Goal: Information Seeking & Learning: Learn about a topic

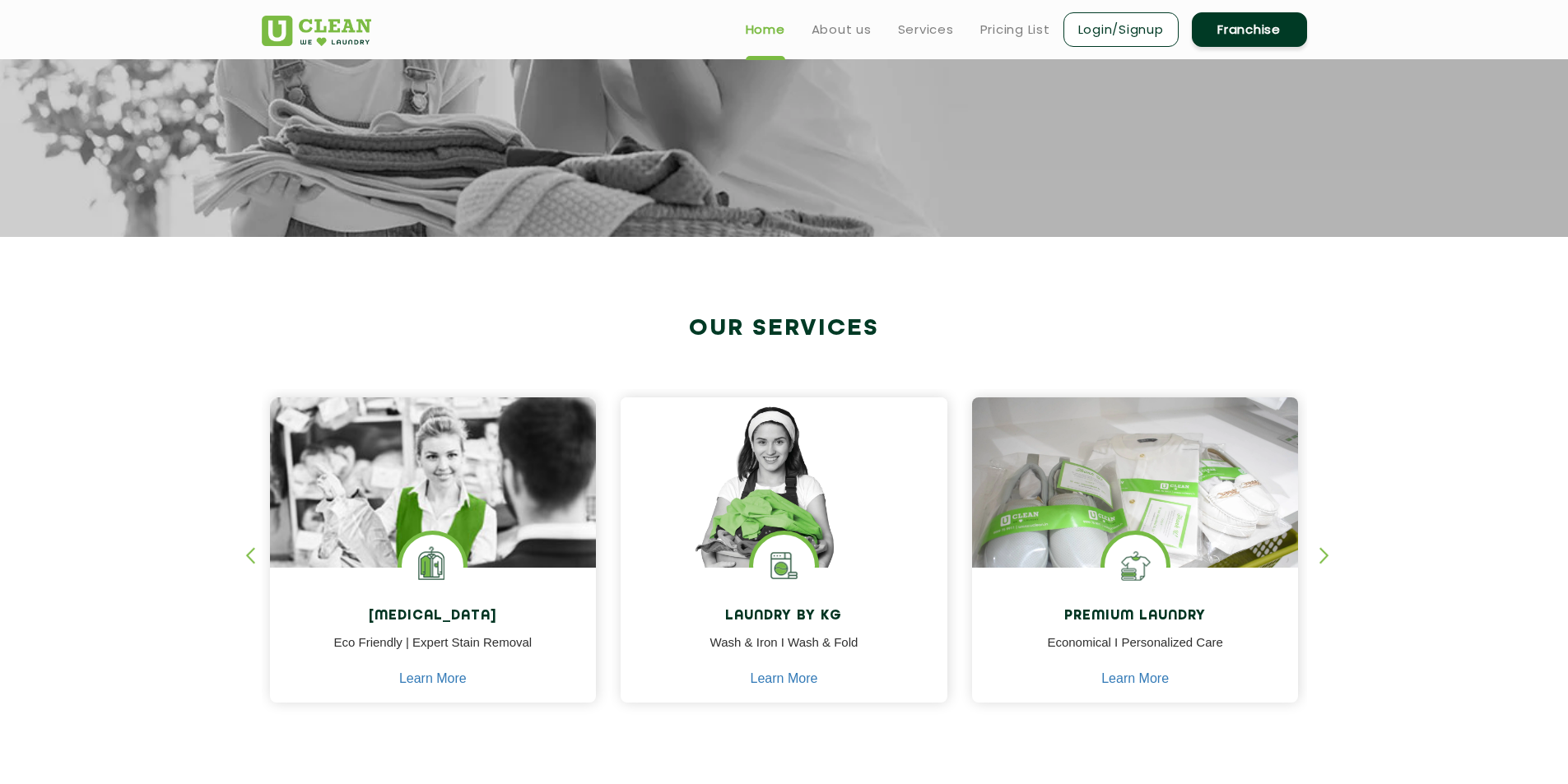
scroll to position [313, 0]
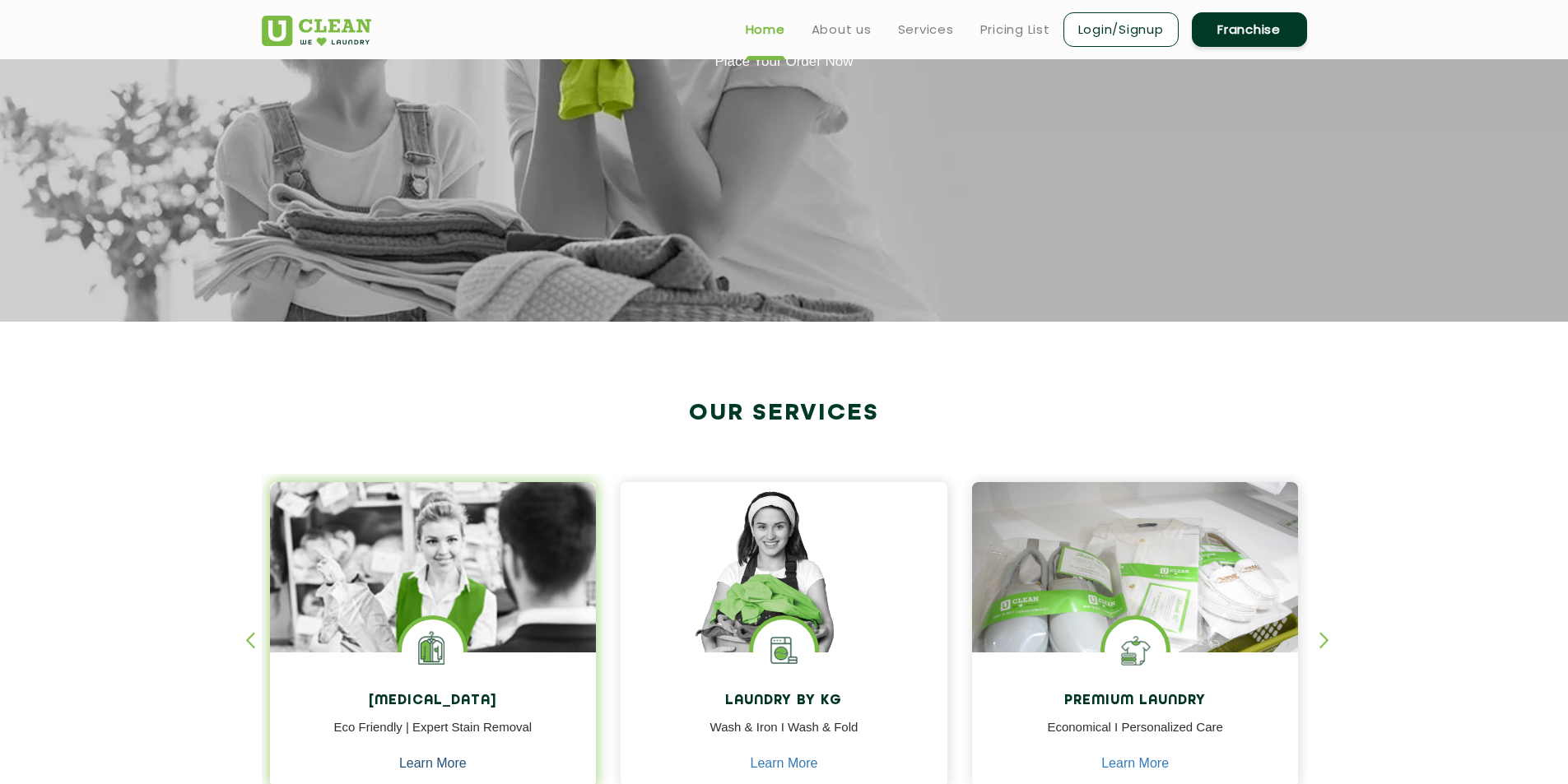
click at [423, 757] on link "Learn More" at bounding box center [433, 763] width 68 height 15
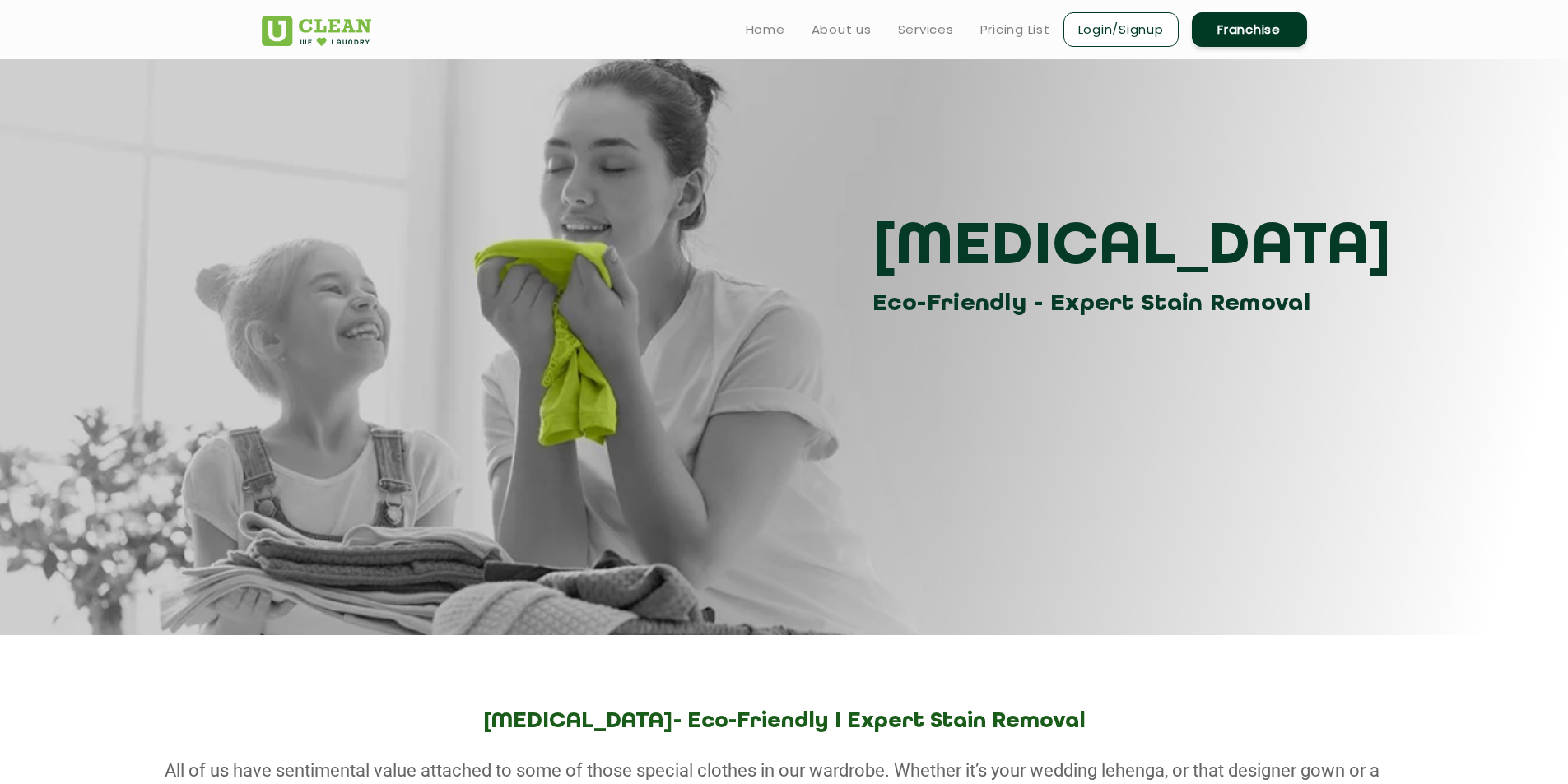
scroll to position [313, 0]
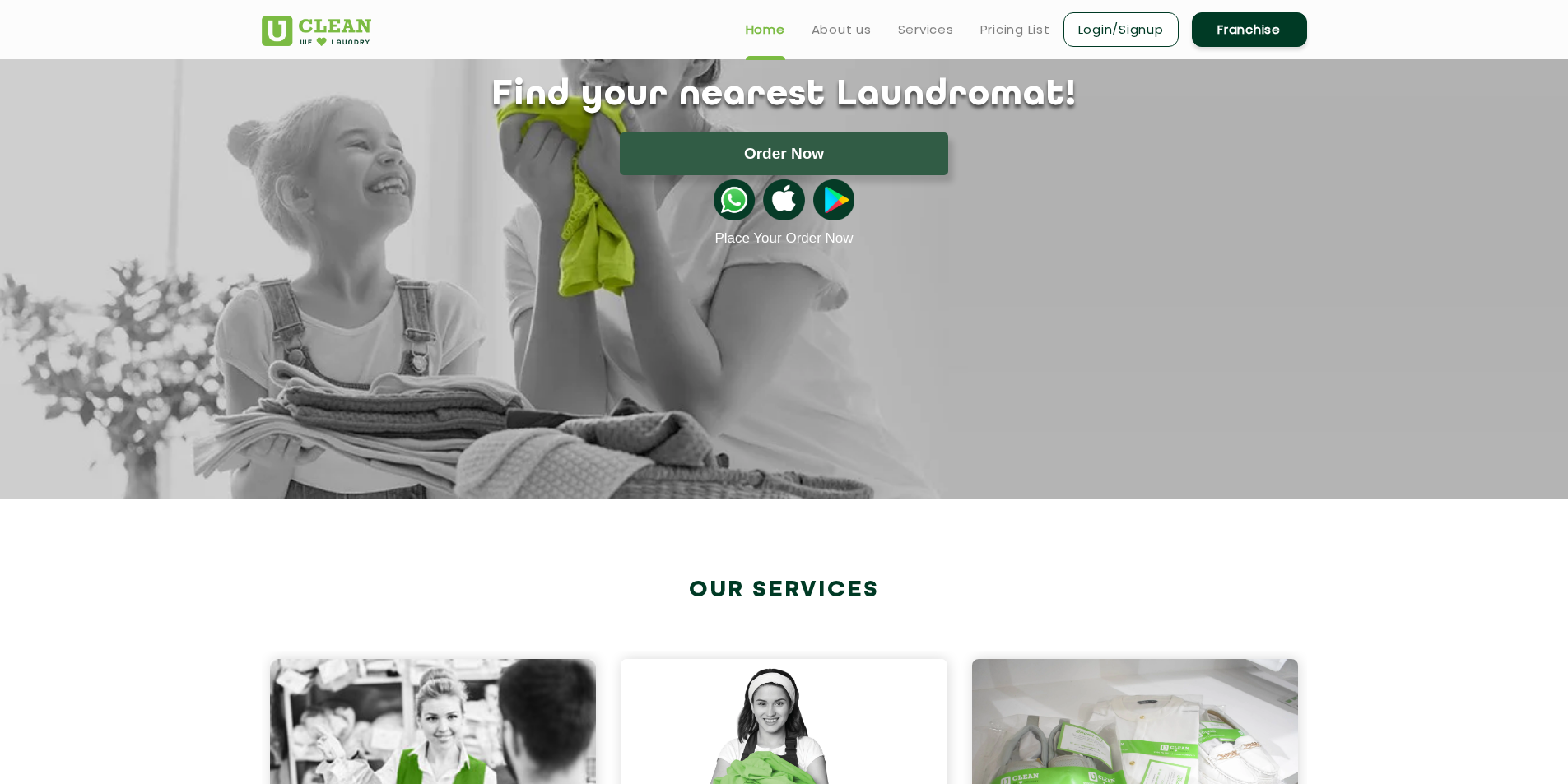
drag, startPoint x: 0, startPoint y: 0, endPoint x: 640, endPoint y: 460, distance: 788.2
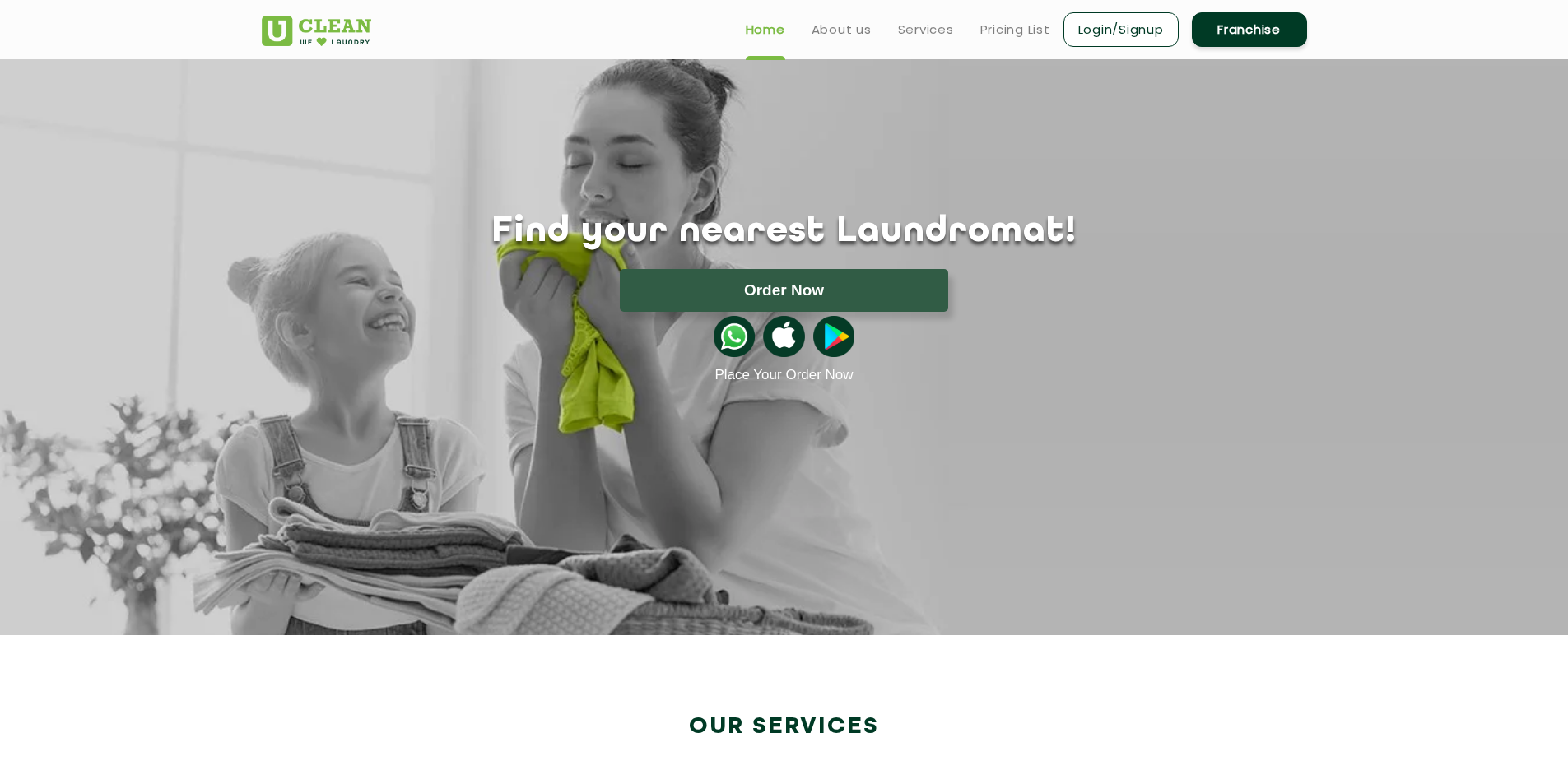
click at [850, 726] on h2 "Our Services" at bounding box center [784, 727] width 1045 height 27
click at [943, 31] on link "Services" at bounding box center [926, 29] width 56 height 19
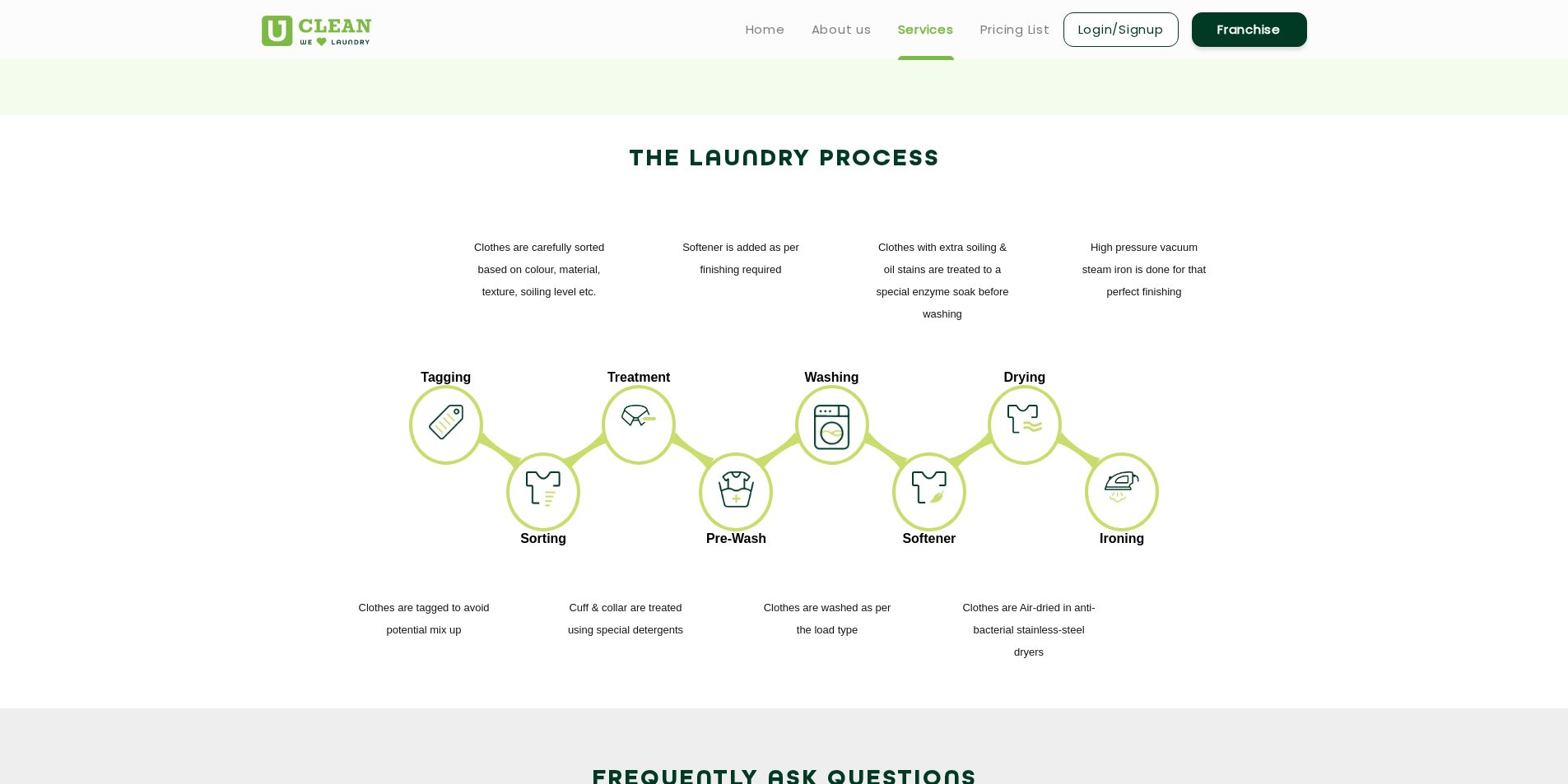
scroll to position [1699, 0]
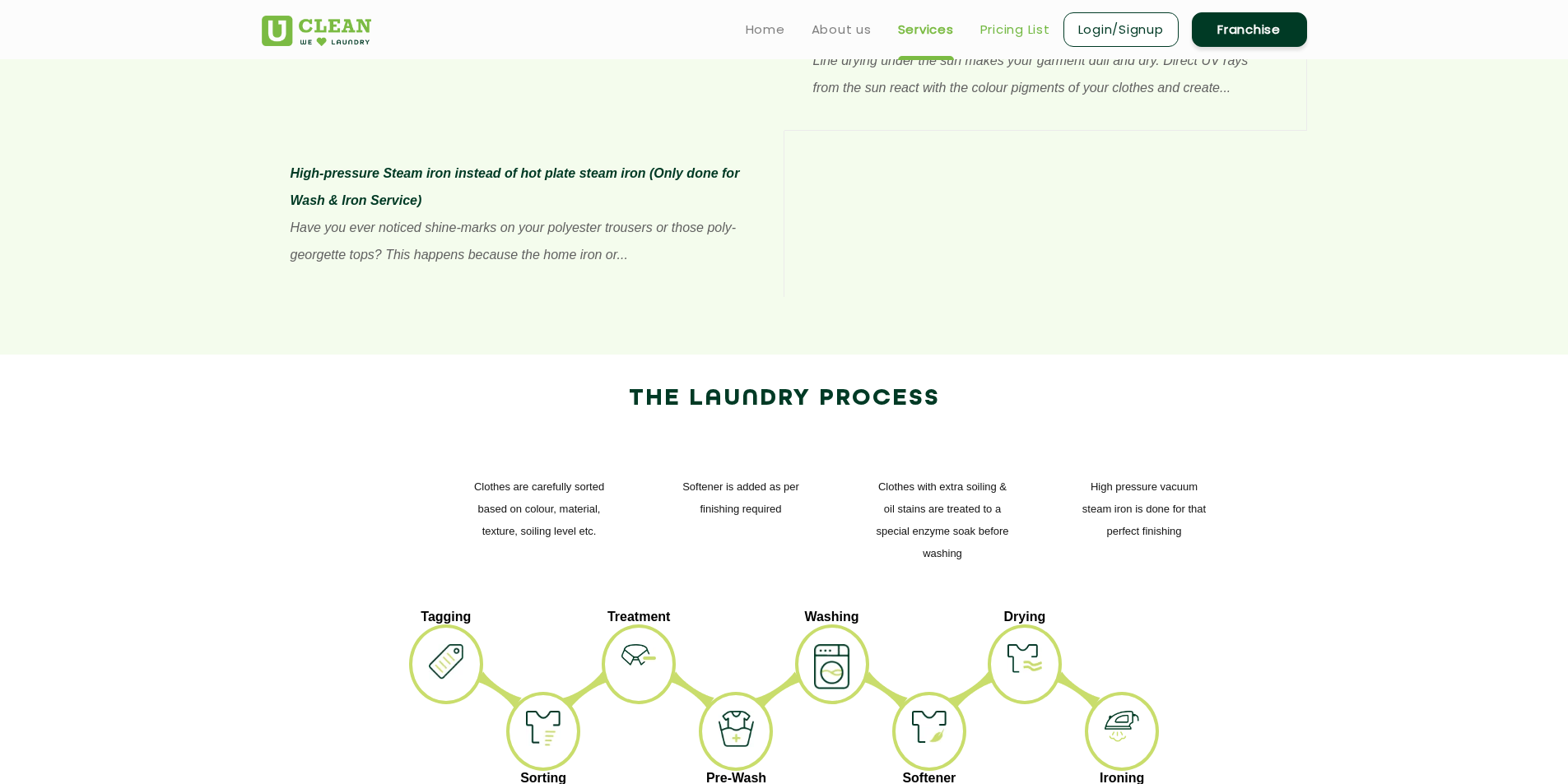
click at [1017, 28] on link "Pricing List" at bounding box center [1015, 29] width 70 height 19
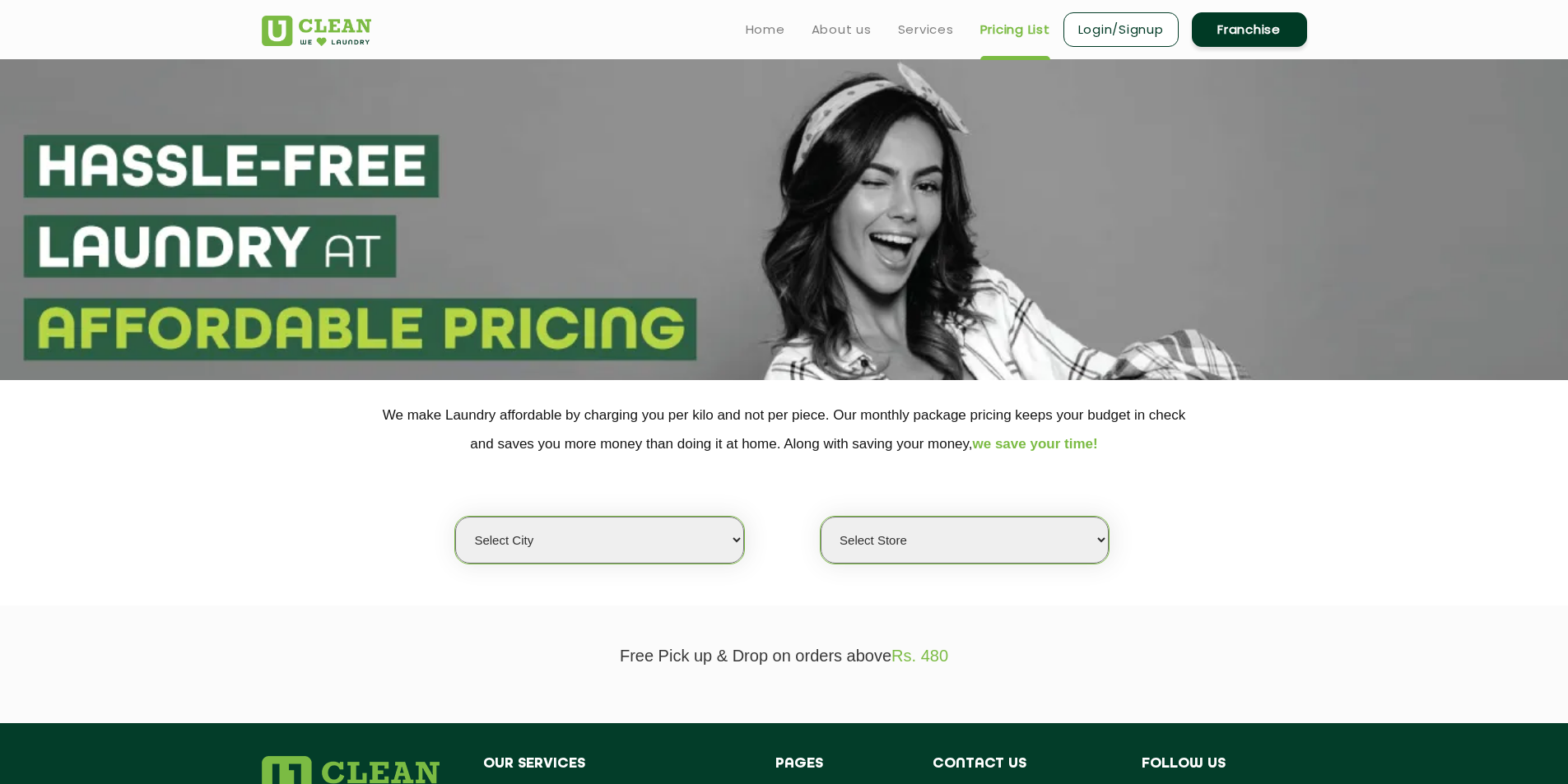
select select "0"
click at [936, 34] on link "Services" at bounding box center [926, 29] width 56 height 19
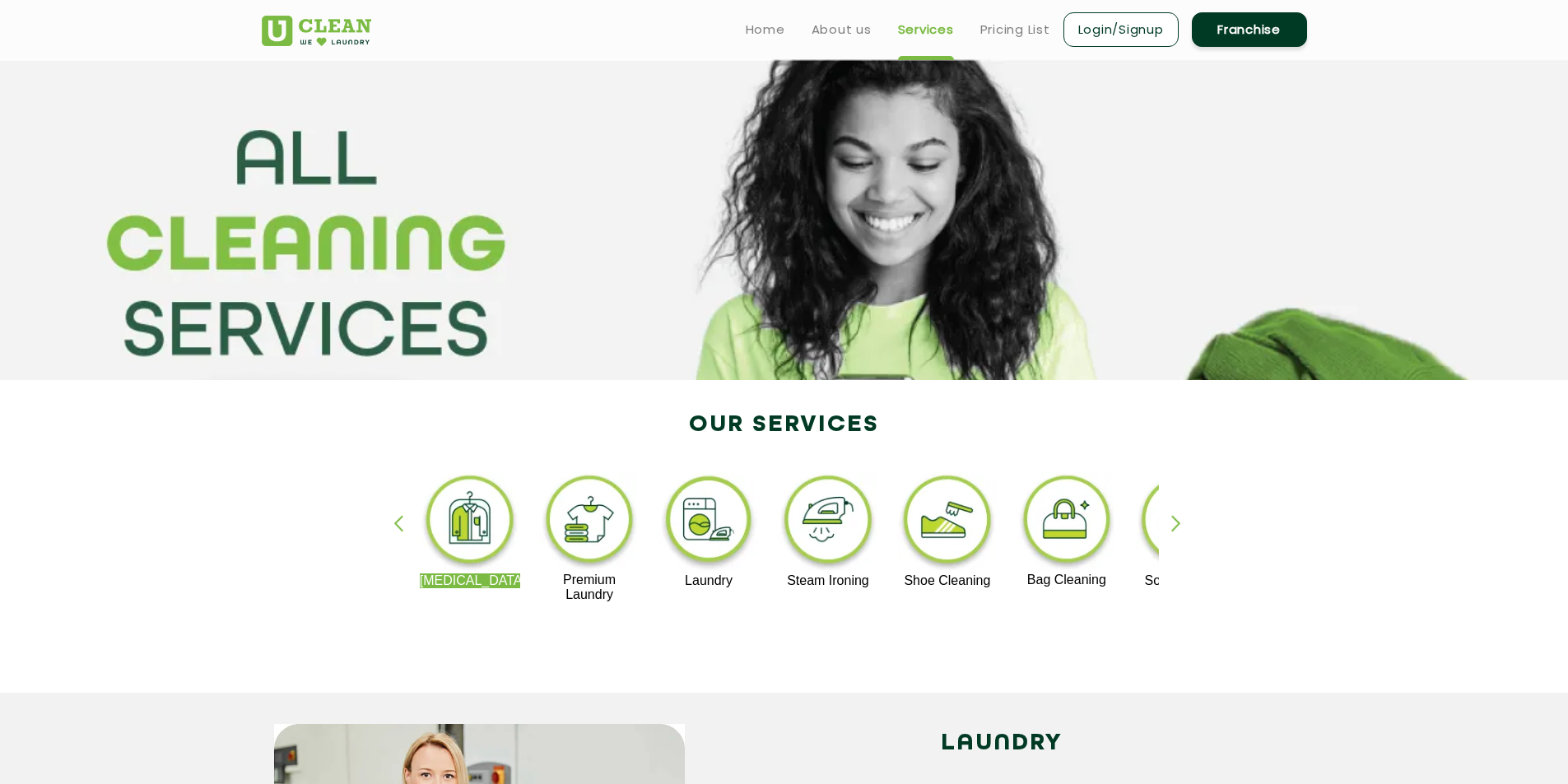
click at [882, 15] on ul "Home About us Services Pricing List Login/Signup Franchise" at bounding box center [1020, 29] width 574 height 39
click at [854, 29] on link "About us" at bounding box center [841, 29] width 60 height 19
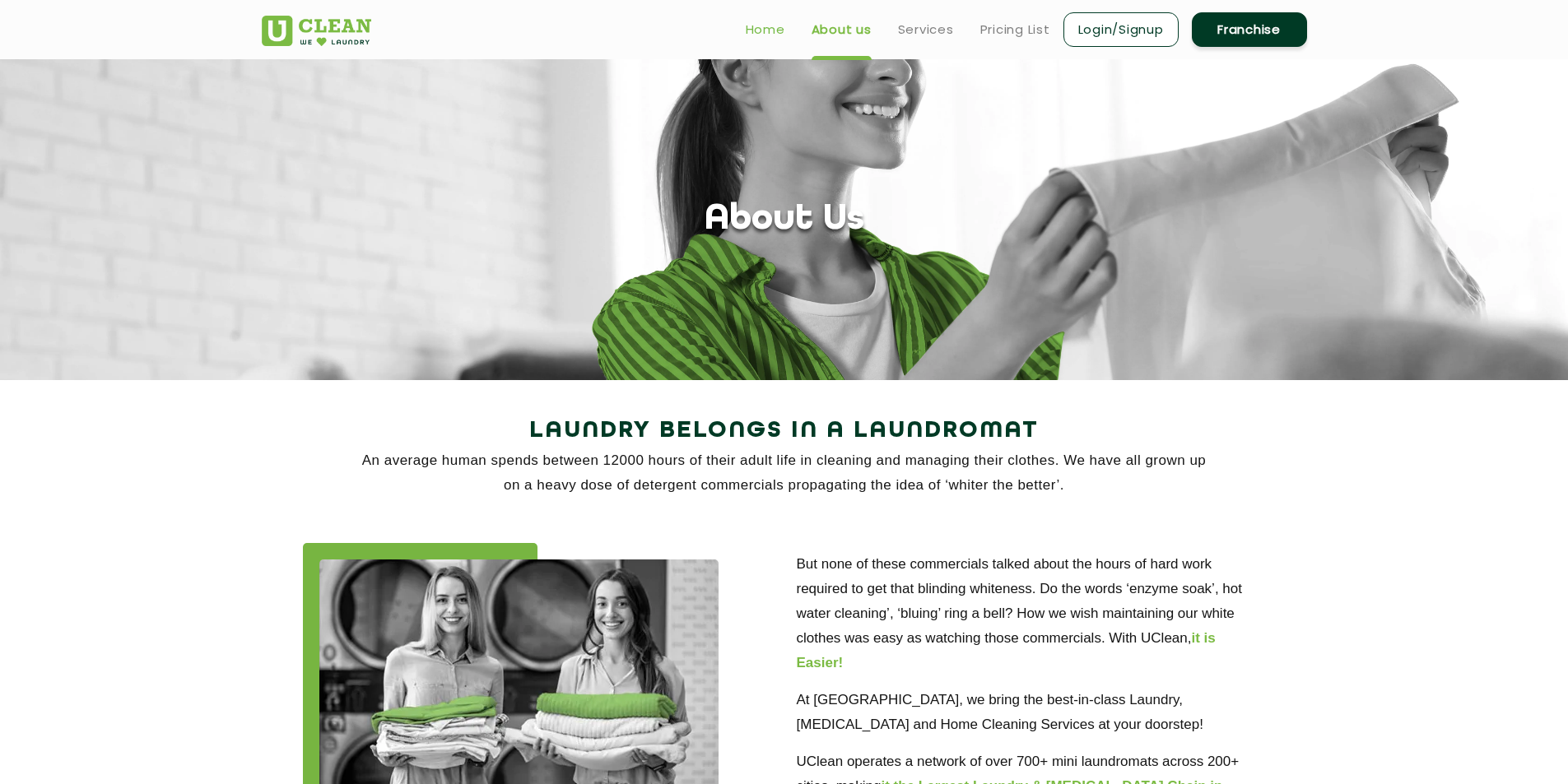
click at [752, 30] on link "Home" at bounding box center [765, 29] width 40 height 19
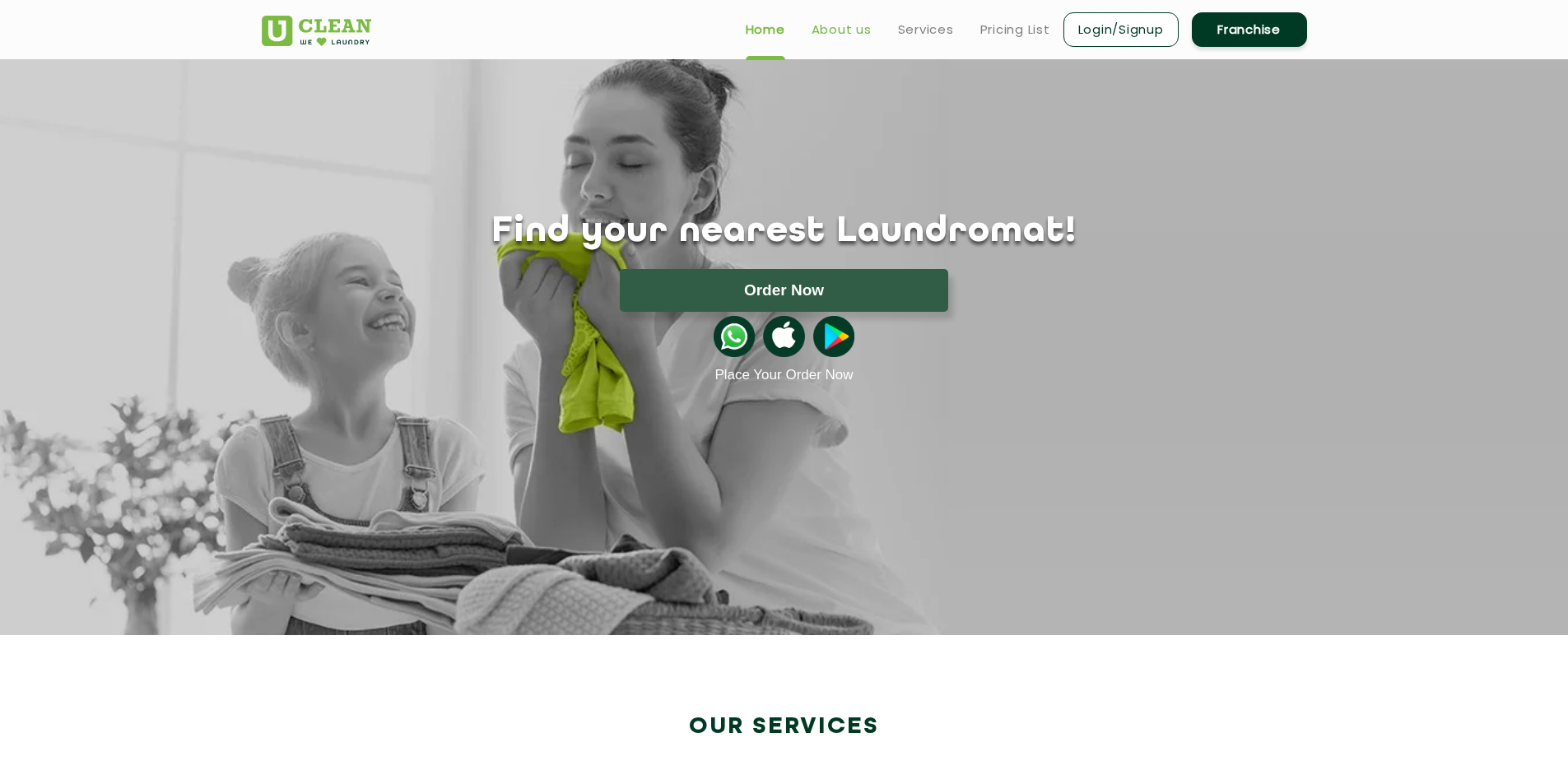
click at [831, 27] on link "About us" at bounding box center [841, 29] width 60 height 19
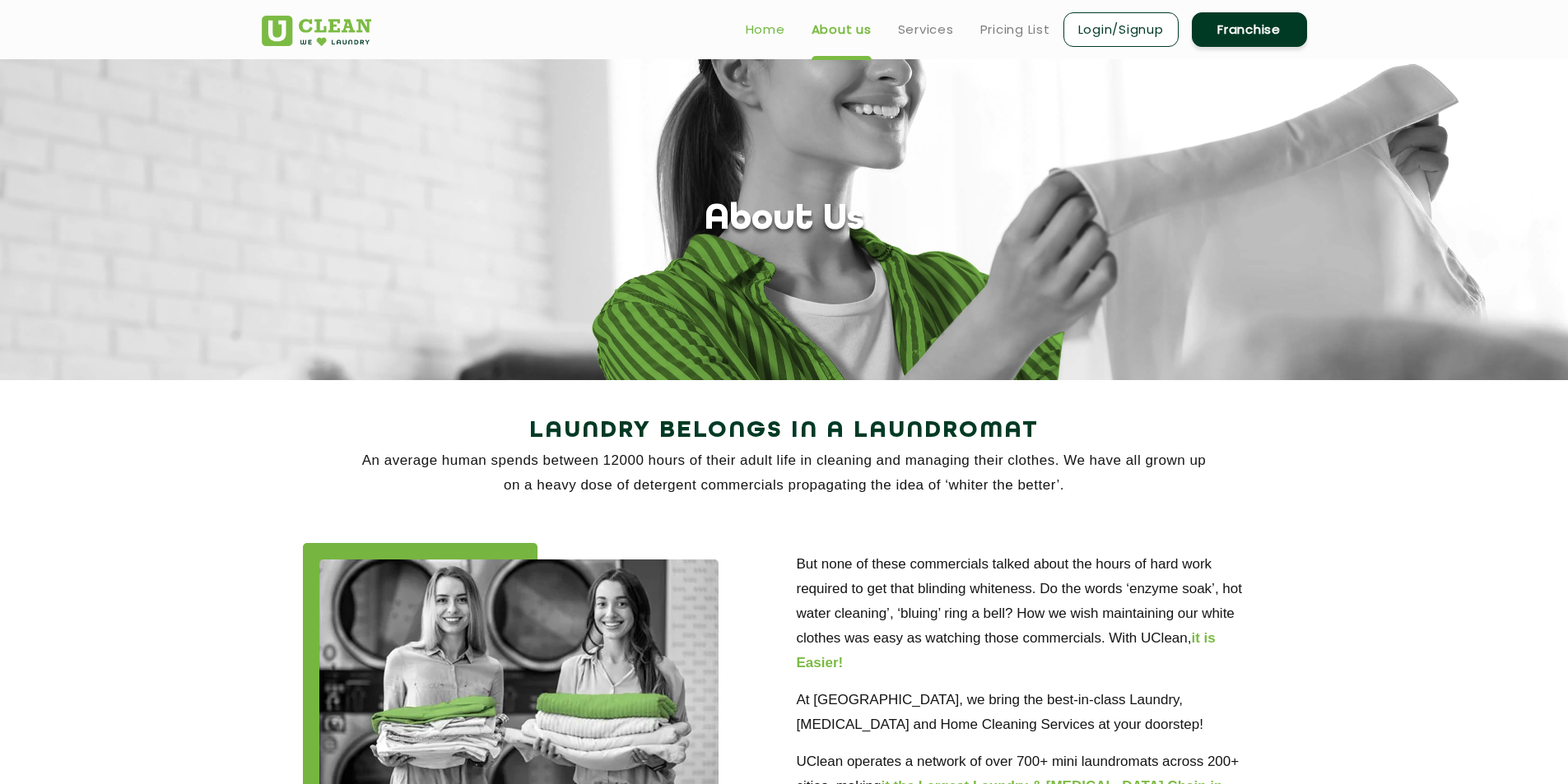
click at [766, 22] on link "Home" at bounding box center [765, 29] width 40 height 19
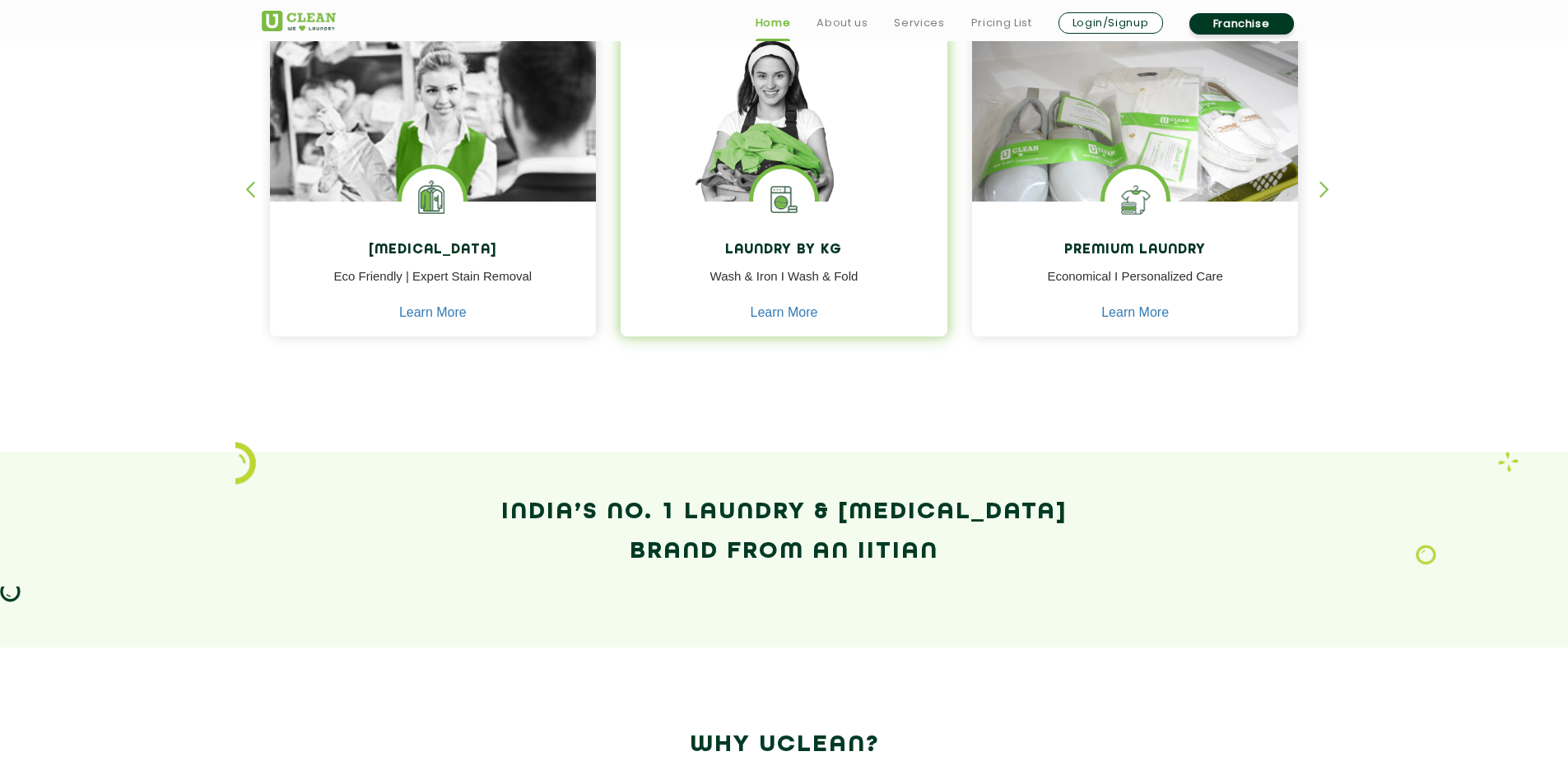
scroll to position [1070, 0]
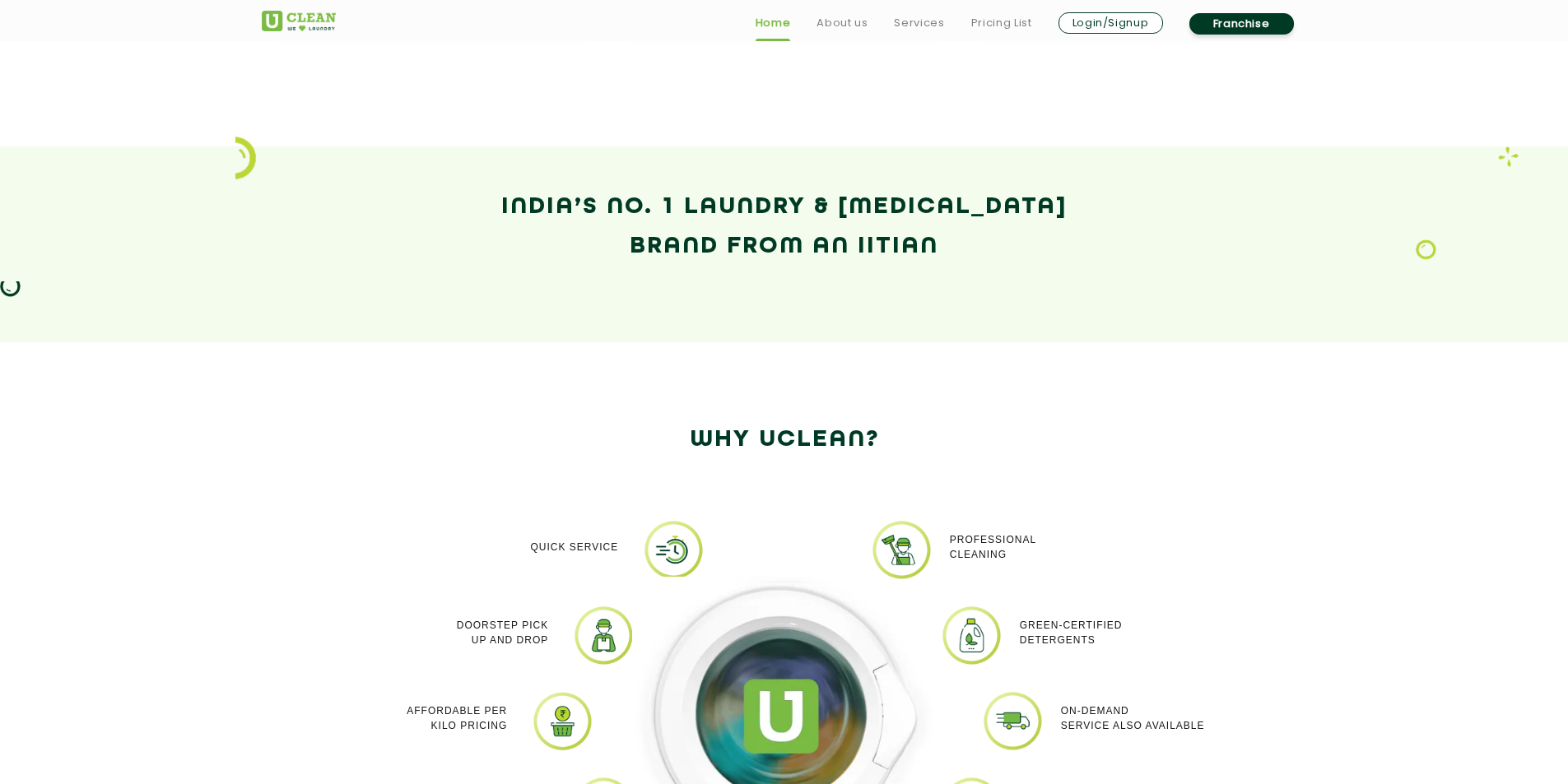
click at [1169, 408] on section "Why Uclean? Quick Service Doorstep Pick up and Drop Affordable per kilo pricing…" at bounding box center [784, 696] width 1568 height 709
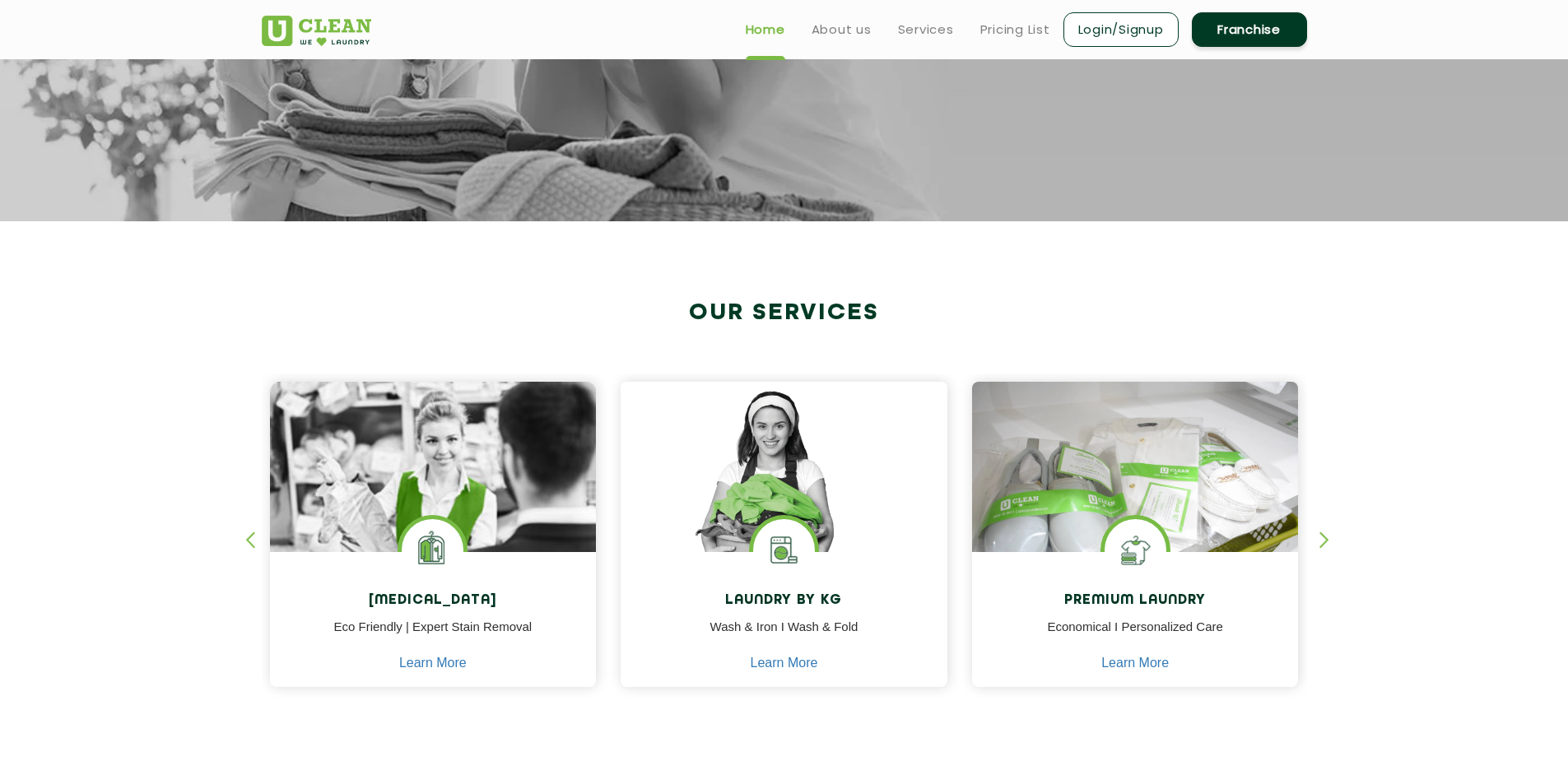
scroll to position [412, 0]
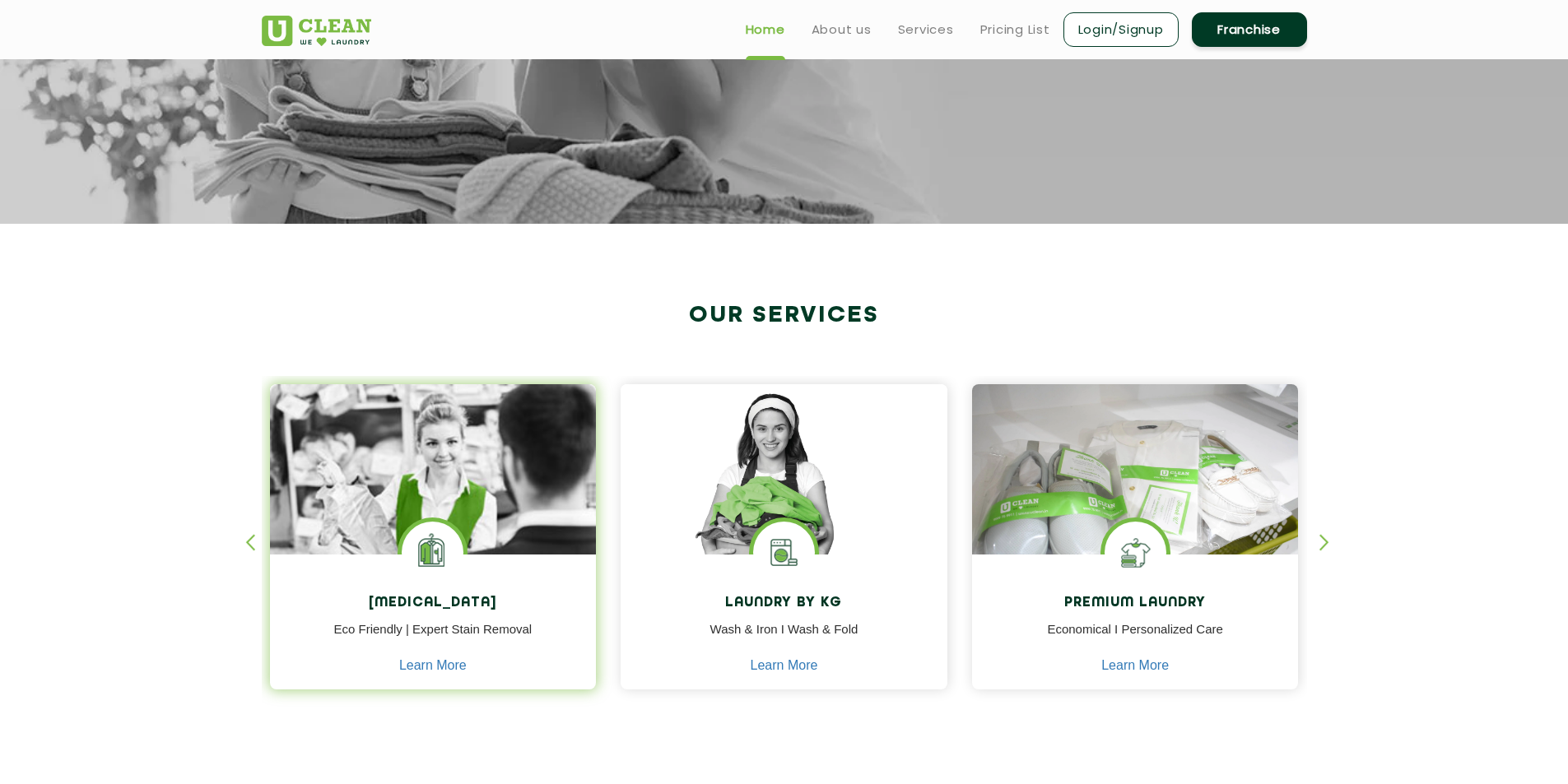
click at [437, 608] on h4 "[MEDICAL_DATA]" at bounding box center [433, 603] width 302 height 15
click at [445, 676] on div "Dry Cleaning Eco Friendly | Expert Stain Removal Learn More" at bounding box center [433, 624] width 327 height 139
click at [443, 665] on link "Learn More" at bounding box center [433, 665] width 68 height 15
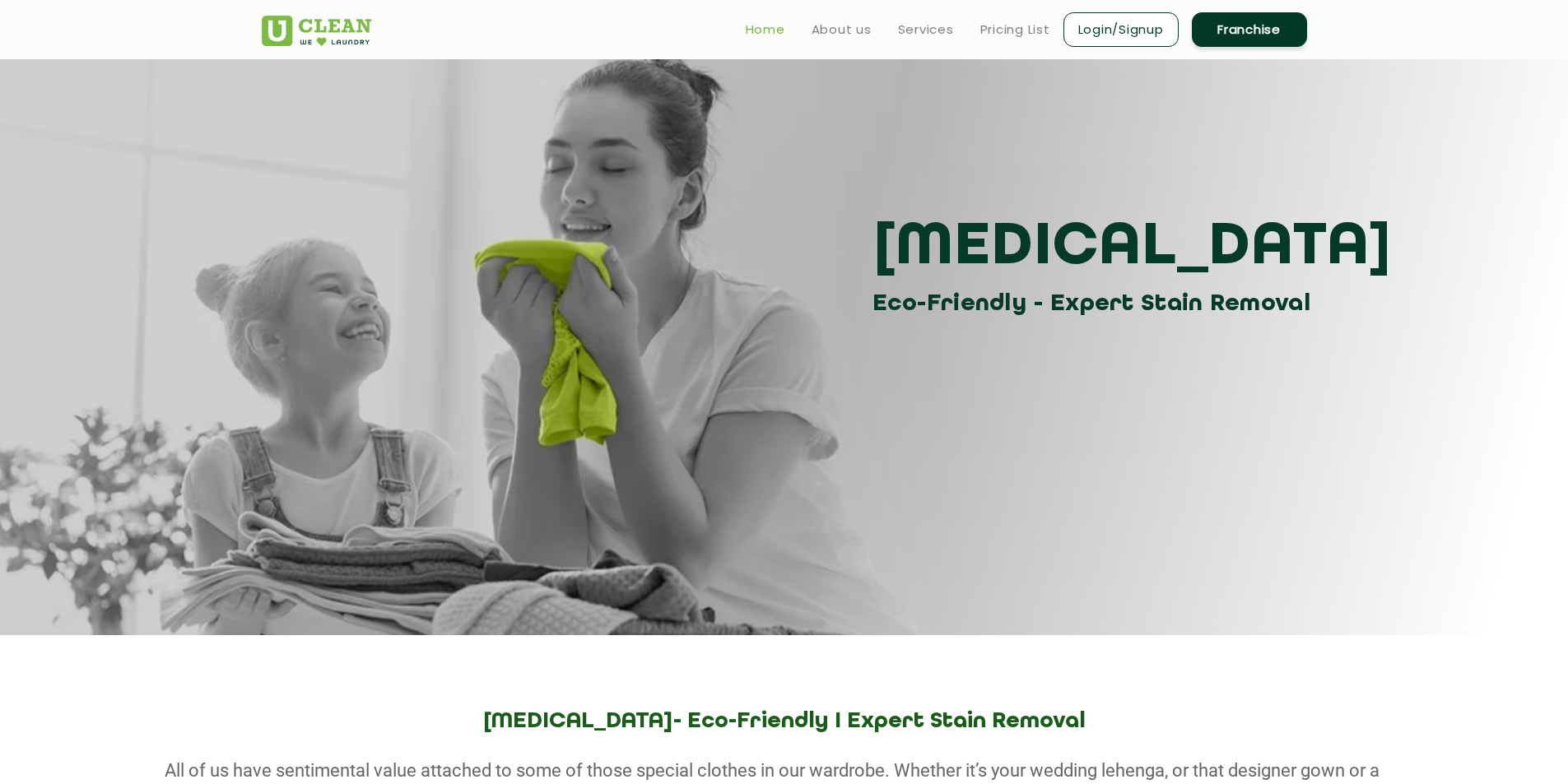
click at [769, 22] on link "Home" at bounding box center [765, 29] width 40 height 19
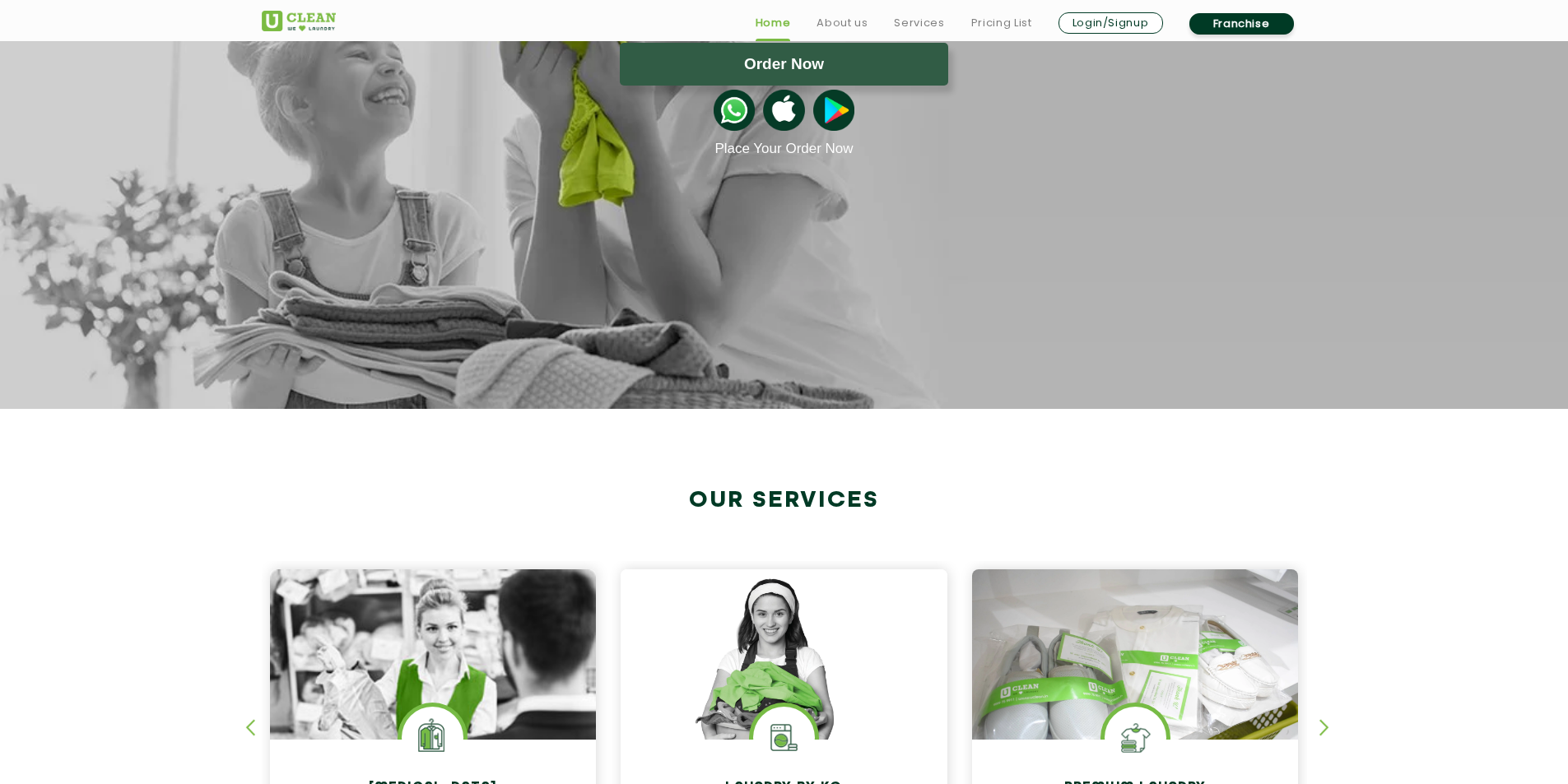
scroll to position [329, 0]
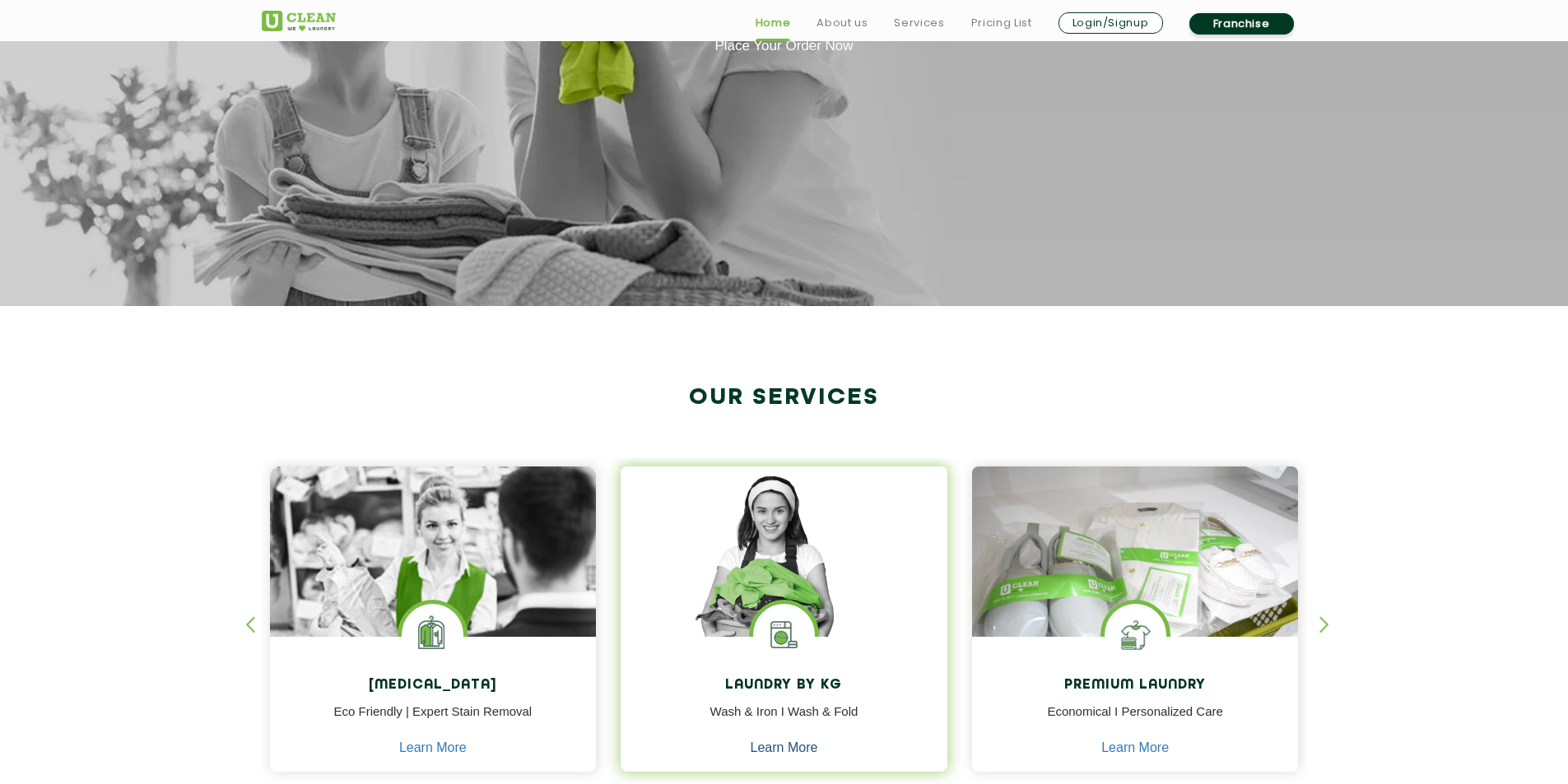
click at [779, 744] on link "Learn More" at bounding box center [784, 747] width 68 height 15
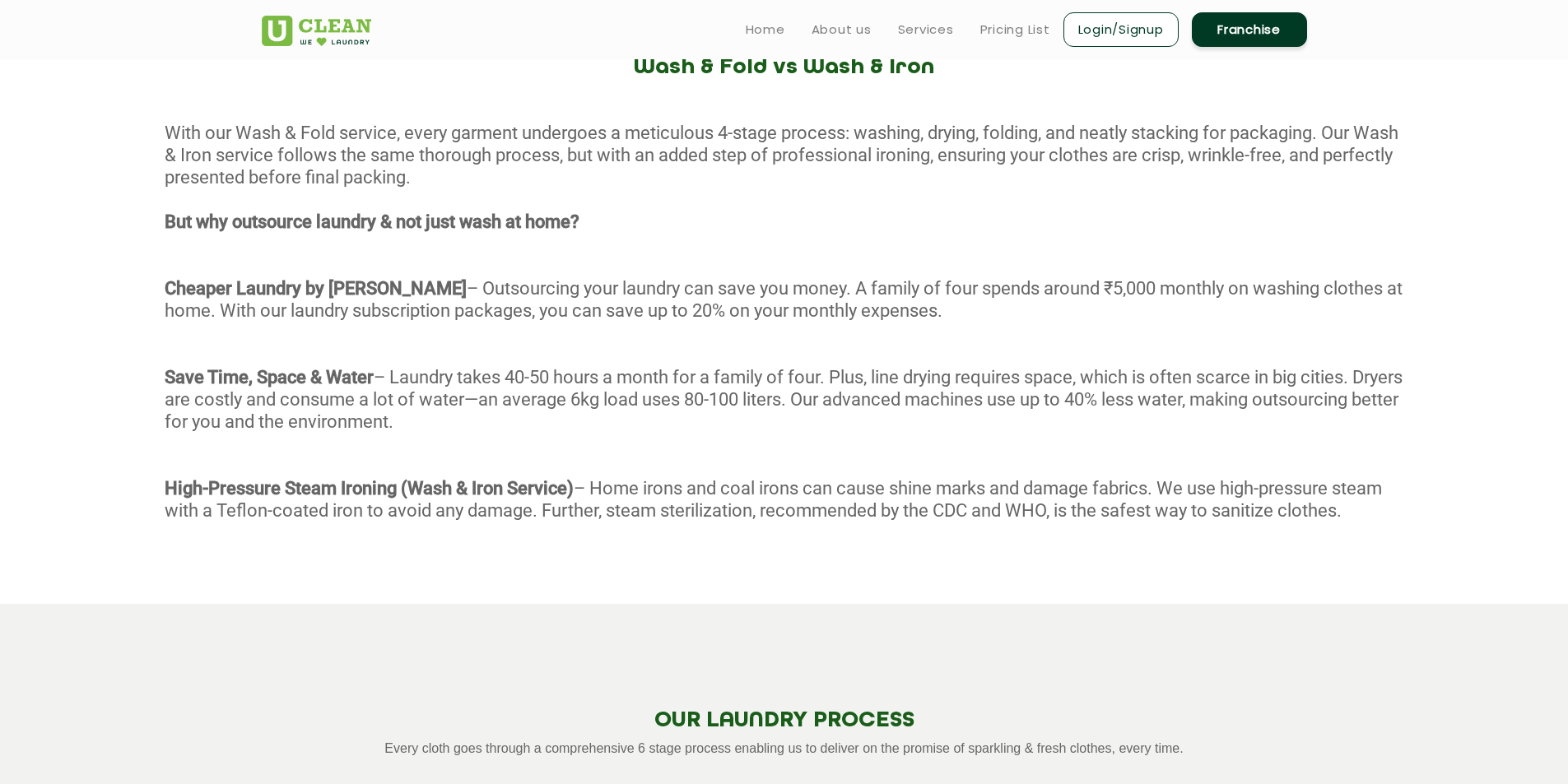
scroll to position [531, 0]
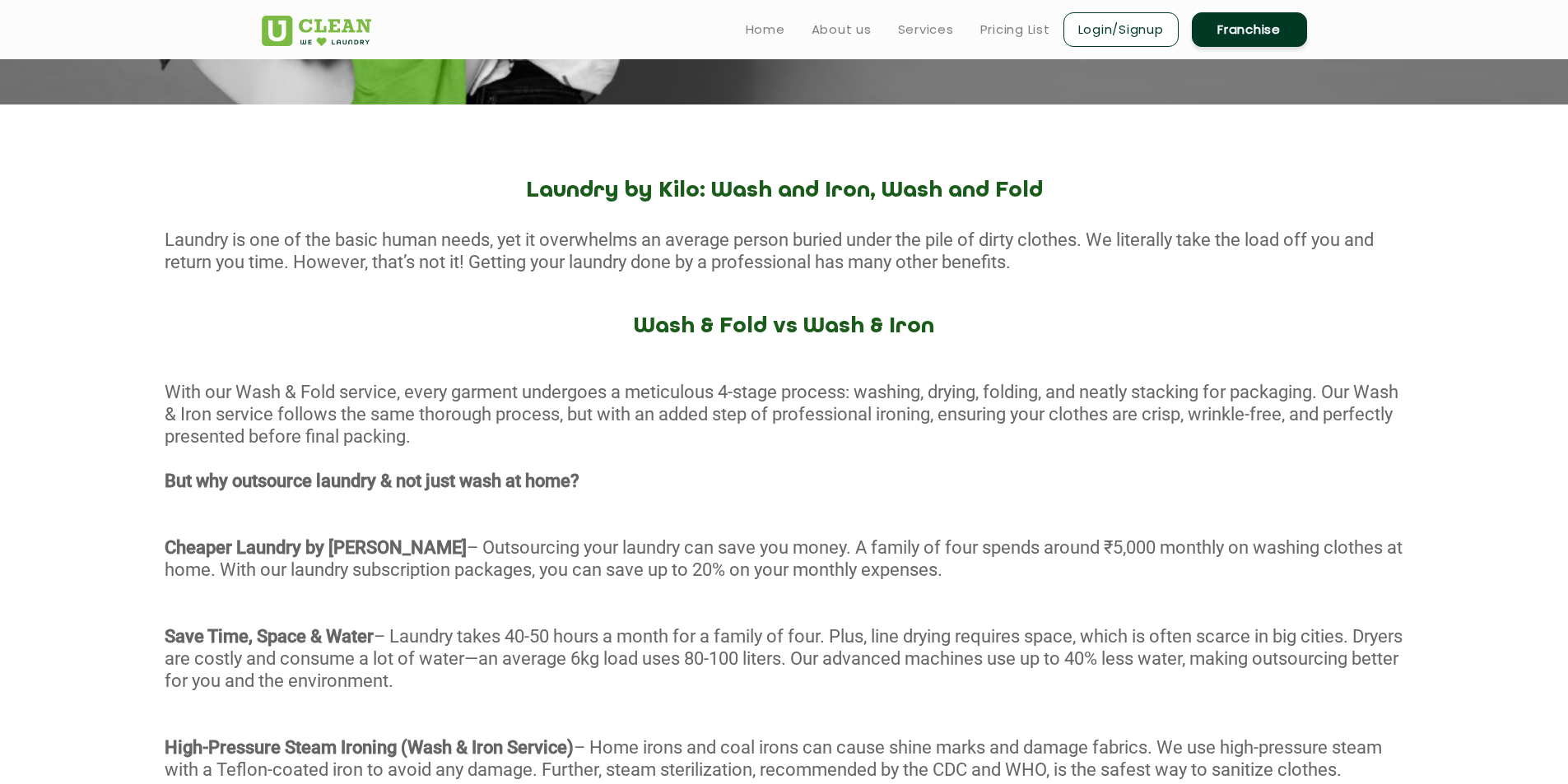
scroll to position [329, 0]
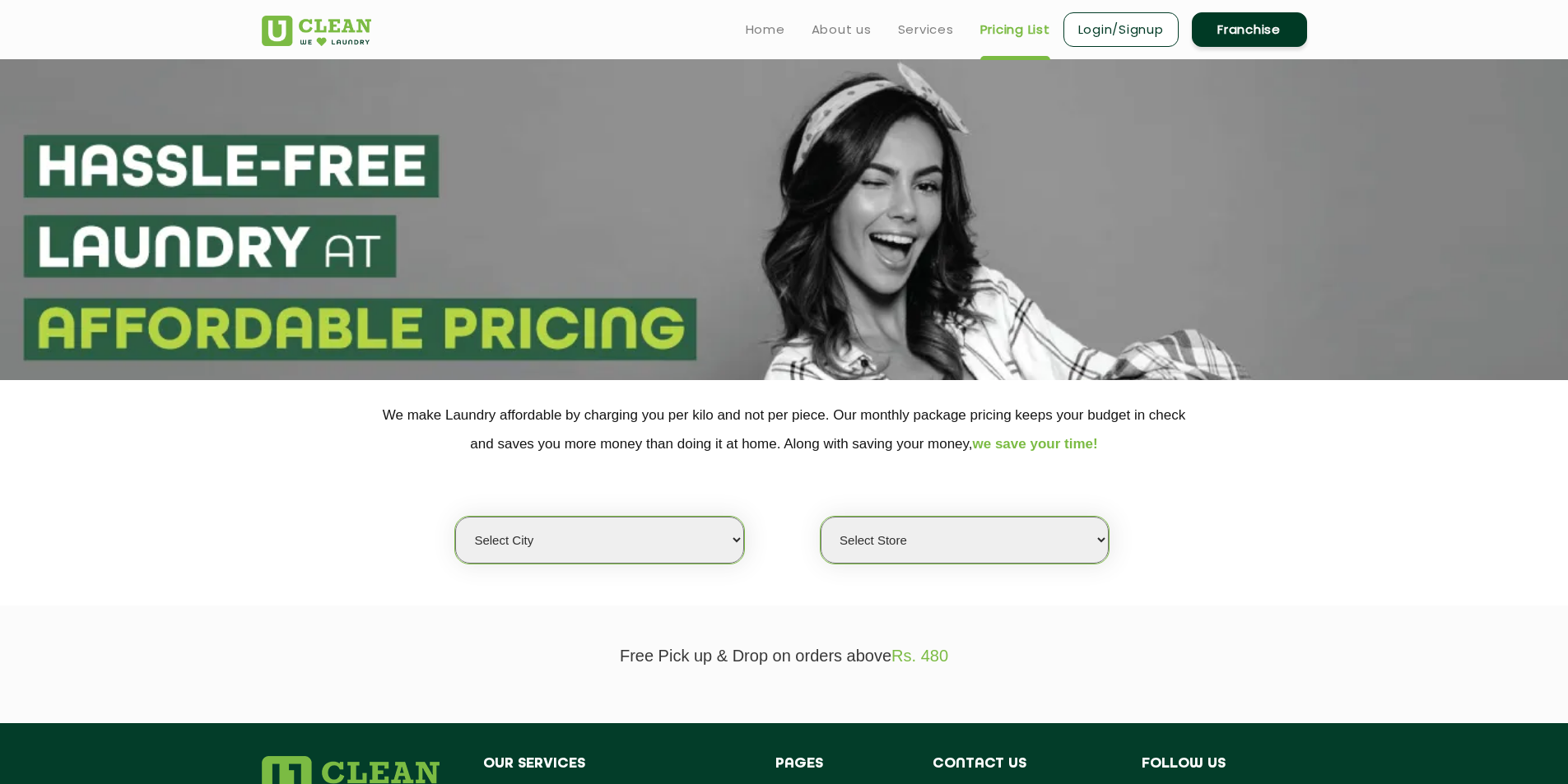
select select "0"
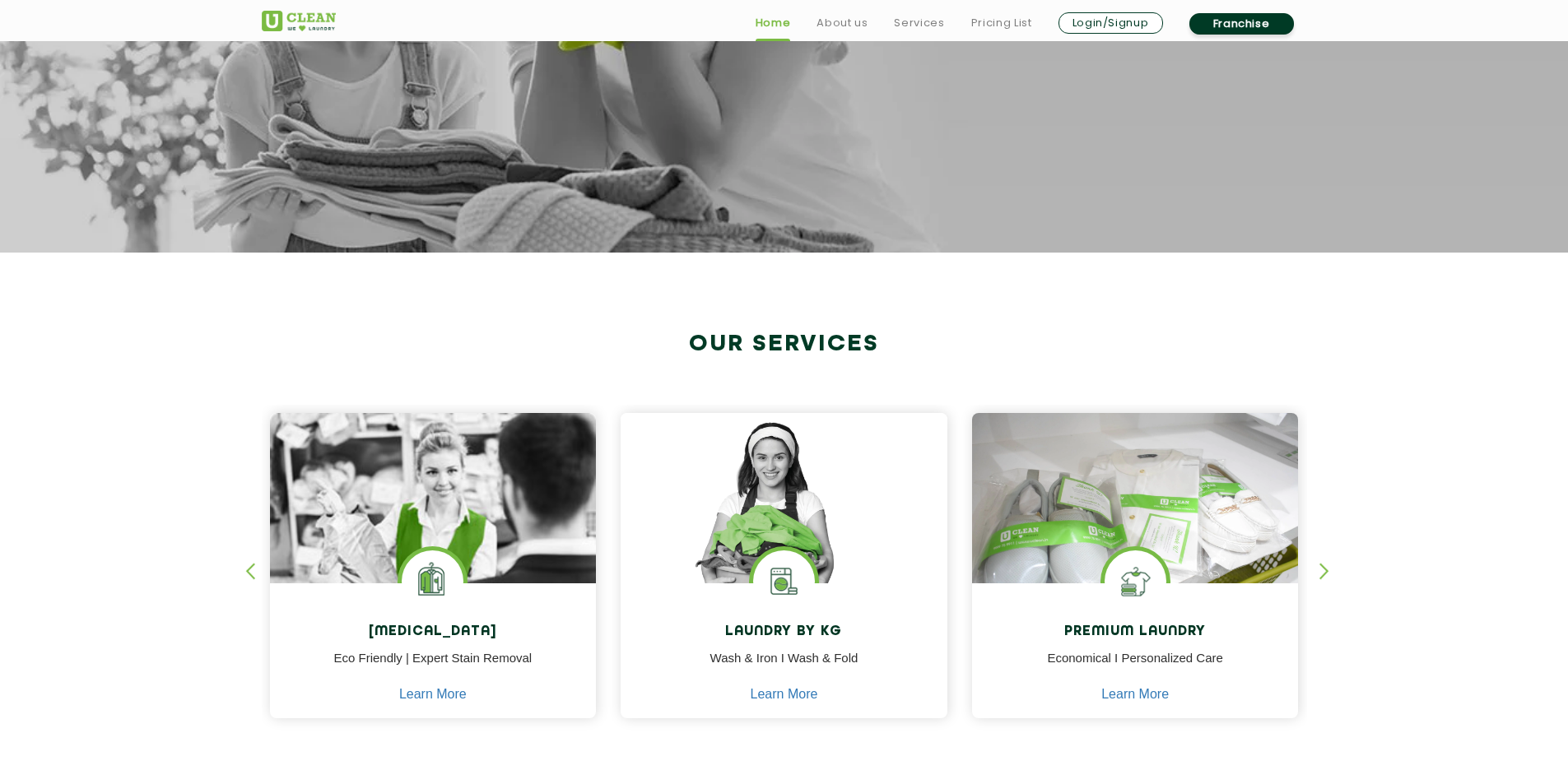
scroll to position [412, 0]
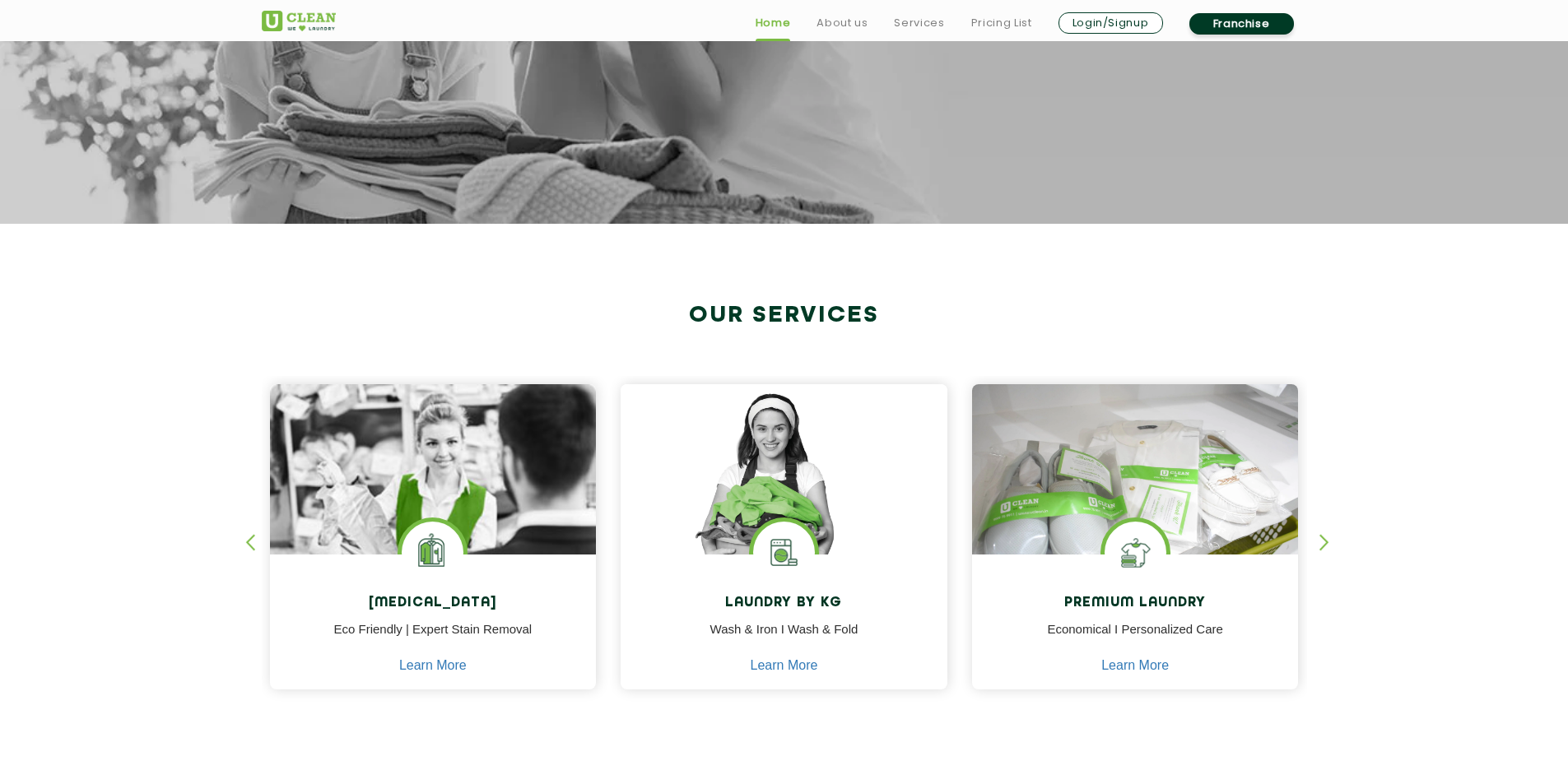
click at [899, 309] on h2 "Our Services" at bounding box center [784, 315] width 1045 height 27
drag, startPoint x: 880, startPoint y: 312, endPoint x: 708, endPoint y: 321, distance: 172.2
click at [708, 321] on div "Our Services Dry Cleaning Eco Friendly | Expert Stain Removal Learn More Dry Cl…" at bounding box center [784, 513] width 1070 height 423
drag, startPoint x: 687, startPoint y: 316, endPoint x: 883, endPoint y: 314, distance: 196.0
click at [883, 314] on h2 "Our Services" at bounding box center [784, 315] width 1045 height 27
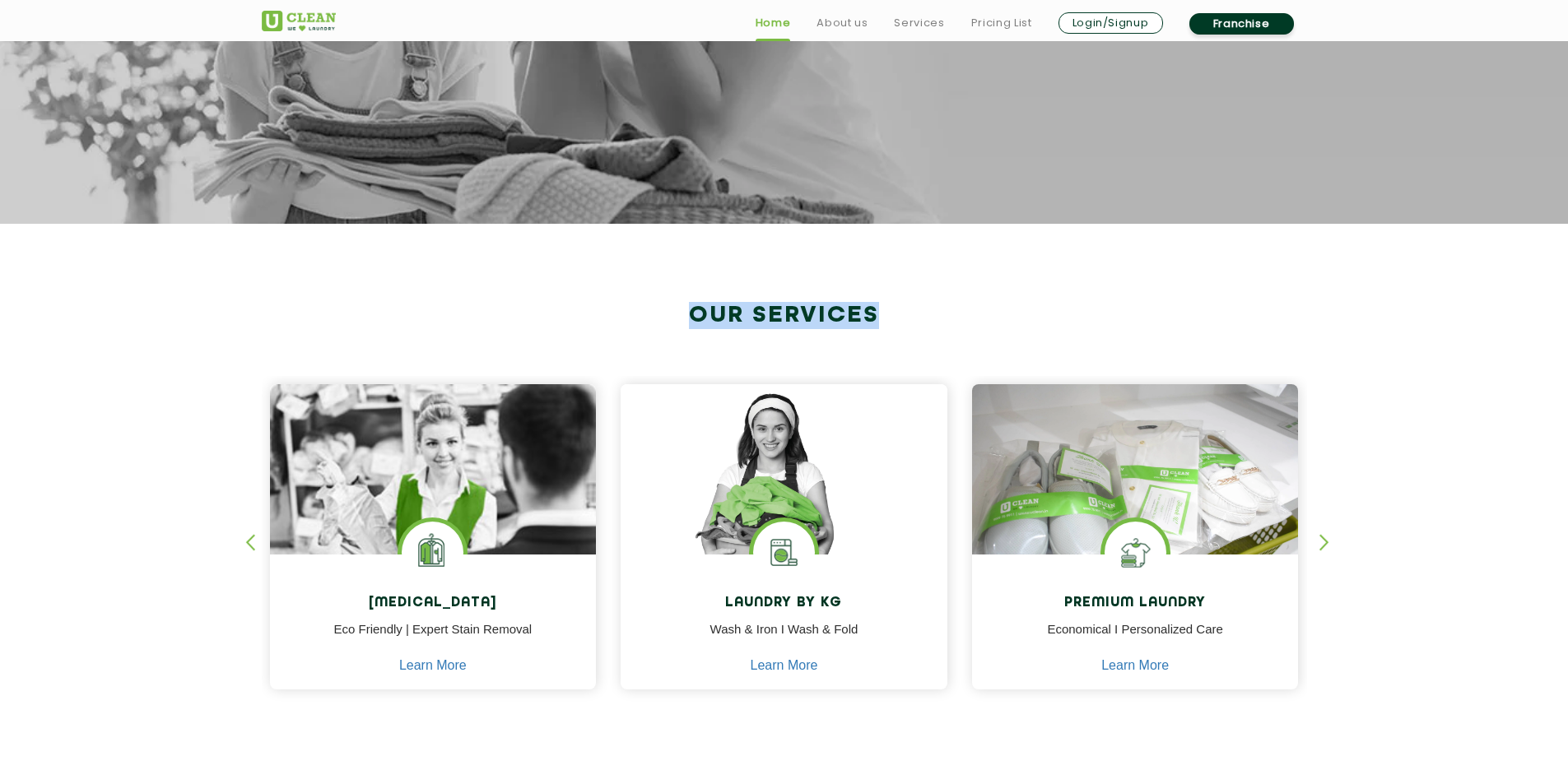
copy h2 "Our Services"
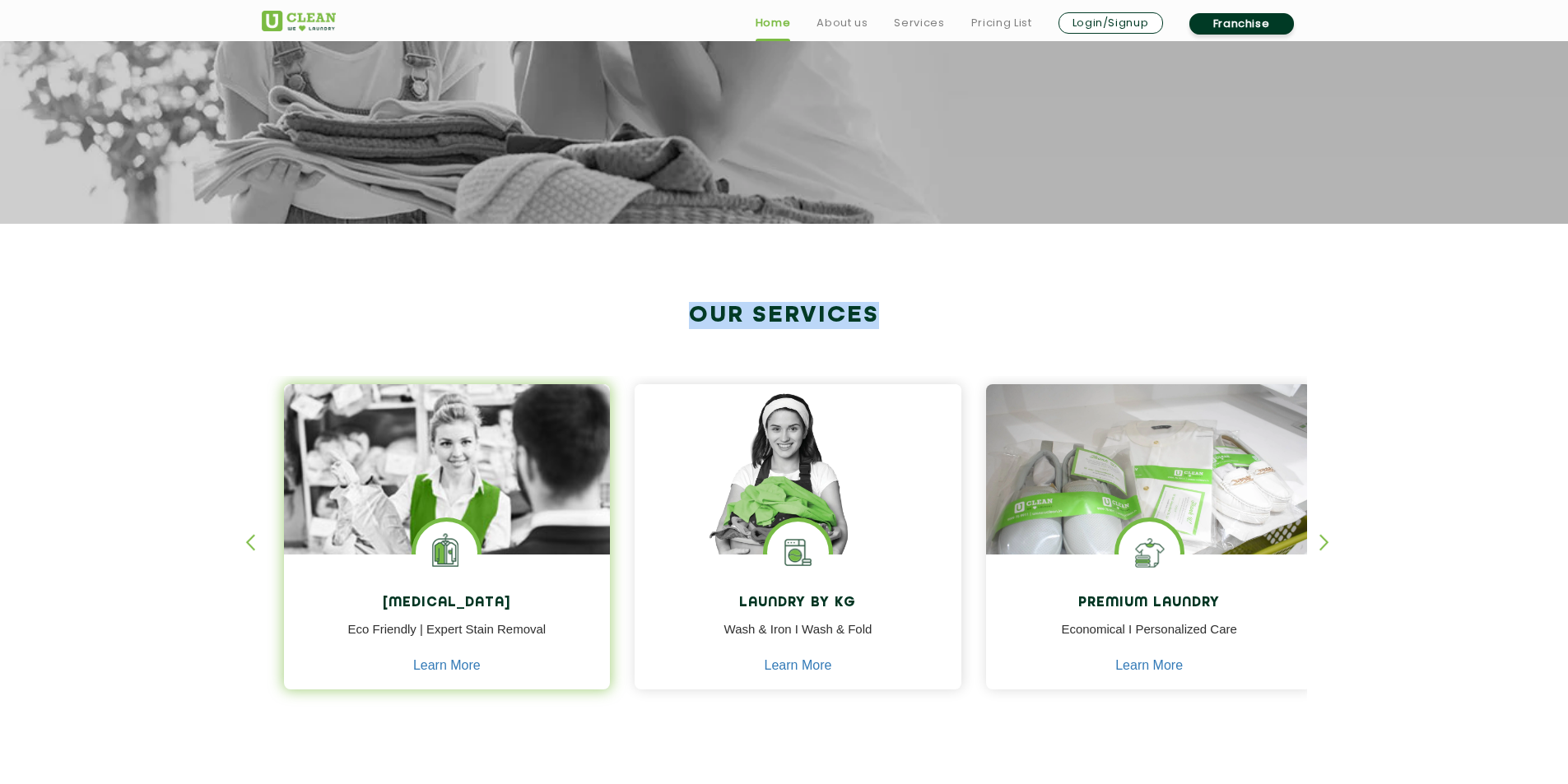
drag, startPoint x: 377, startPoint y: 600, endPoint x: 447, endPoint y: 613, distance: 71.2
click at [447, 613] on div "Dry Cleaning Eco Friendly | Expert Stain Removal Learn More" at bounding box center [448, 624] width 327 height 139
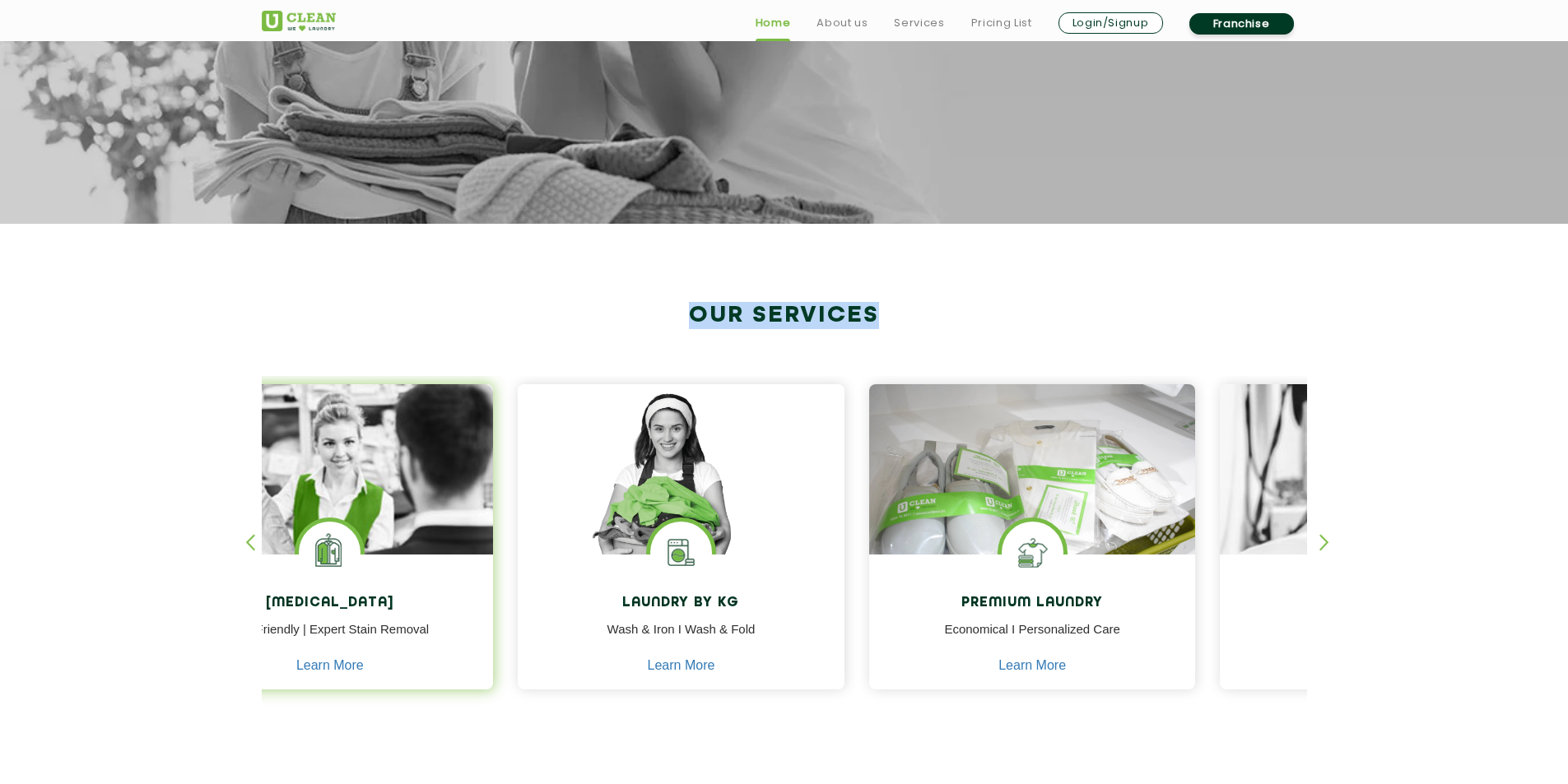
drag, startPoint x: 538, startPoint y: 630, endPoint x: 435, endPoint y: 628, distance: 103.0
click at [435, 628] on p "Eco Friendly | Expert Stain Removal" at bounding box center [331, 639] width 302 height 37
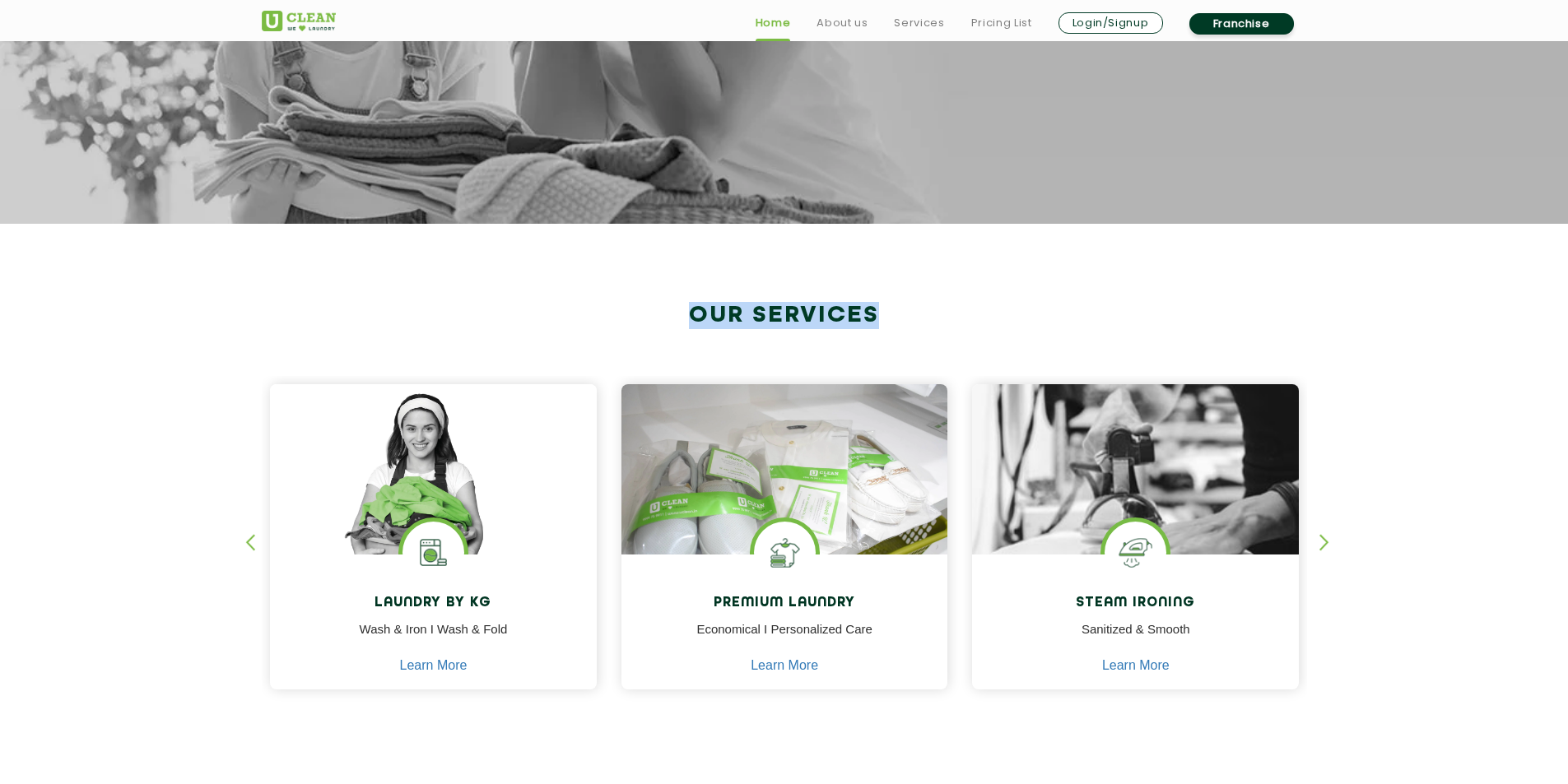
click at [251, 545] on div "button" at bounding box center [258, 556] width 25 height 45
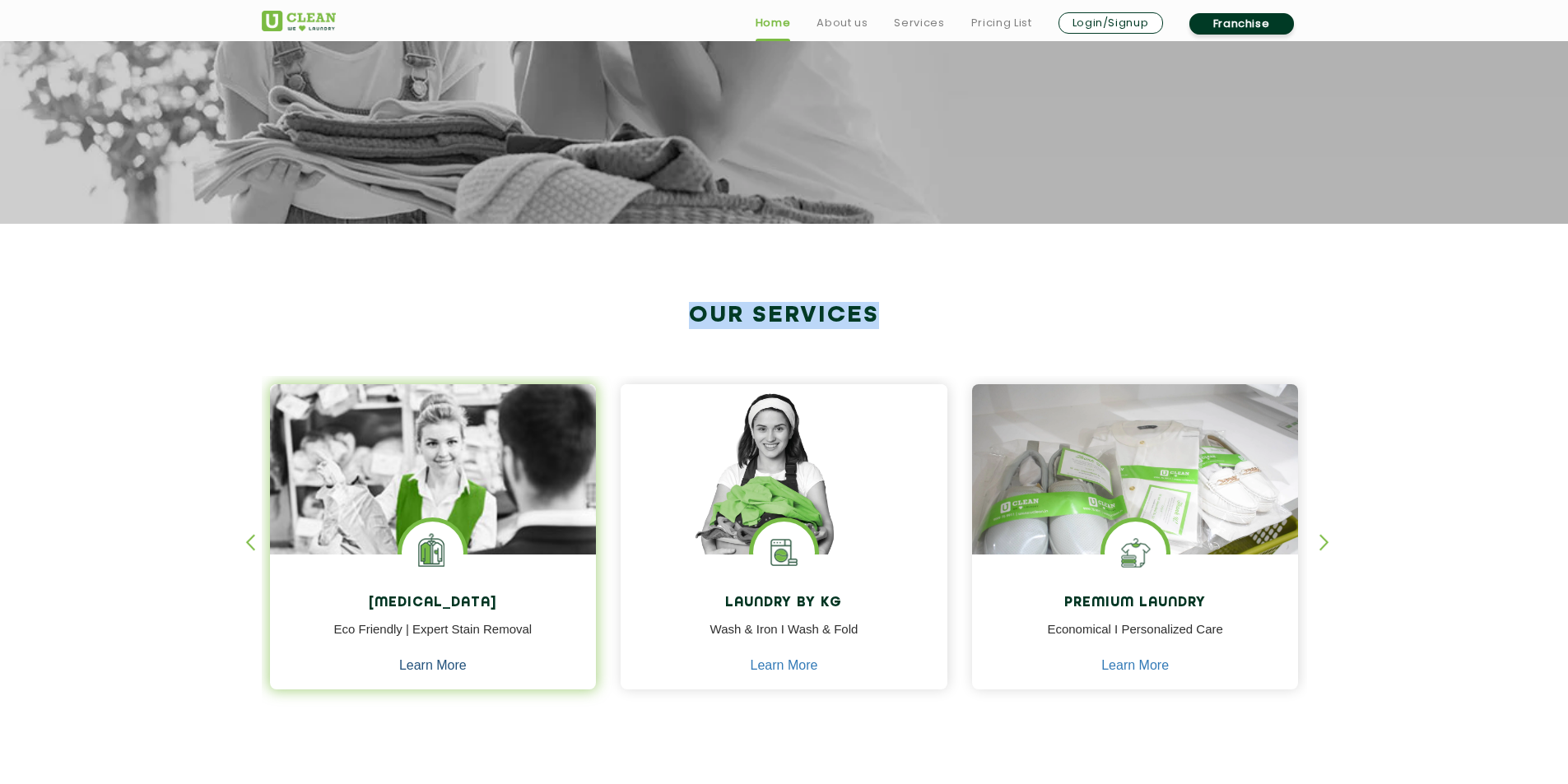
click at [447, 666] on link "Learn More" at bounding box center [433, 665] width 68 height 15
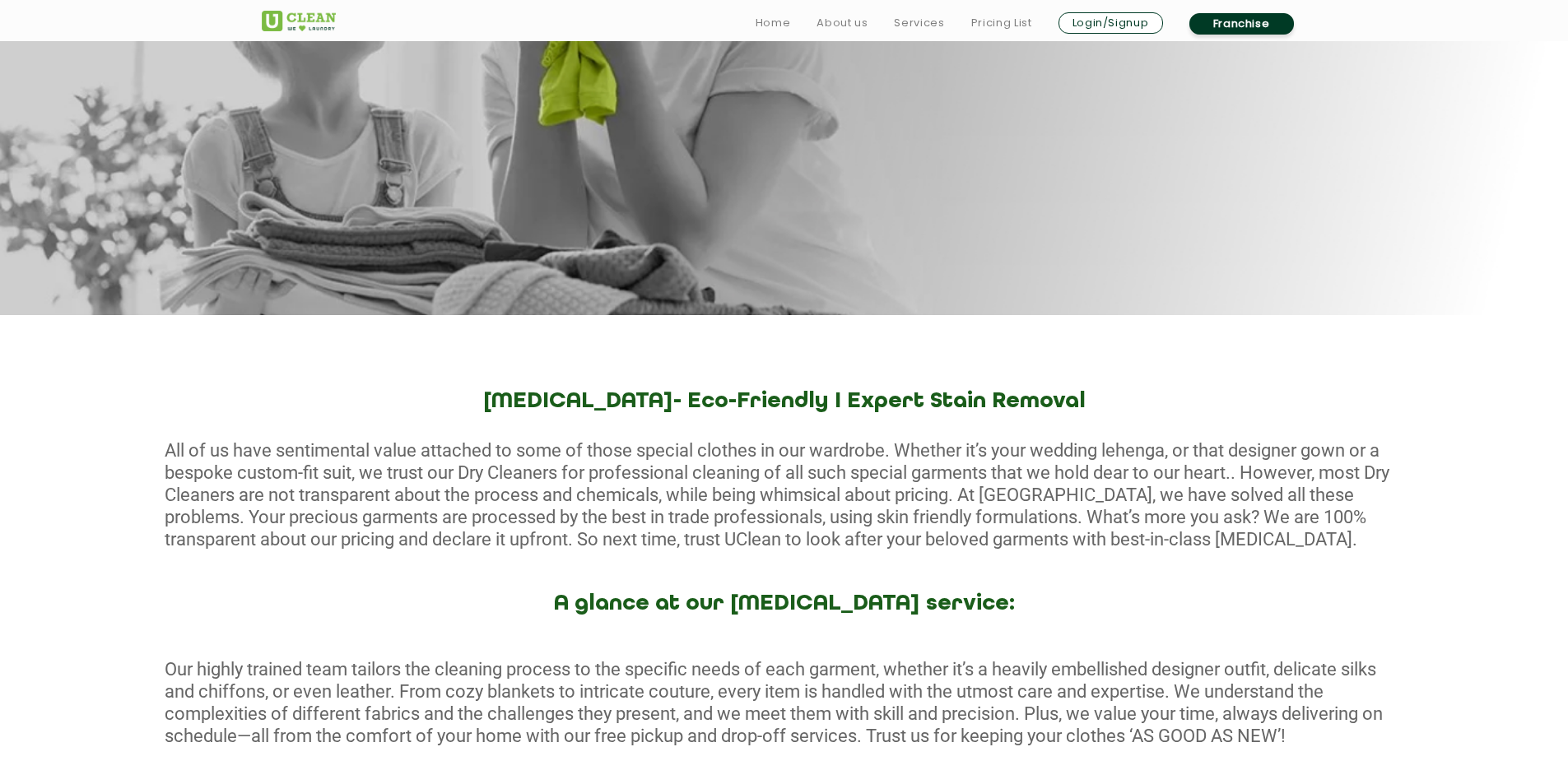
scroll to position [329, 0]
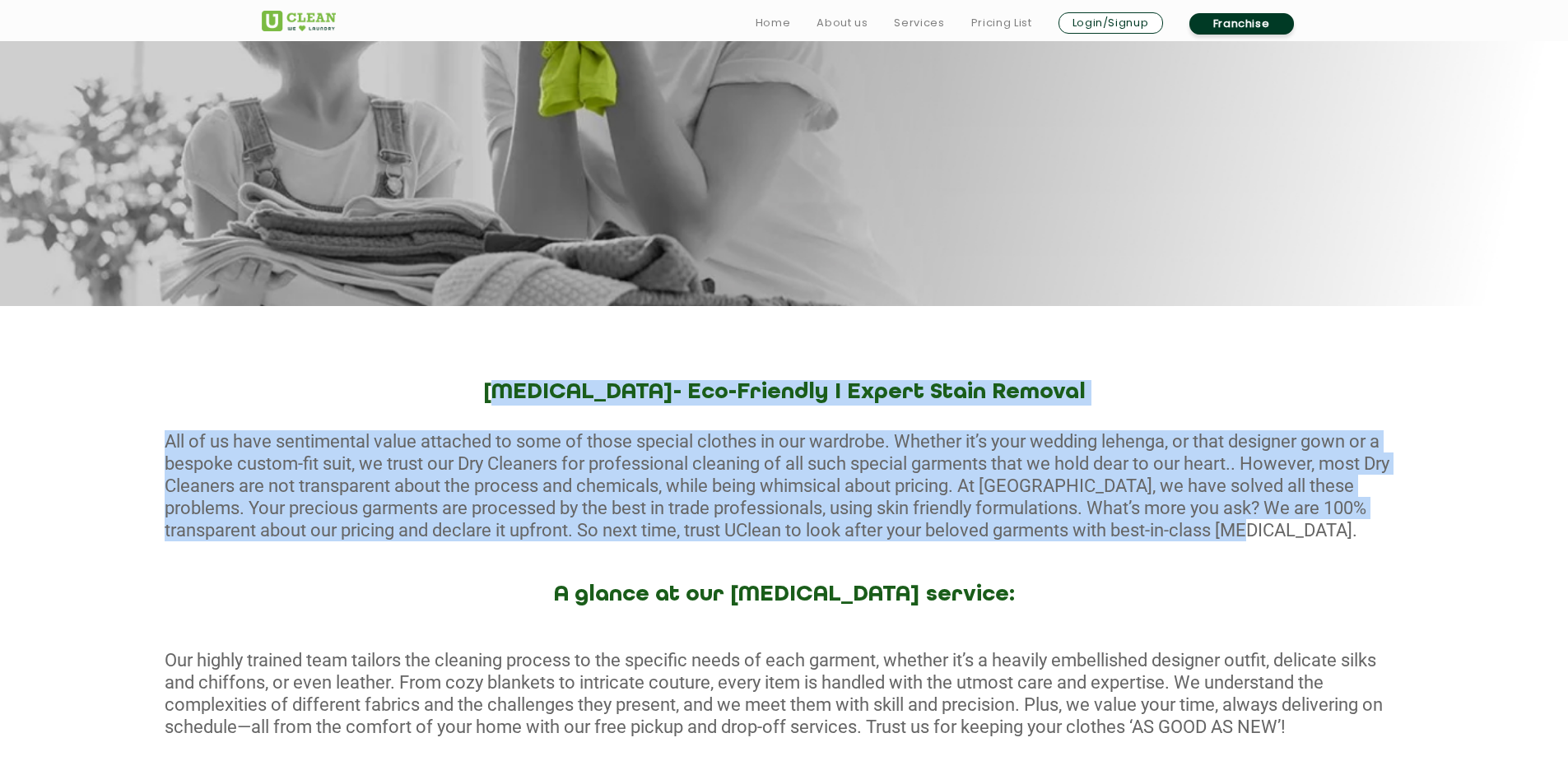
drag, startPoint x: 540, startPoint y: 391, endPoint x: 1247, endPoint y: 532, distance: 720.9
click at [1247, 532] on div "Dry Cleaning- Eco-Friendly I Expert Stain Removal All of us have sentimental va…" at bounding box center [784, 579] width 1568 height 399
copy div "Dry Cleaning- Eco-Friendly I Expert Stain Removal All of us have sentimental va…"
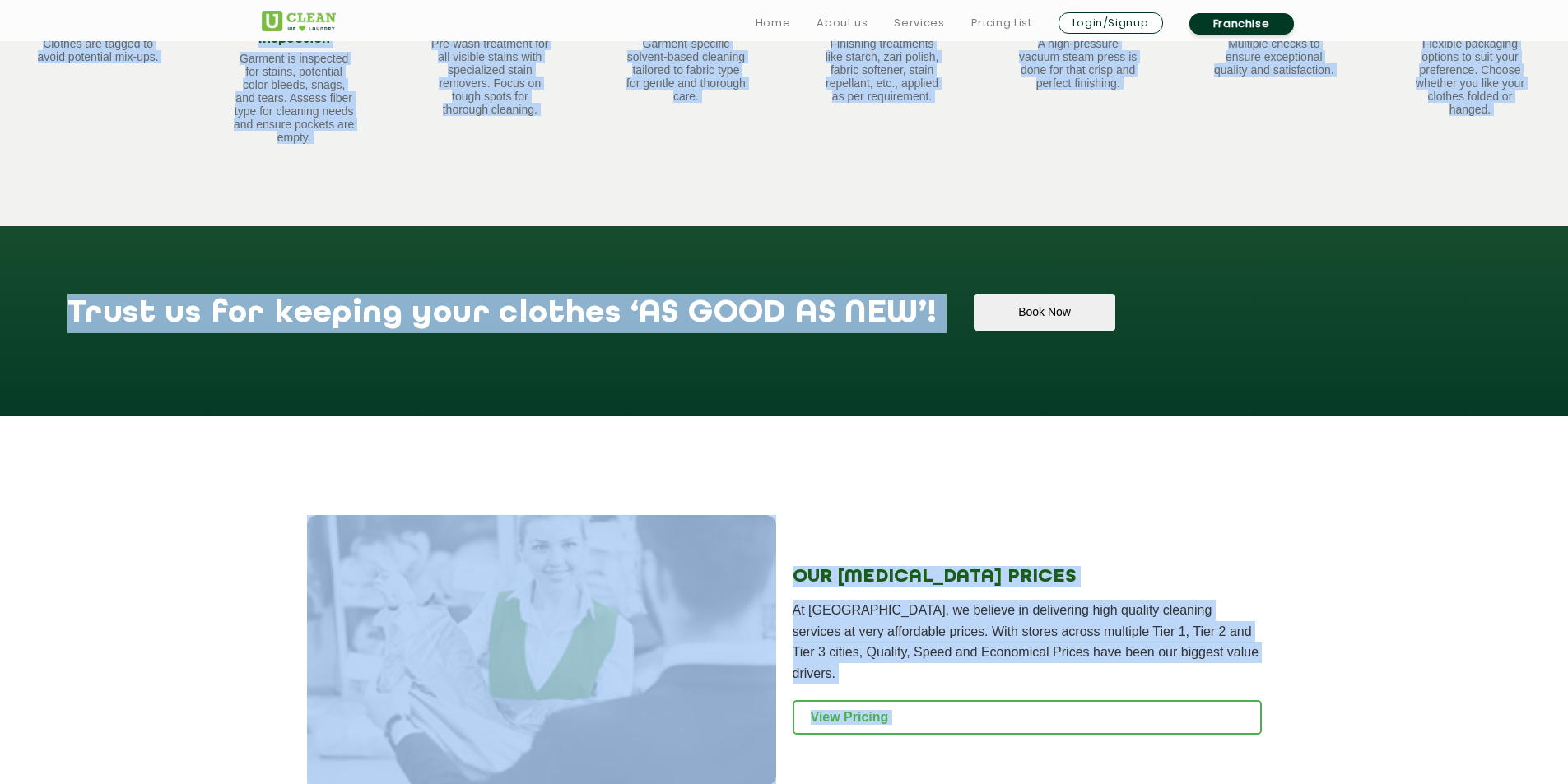
drag, startPoint x: 606, startPoint y: 595, endPoint x: 1098, endPoint y: 816, distance: 539.4
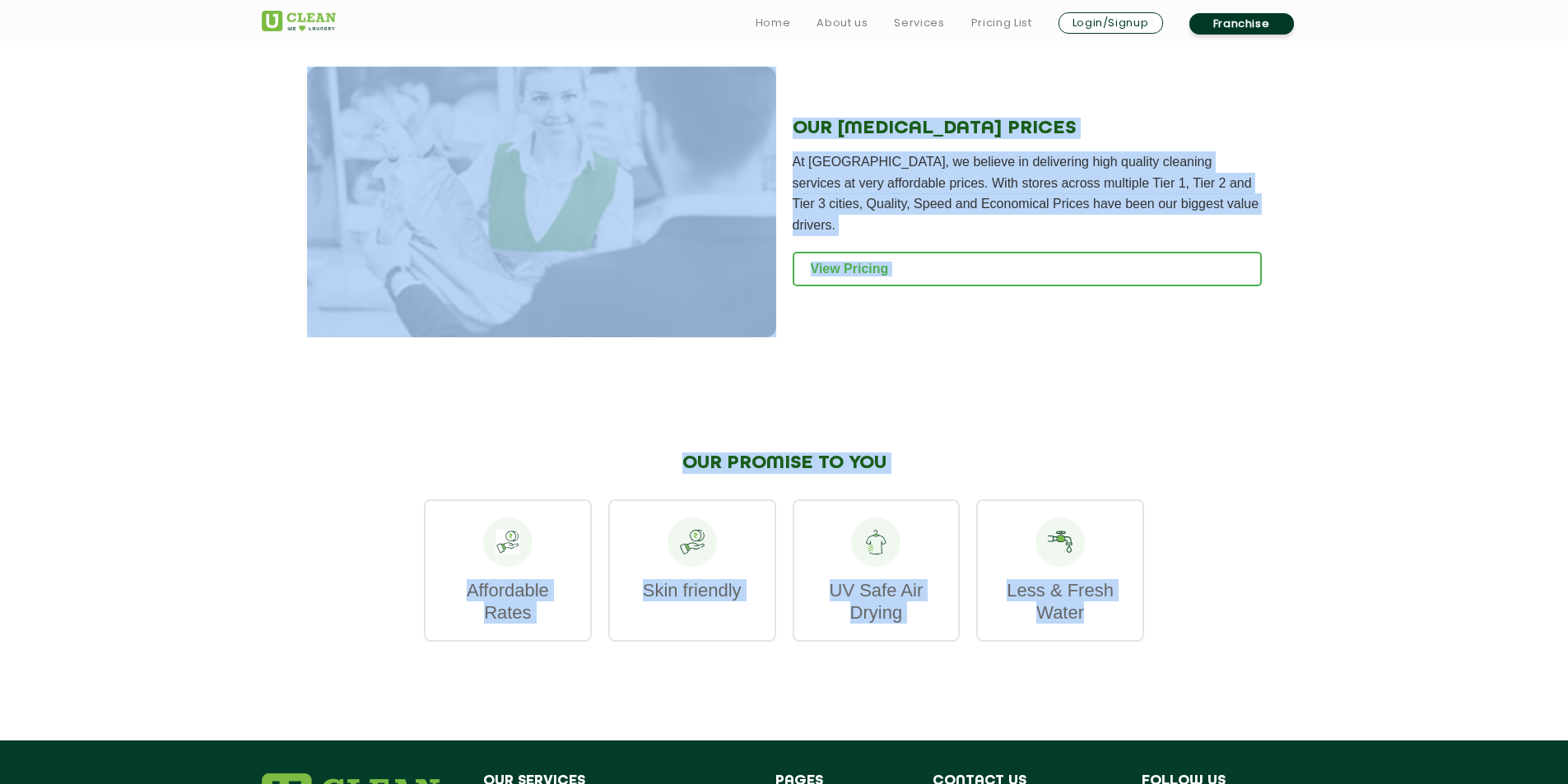
scroll to position [2020, 0]
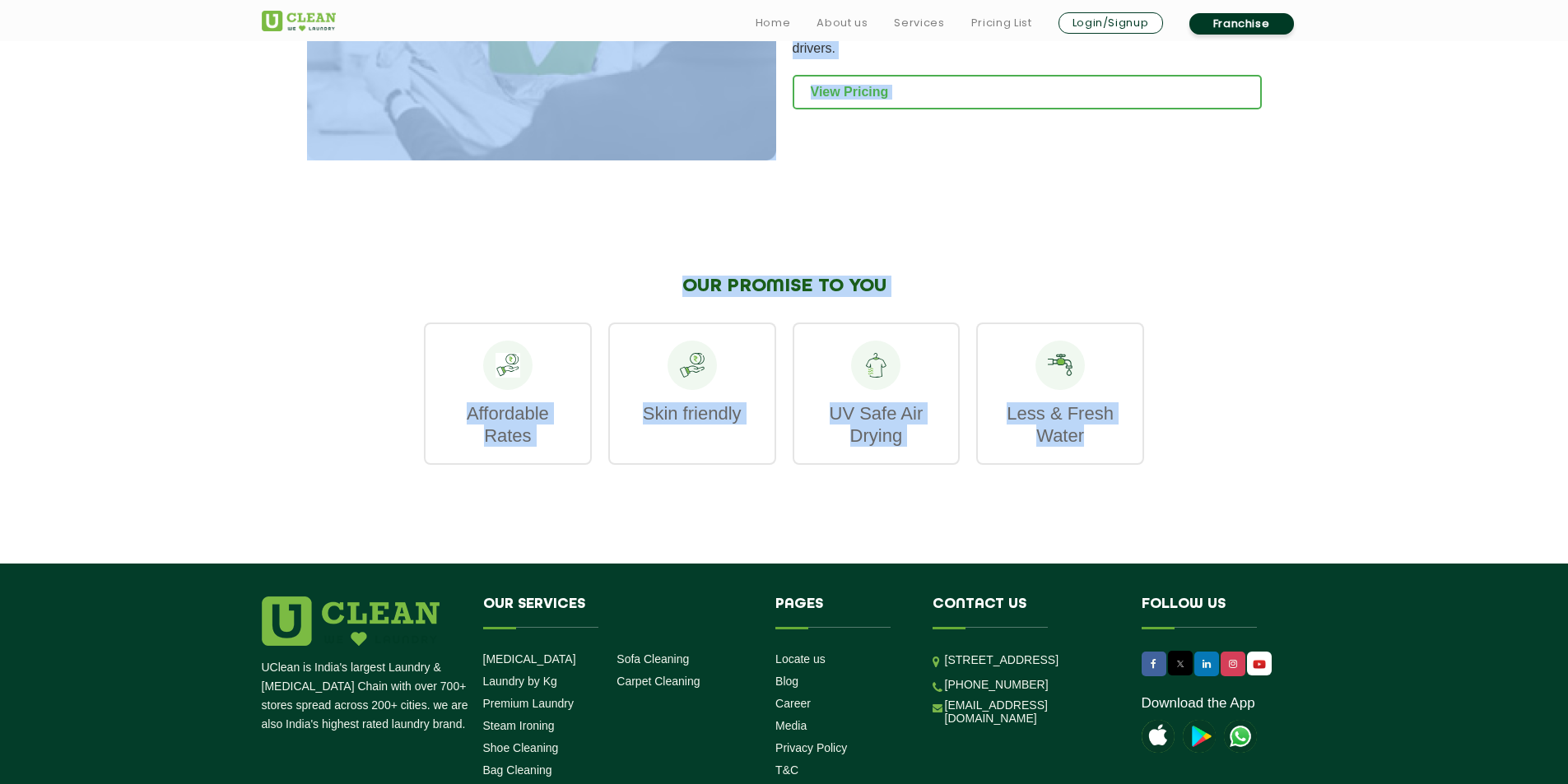
copy app-dry-cleaning "A glance at our dry cleaning service: Our highly trained team tailors the clean…"
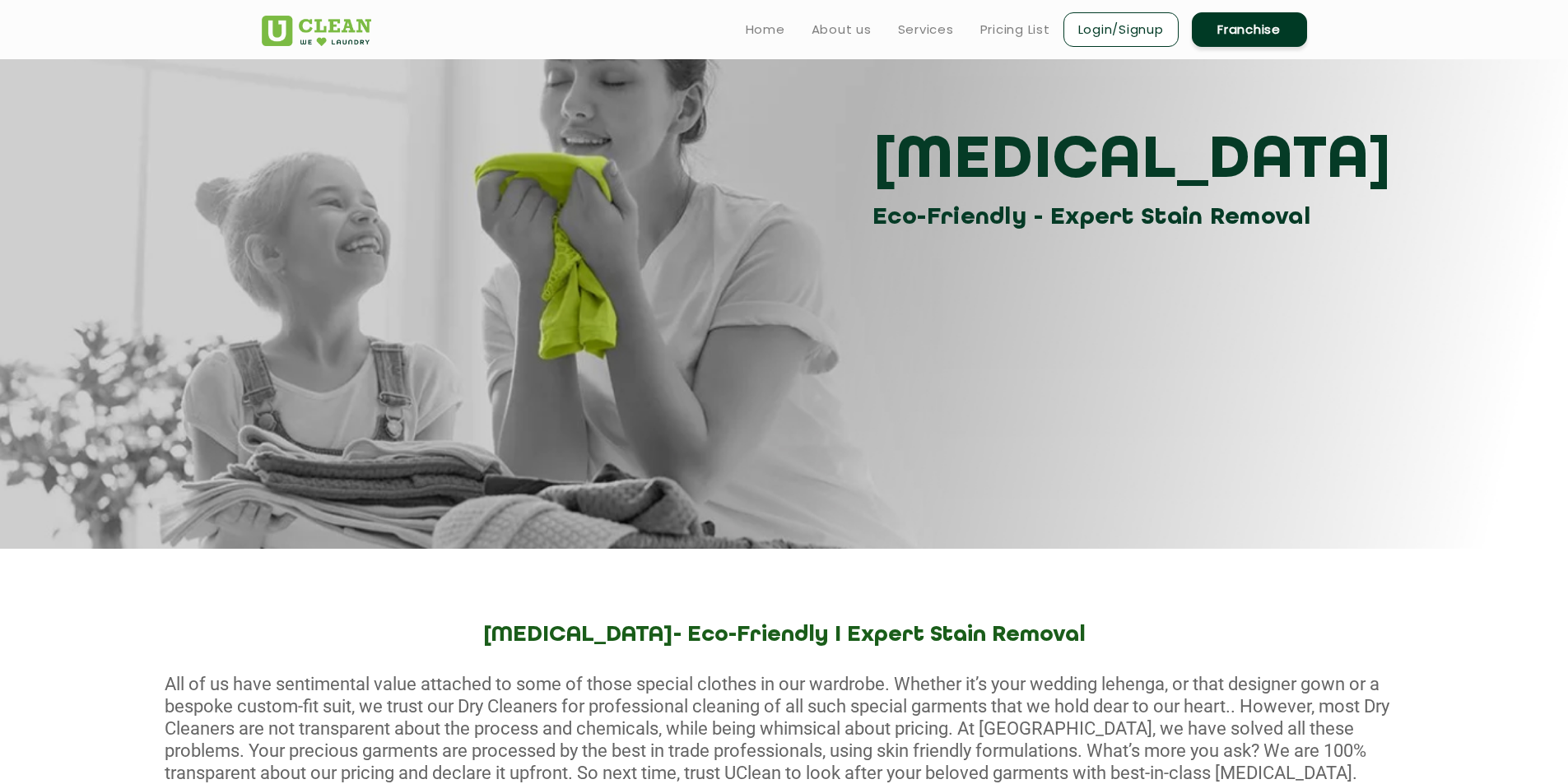
scroll to position [0, 0]
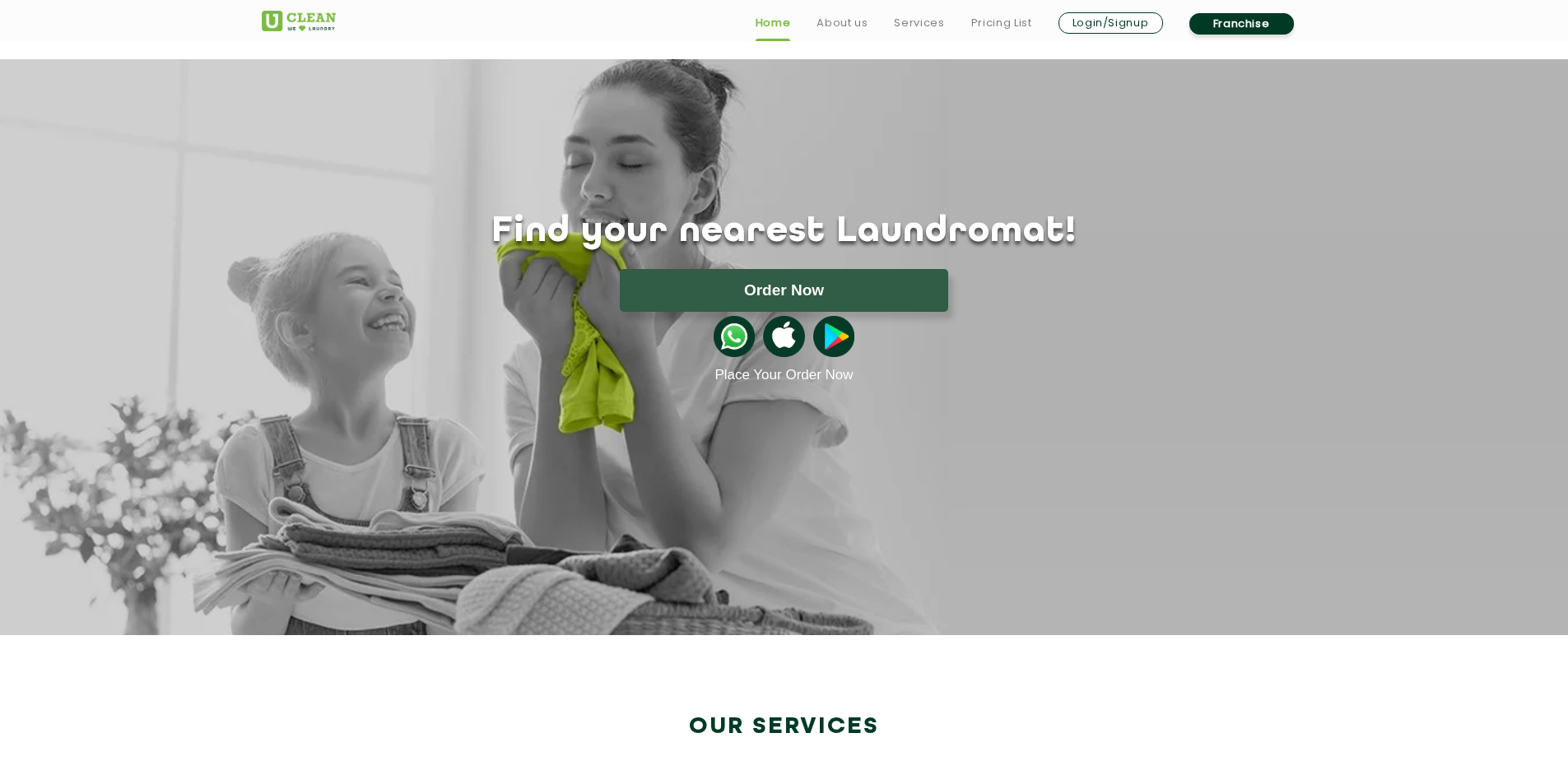
scroll to position [412, 0]
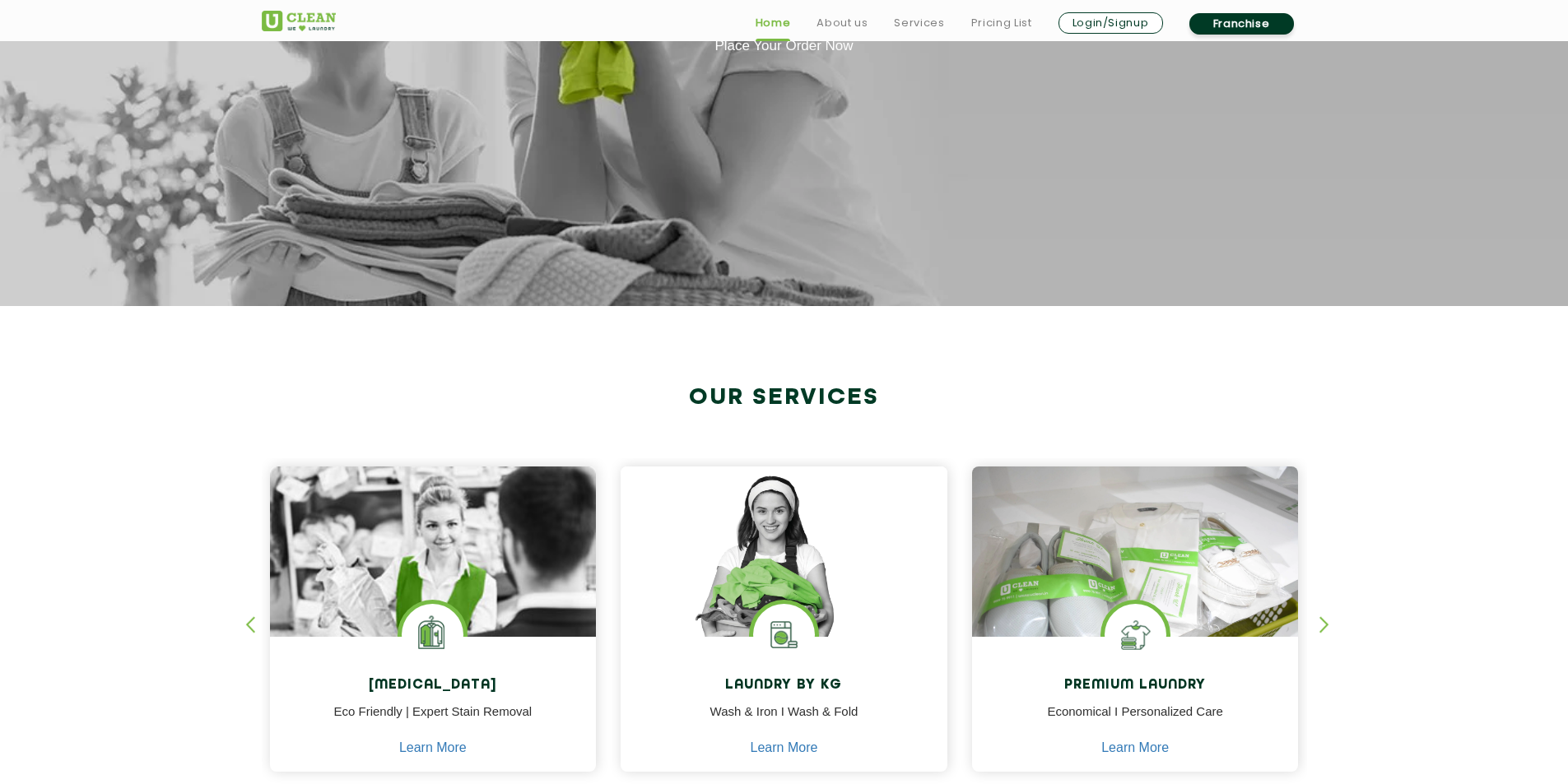
scroll to position [658, 0]
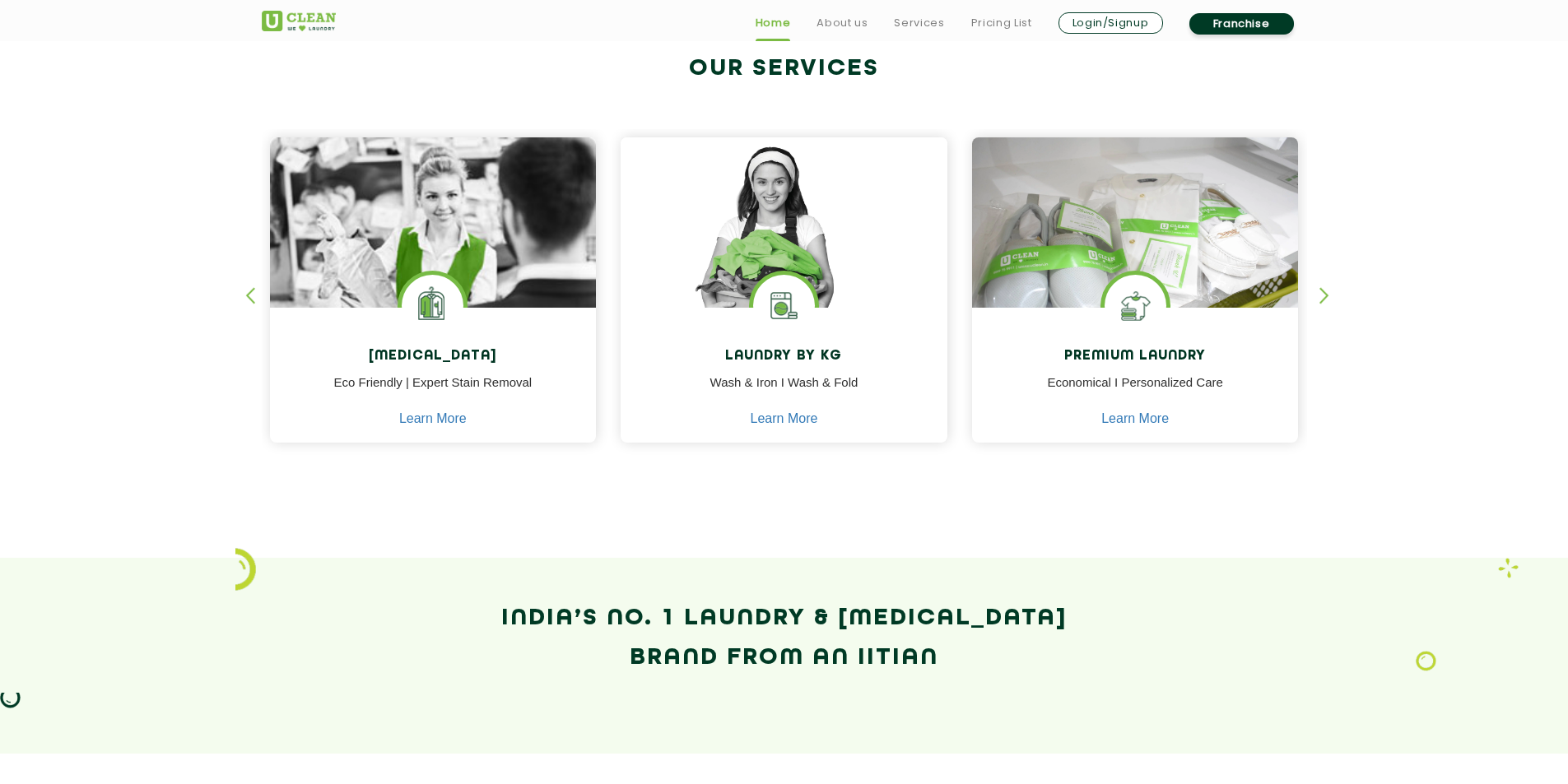
click at [1320, 296] on div "button" at bounding box center [1332, 309] width 25 height 45
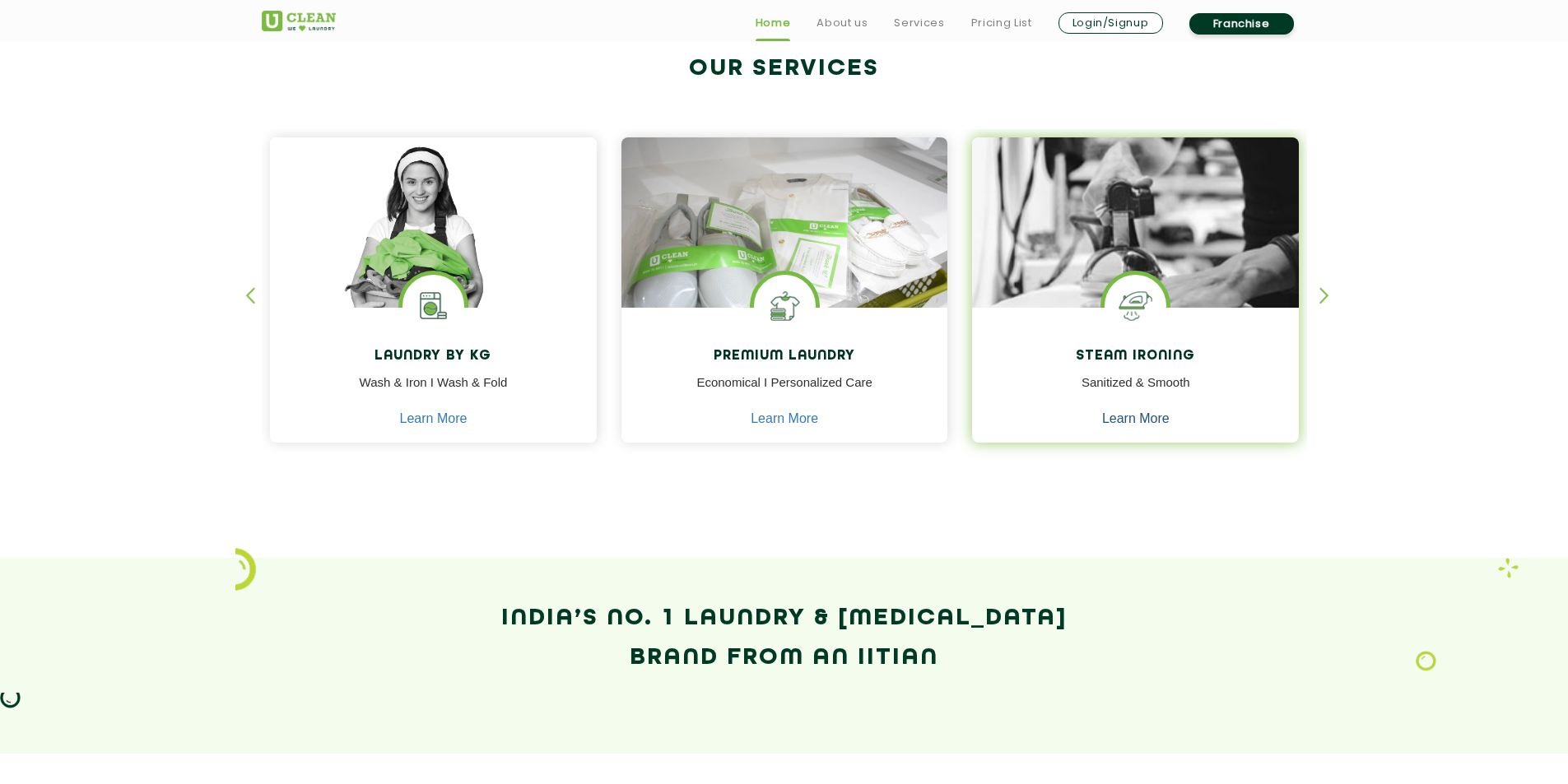
click at [1145, 416] on link "Learn More" at bounding box center [1136, 419] width 68 height 15
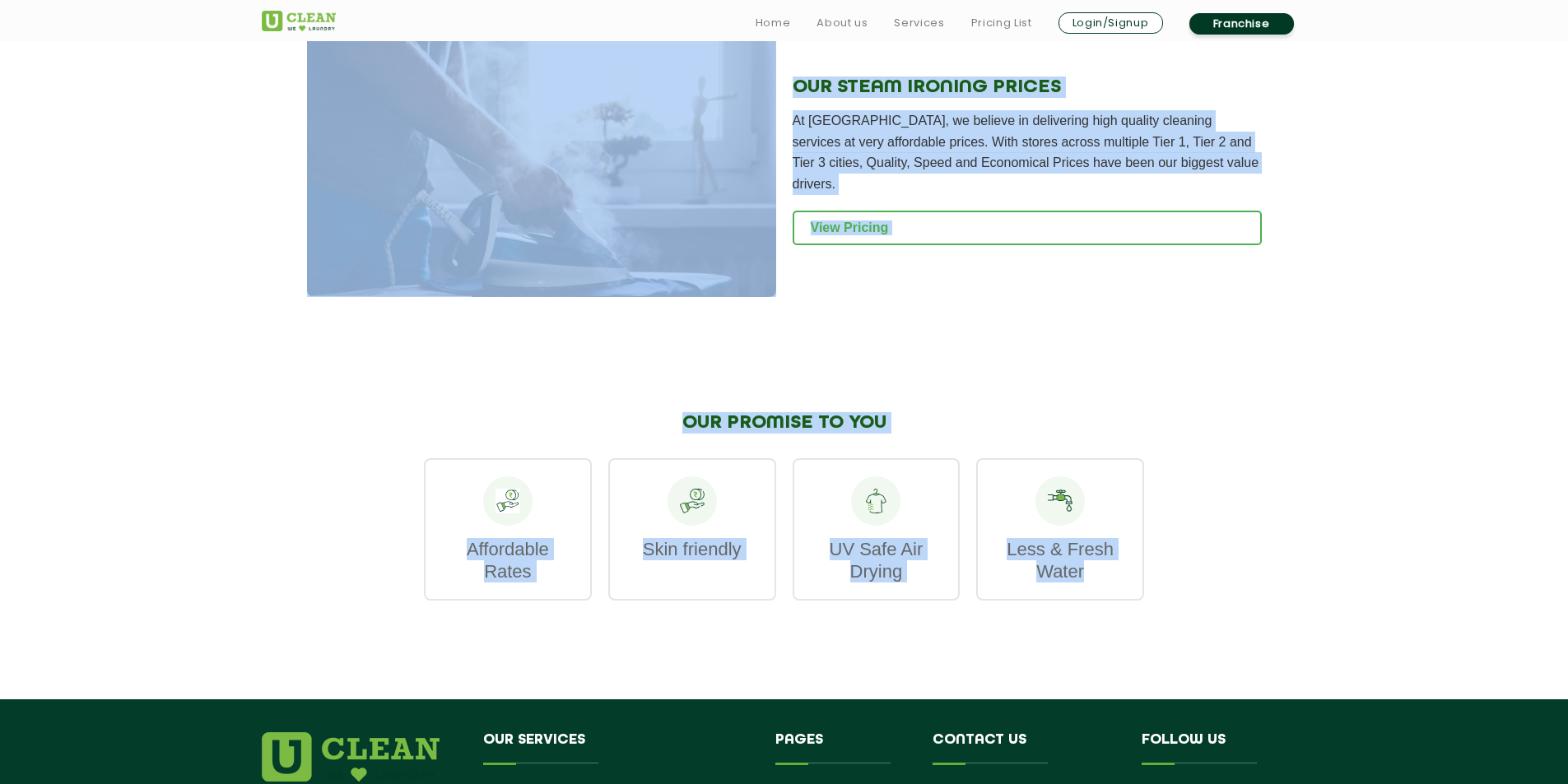
drag, startPoint x: 875, startPoint y: 246, endPoint x: 979, endPoint y: 789, distance: 552.9
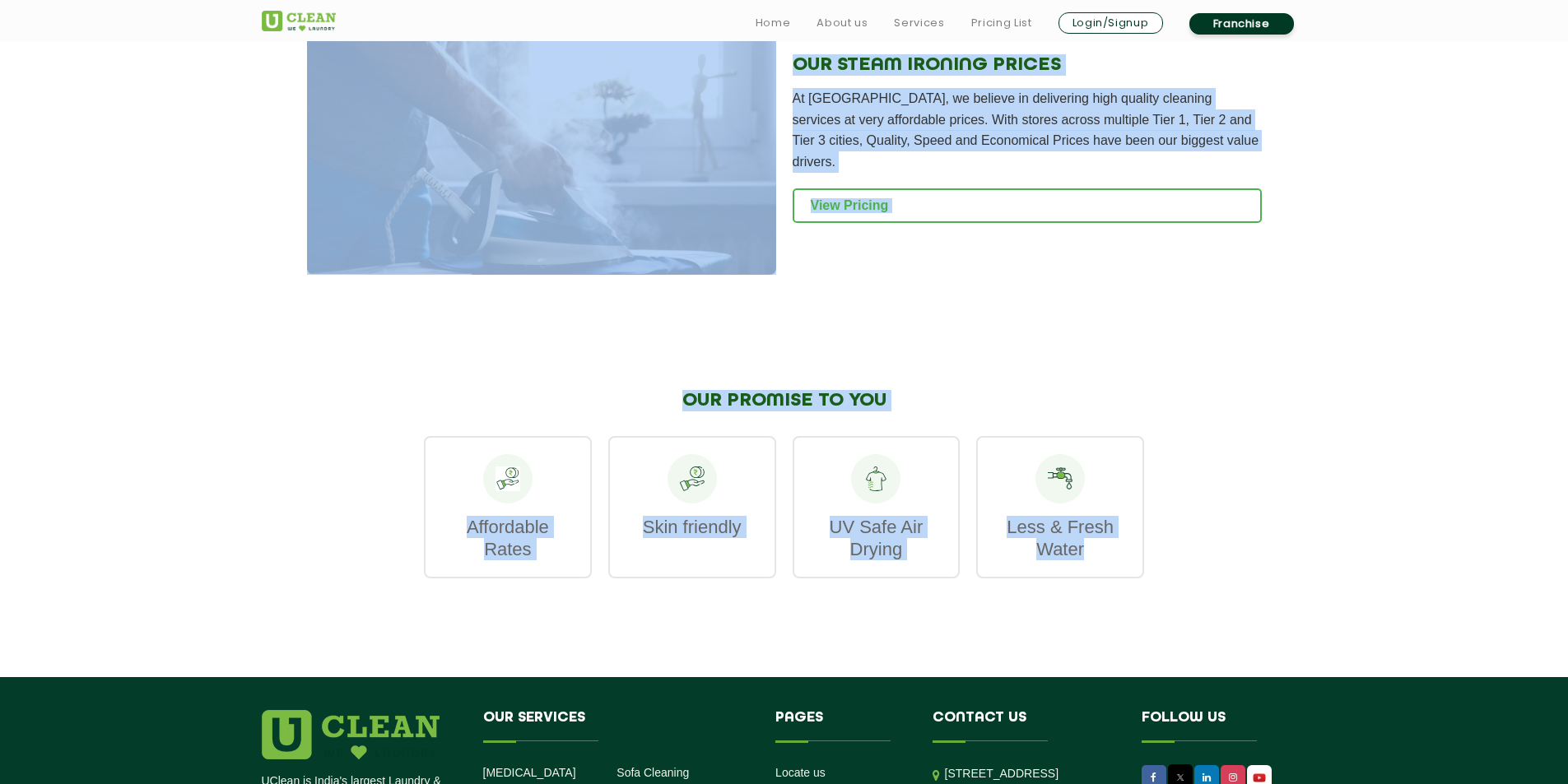
copy app-steam-ironing "Steam Ironing Eco-Friendly - Expert Stain Removal INTRODUCTION Picture your fav…"
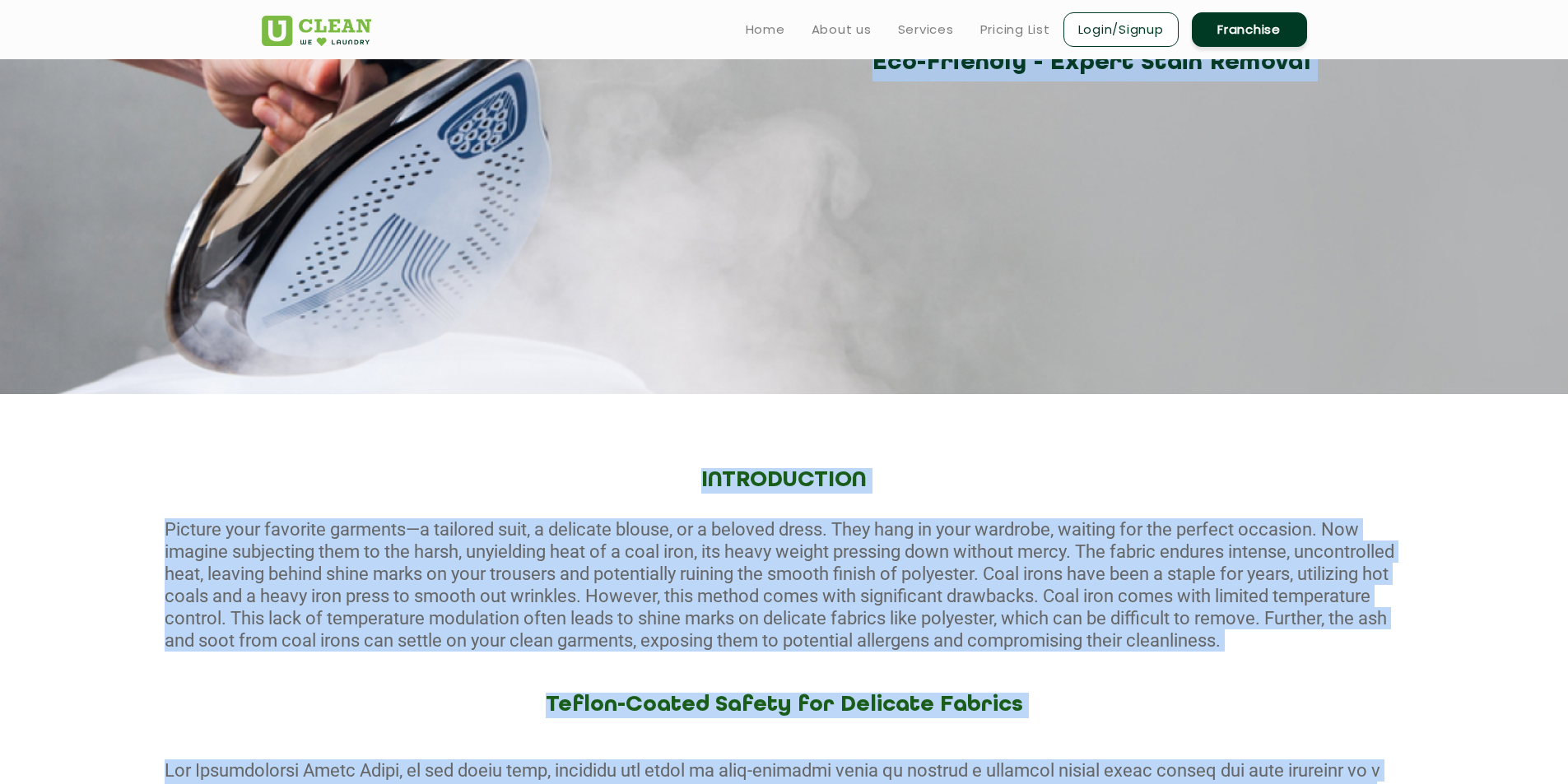
scroll to position [0, 0]
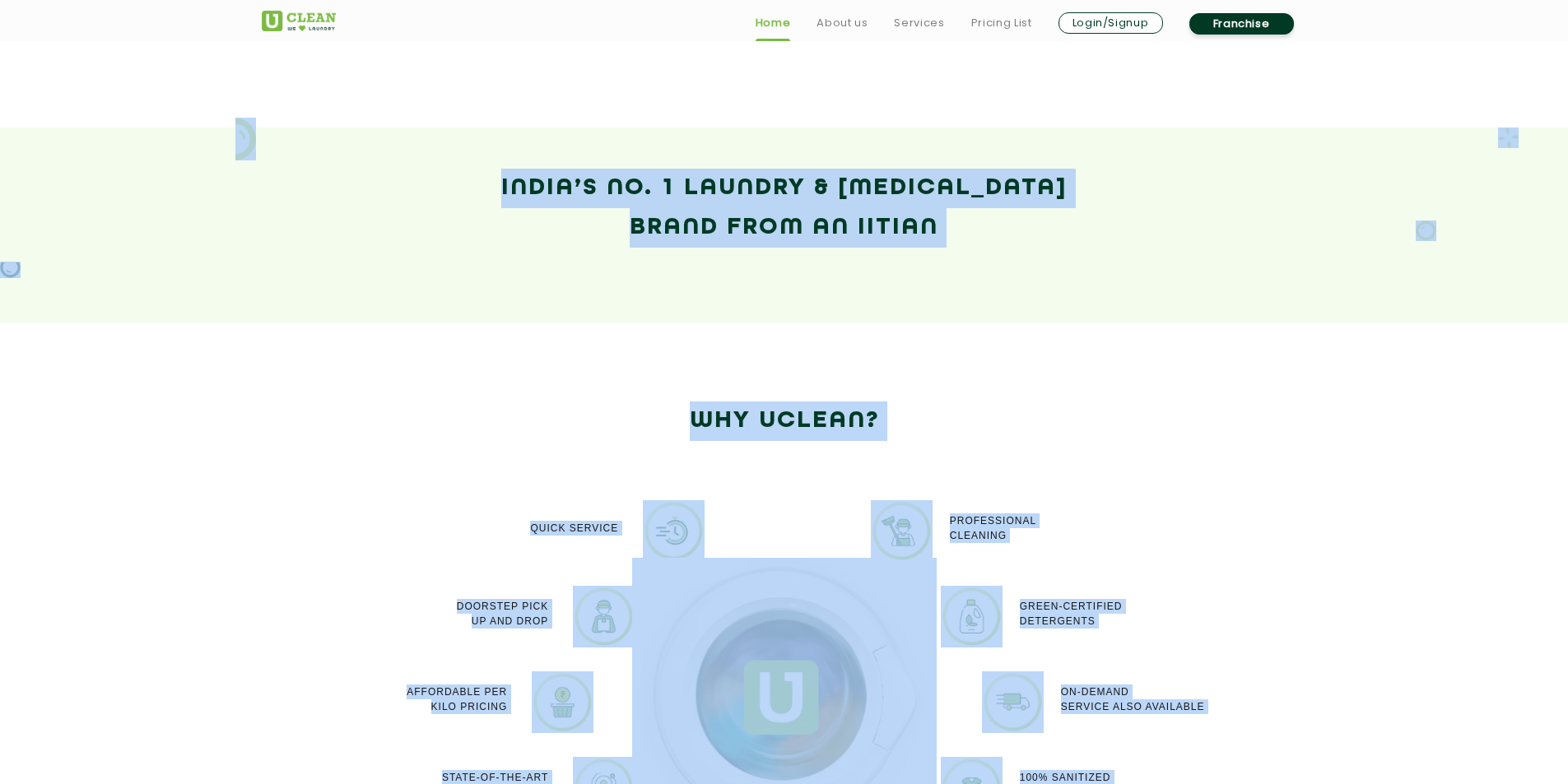
scroll to position [905, 0]
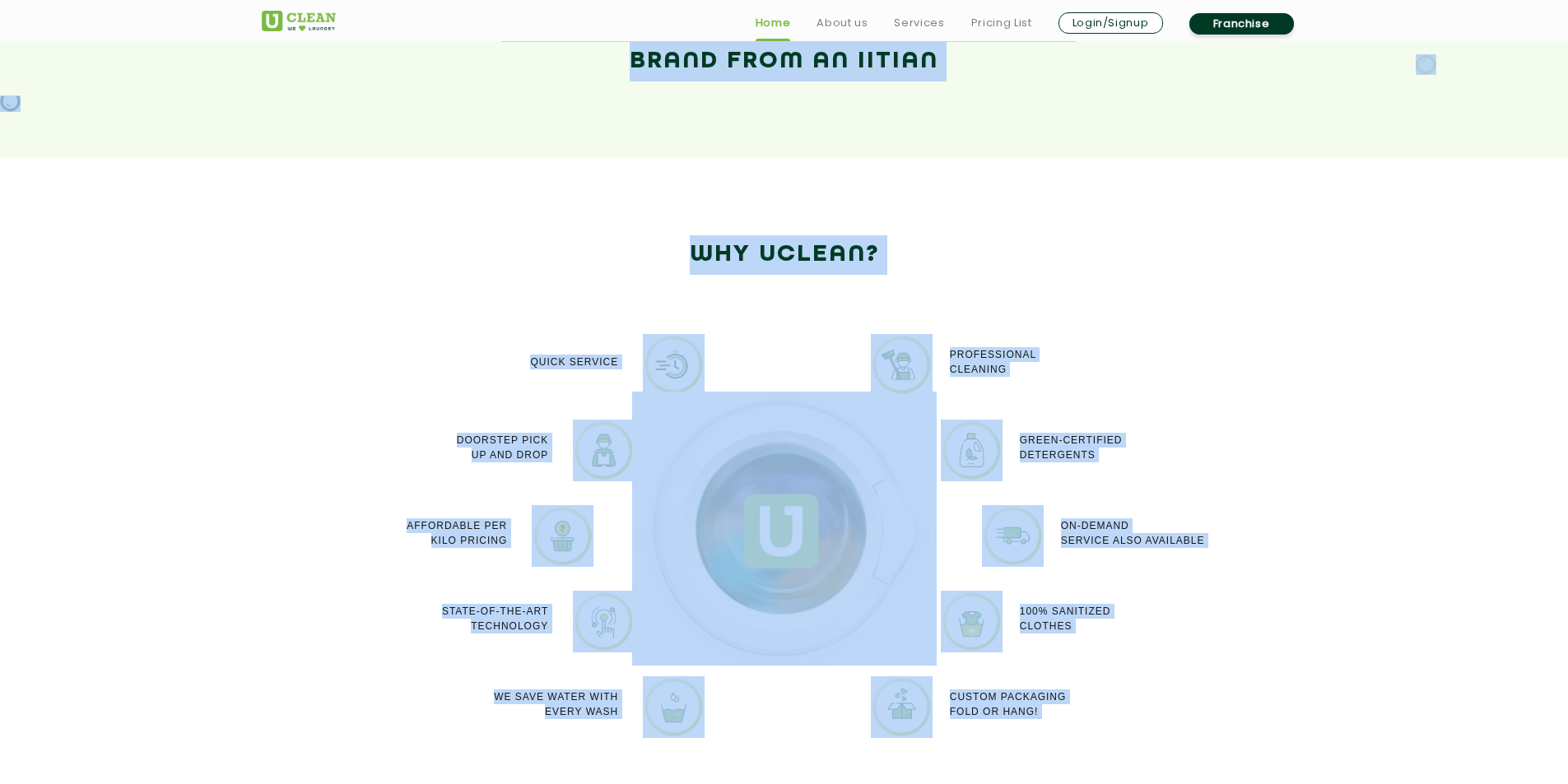
click at [1303, 307] on div "Why Uclean?" at bounding box center [784, 272] width 1070 height 74
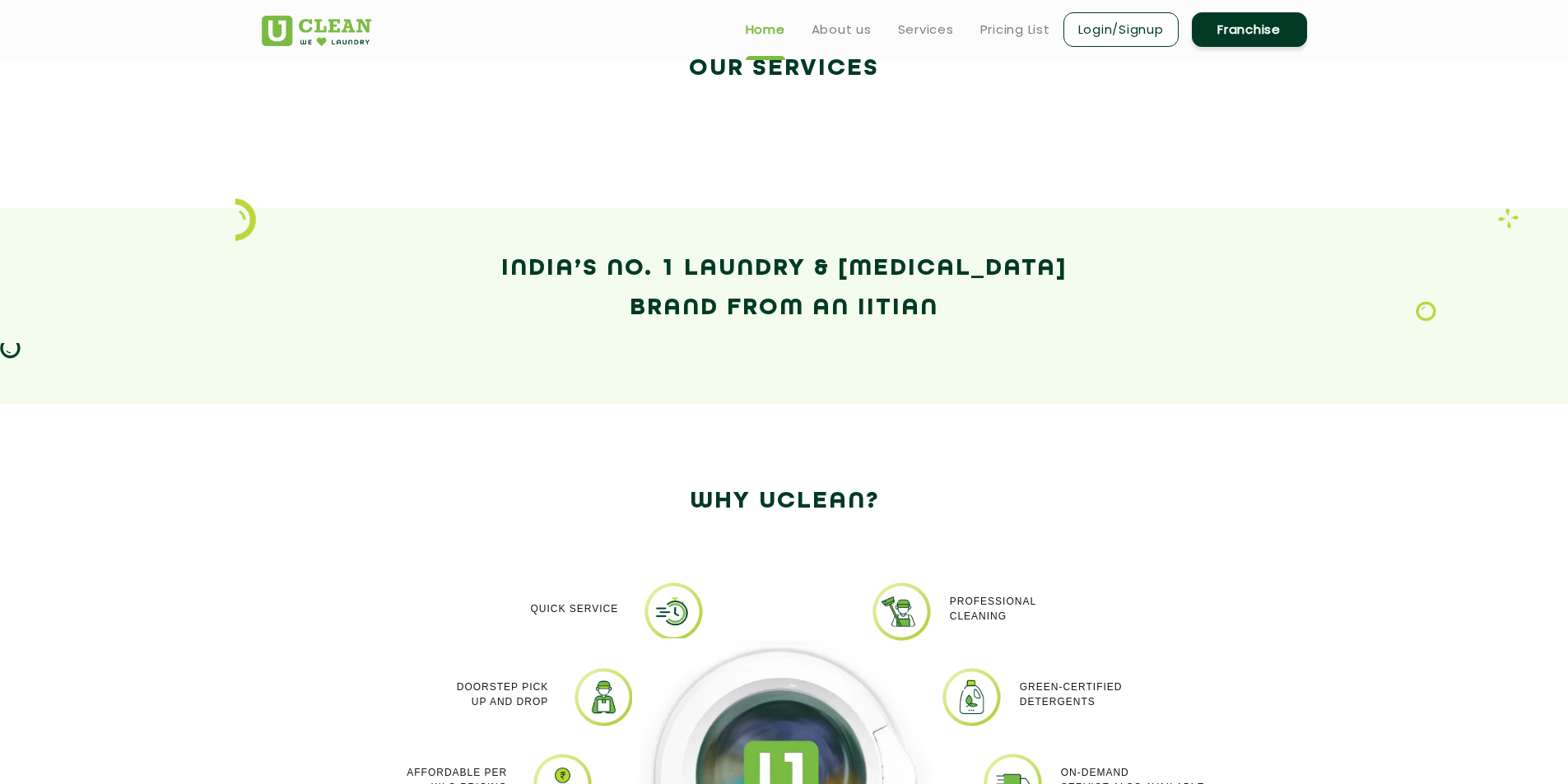
scroll to position [164, 0]
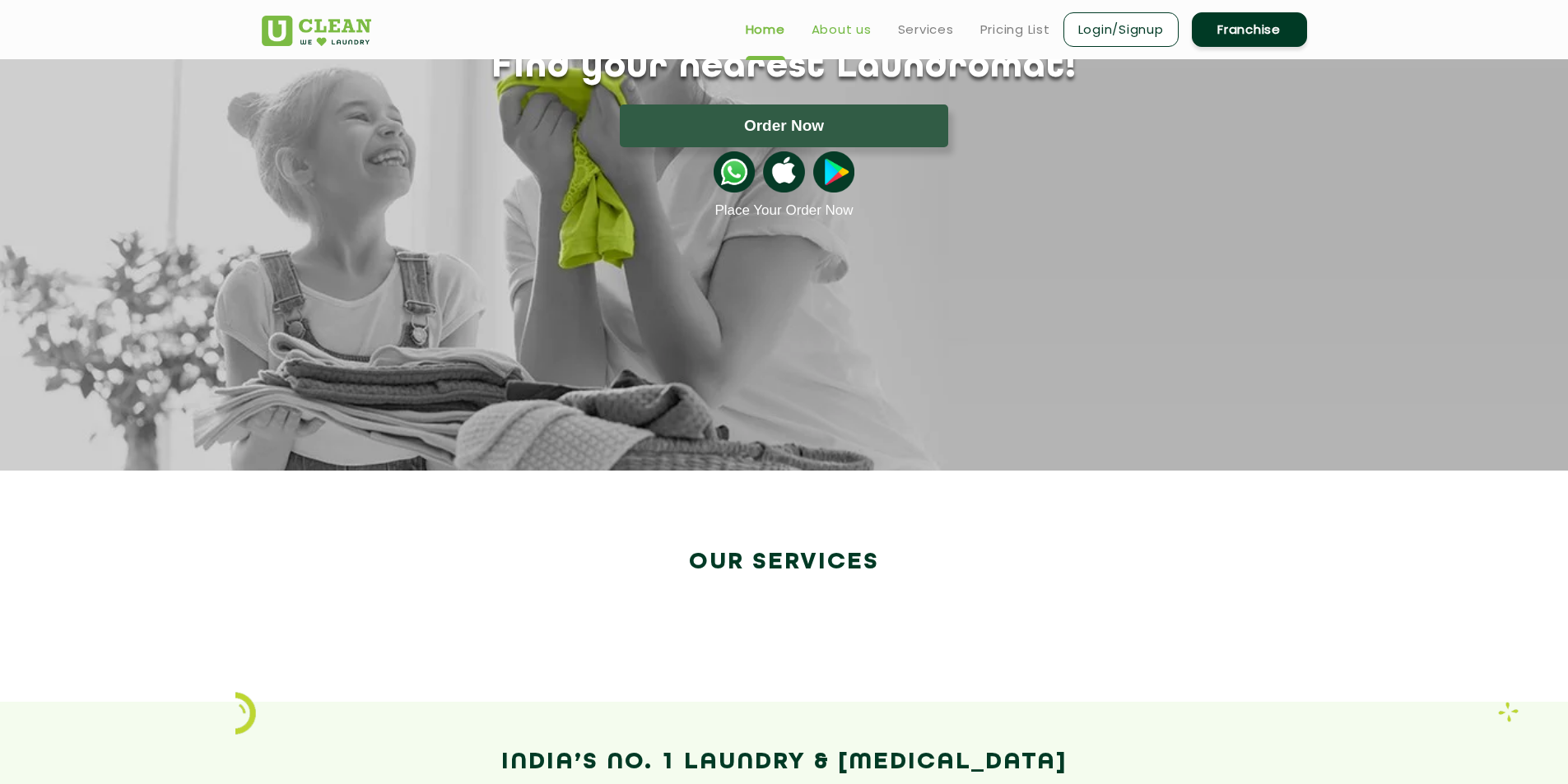
click at [845, 30] on link "About us" at bounding box center [841, 29] width 60 height 19
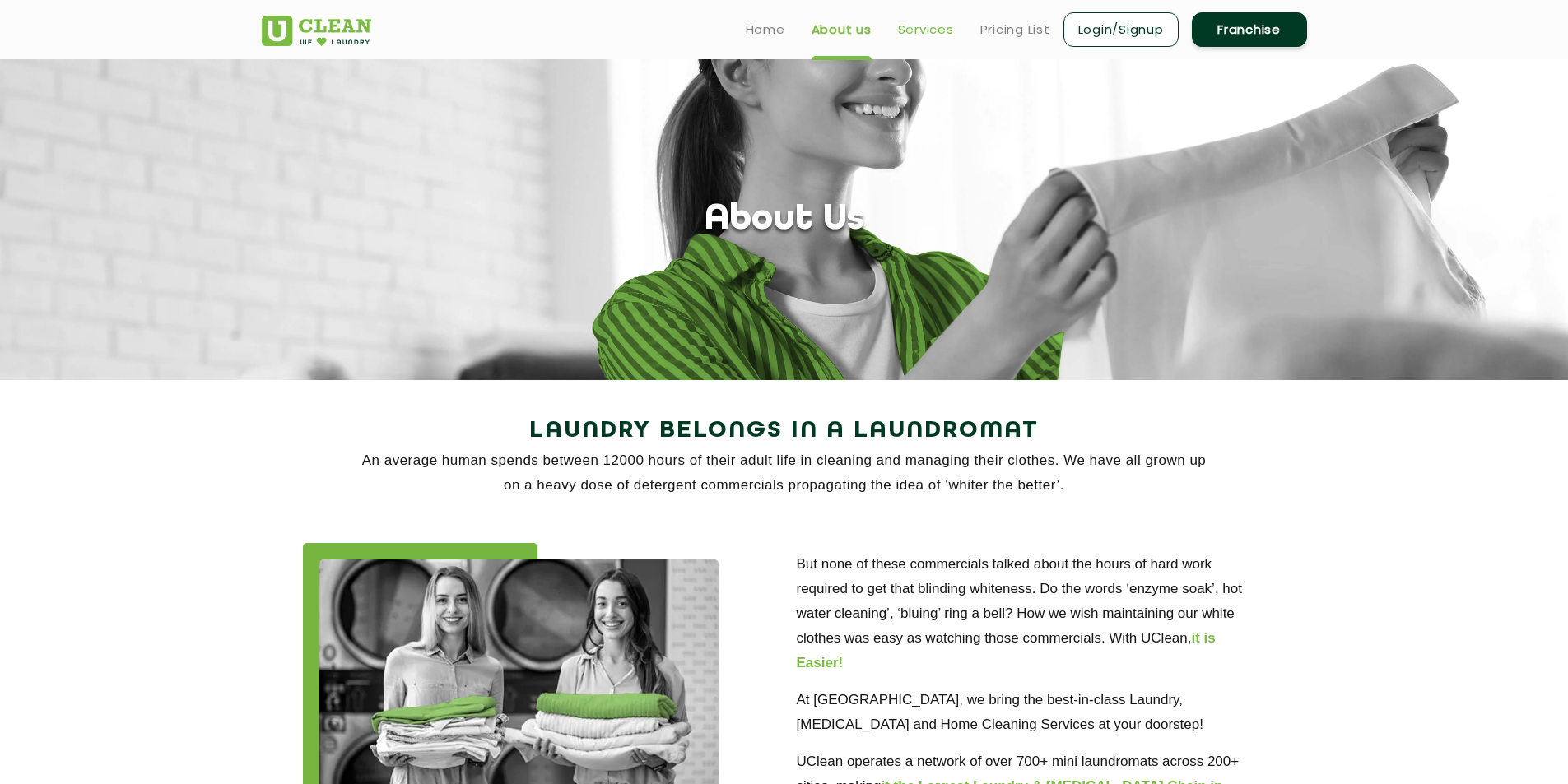
click at [929, 26] on link "Services" at bounding box center [926, 29] width 56 height 19
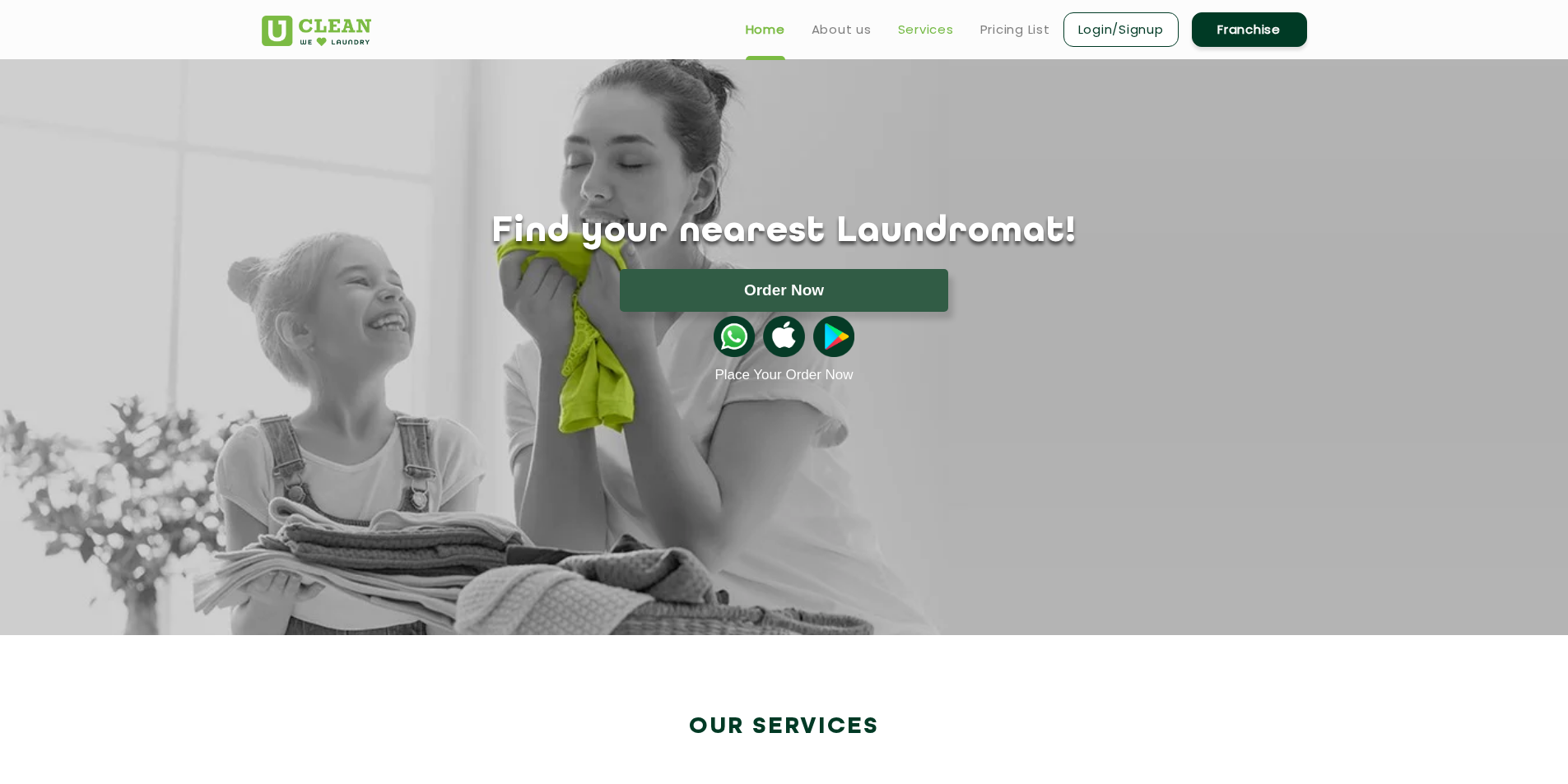
click at [937, 30] on link "Services" at bounding box center [926, 29] width 56 height 19
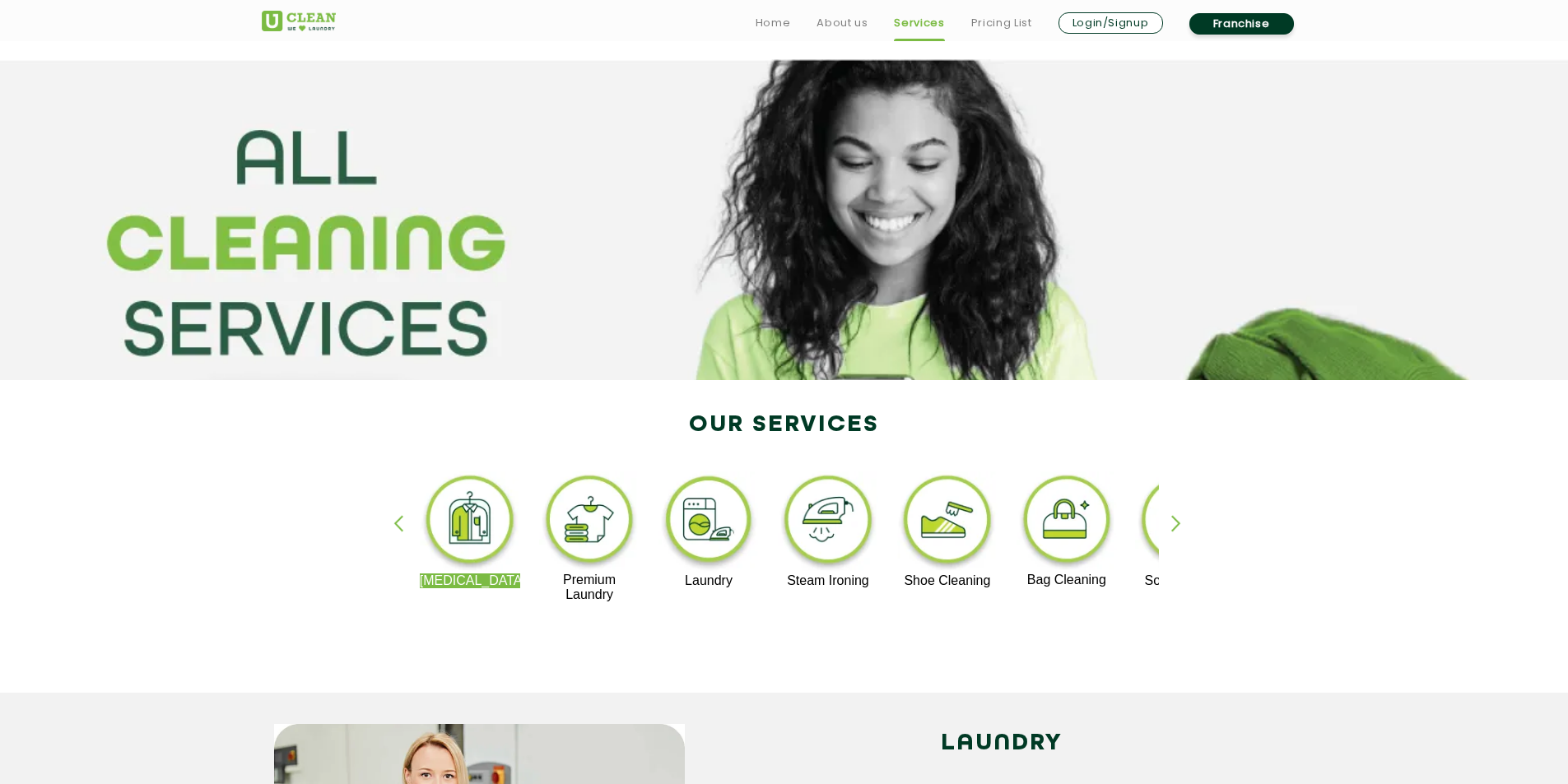
scroll to position [82, 0]
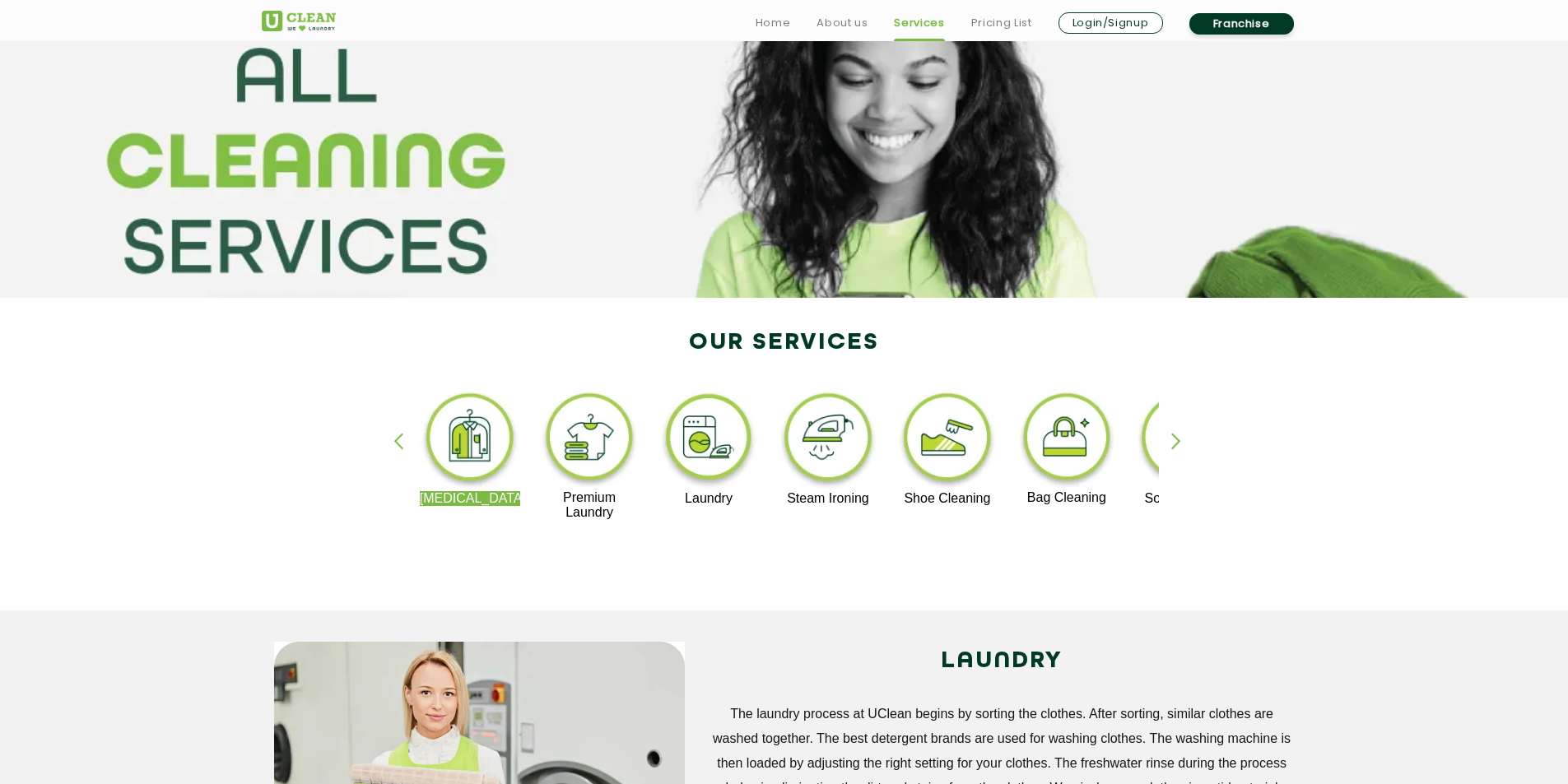
click at [1178, 447] on div "button" at bounding box center [1183, 455] width 25 height 45
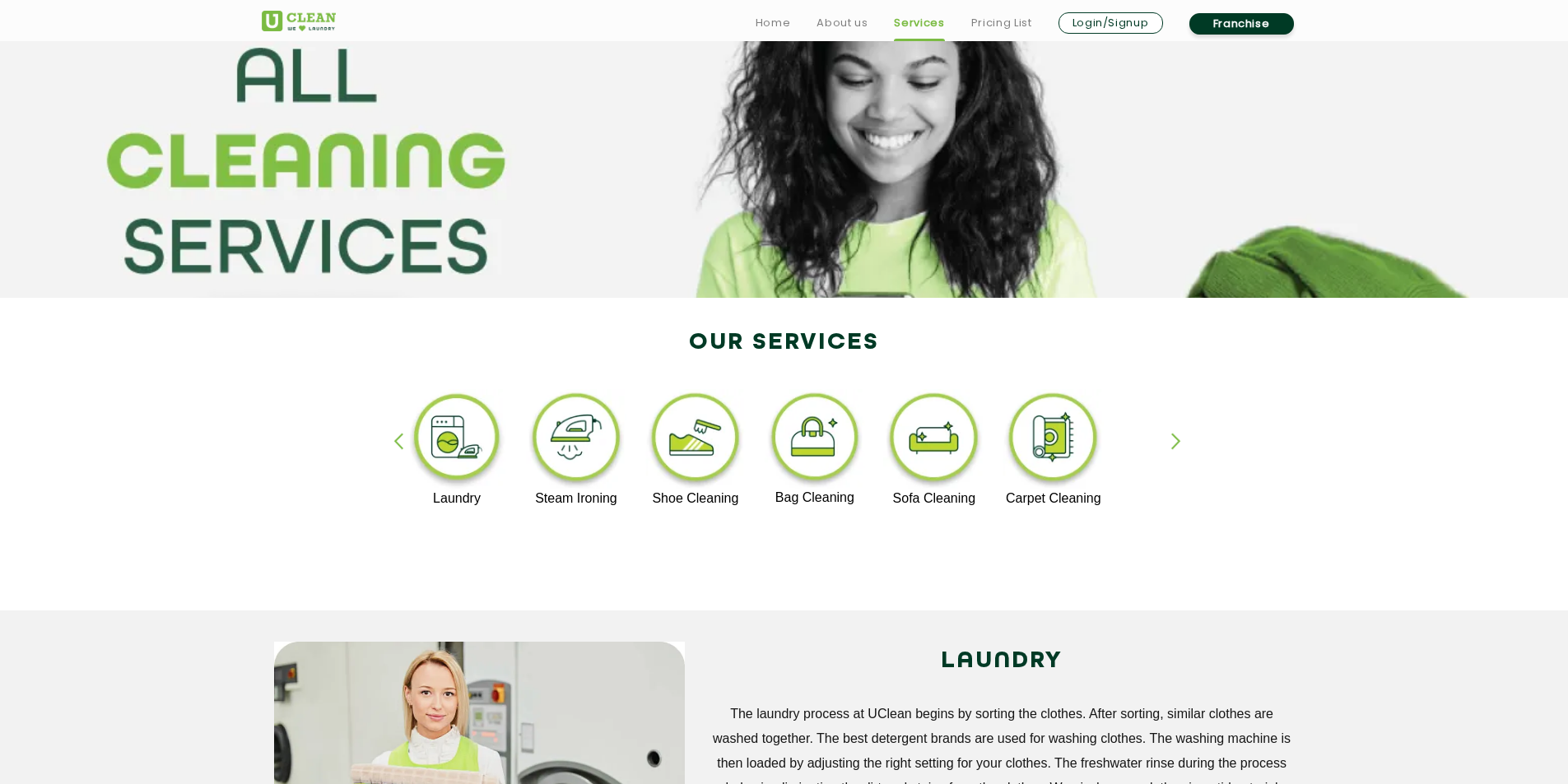
click at [1178, 447] on div "button" at bounding box center [1183, 455] width 25 height 45
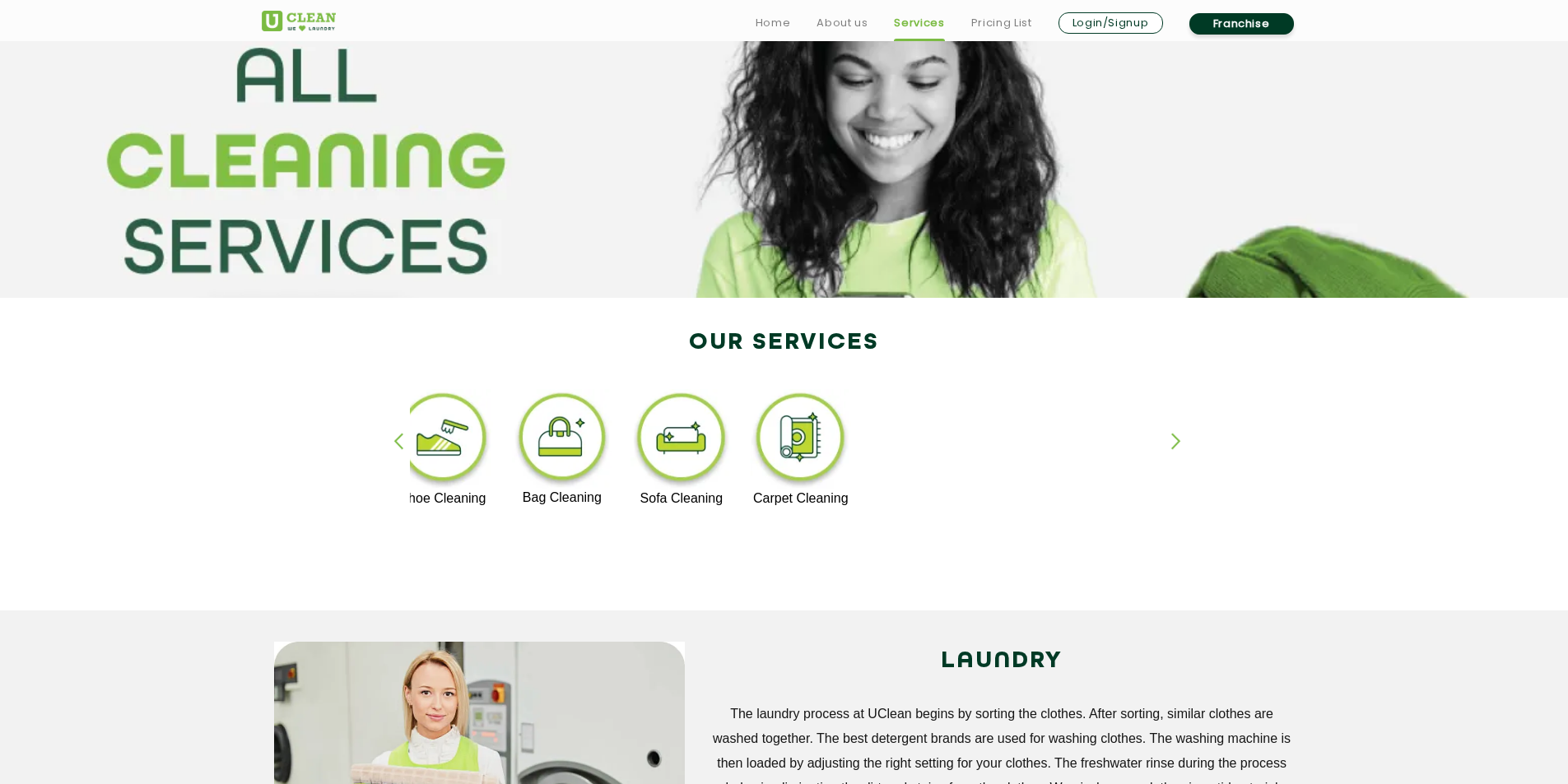
click at [1178, 447] on div "button" at bounding box center [1183, 455] width 25 height 45
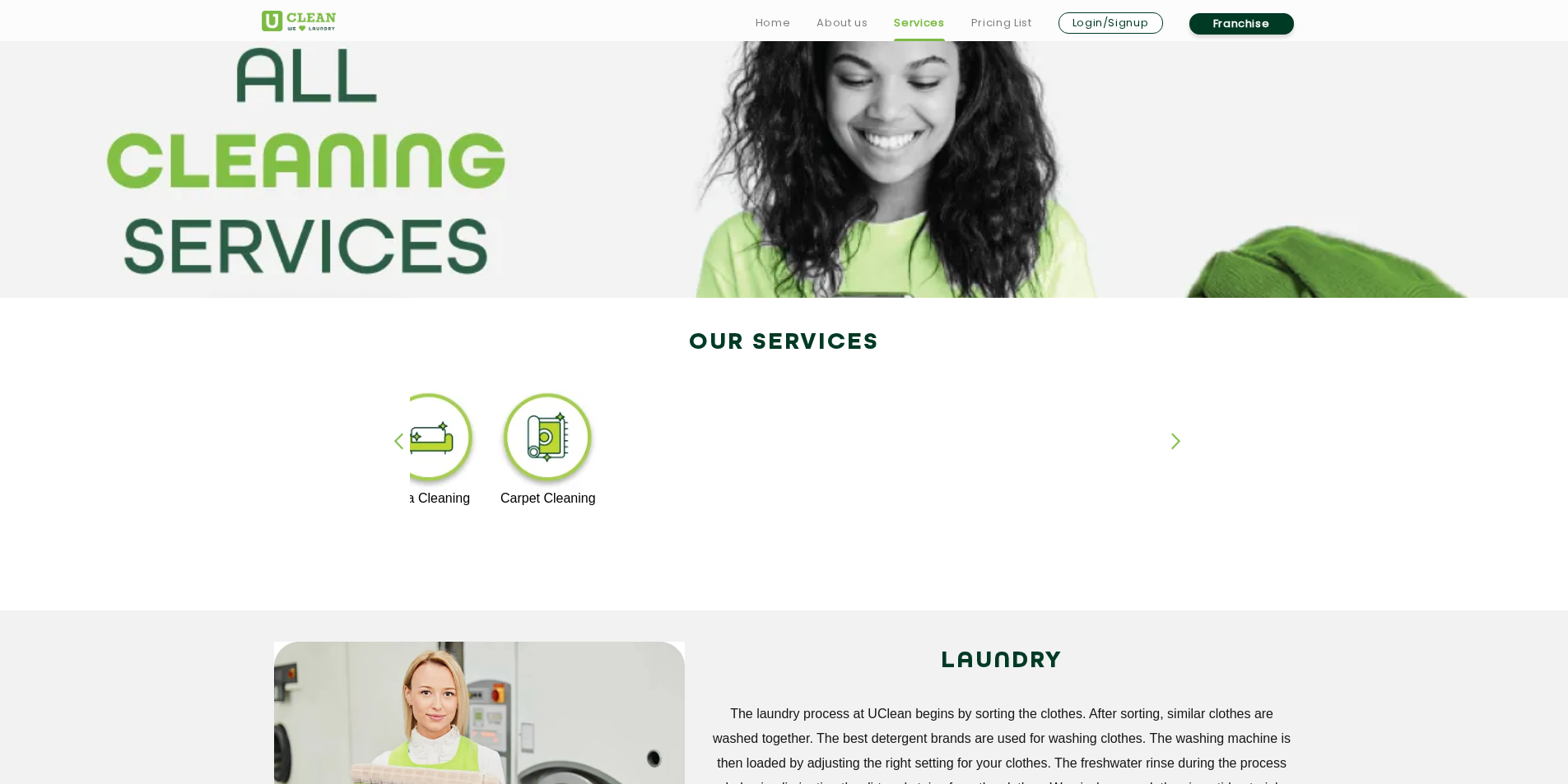
click at [398, 441] on div "button" at bounding box center [406, 455] width 25 height 45
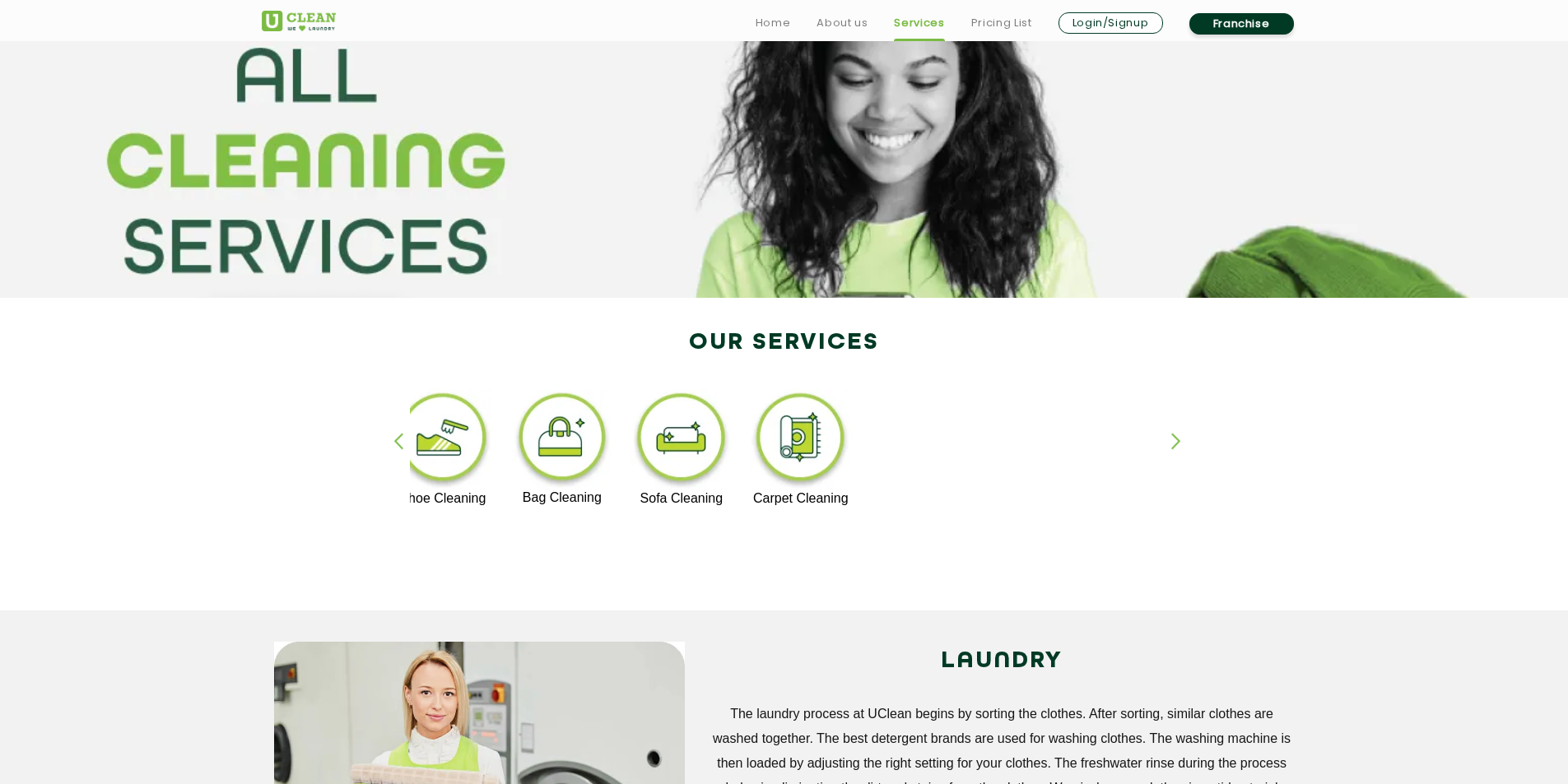
click at [398, 441] on div "button" at bounding box center [406, 455] width 25 height 45
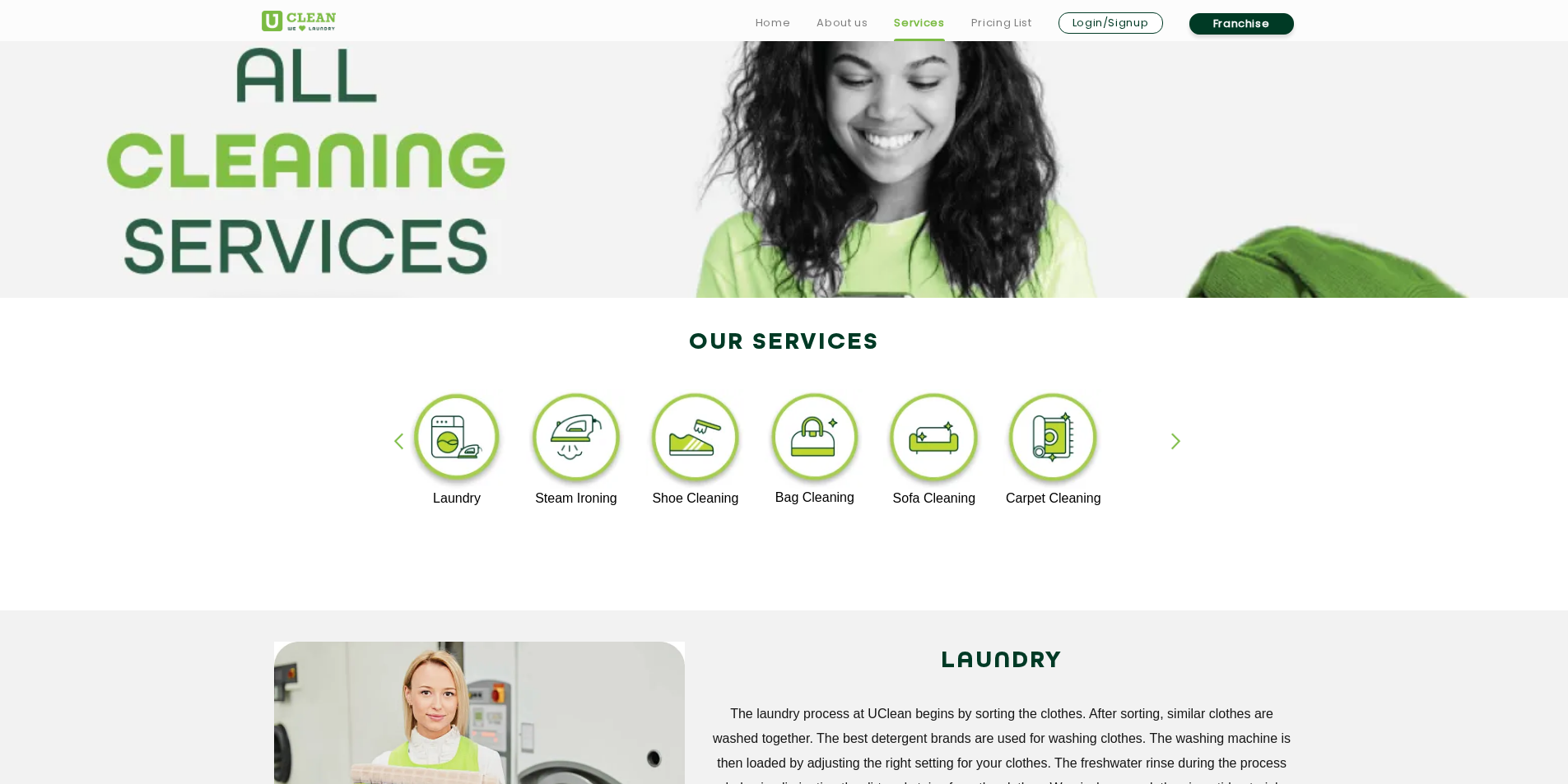
click at [398, 441] on div "button" at bounding box center [406, 455] width 25 height 45
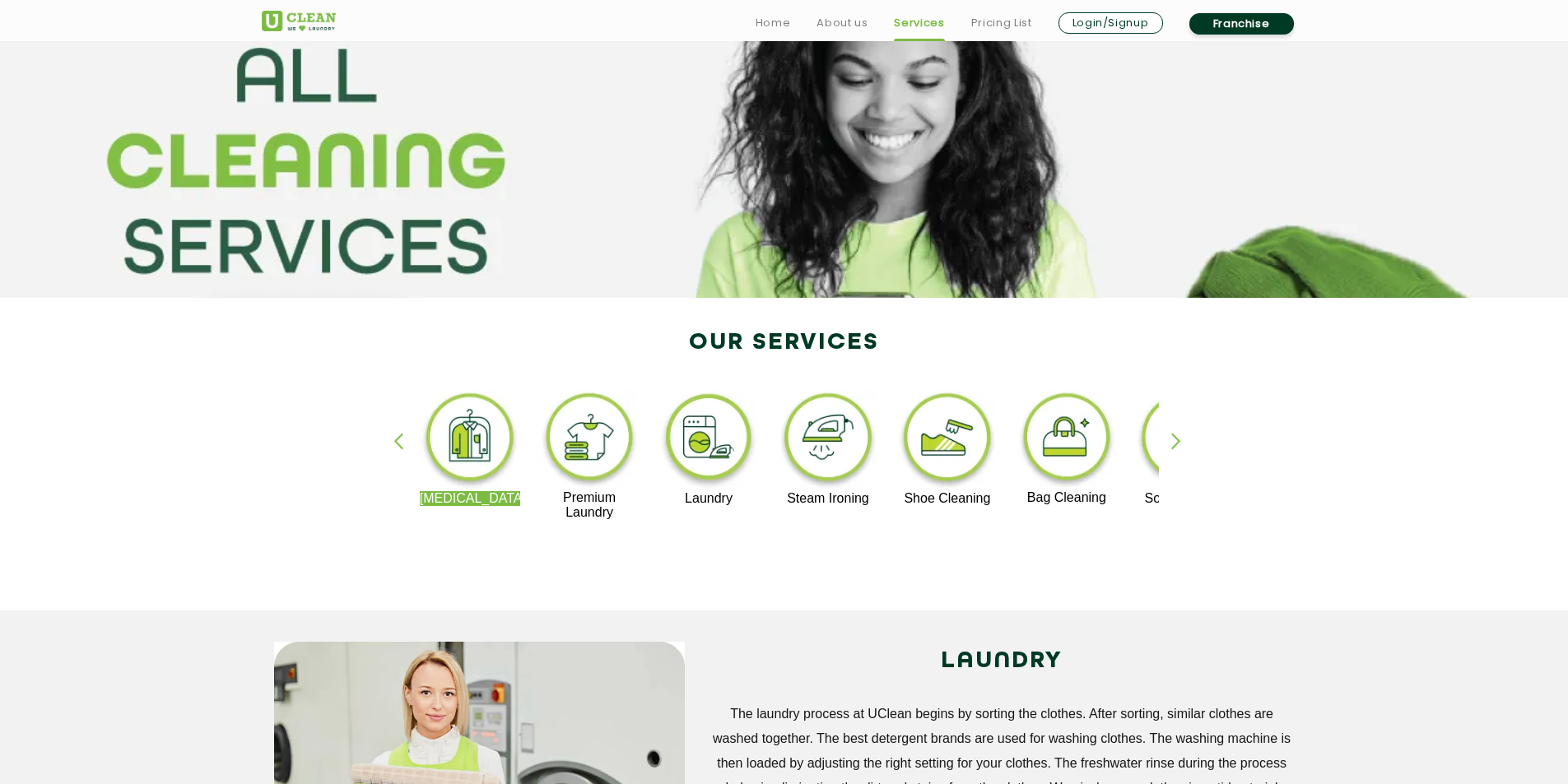
click at [398, 441] on div "button" at bounding box center [406, 455] width 25 height 45
drag, startPoint x: 204, startPoint y: 51, endPoint x: 305, endPoint y: 152, distance: 142.8
click at [305, 152] on section at bounding box center [784, 137] width 1568 height 321
drag, startPoint x: 241, startPoint y: 69, endPoint x: 743, endPoint y: 507, distance: 666.2
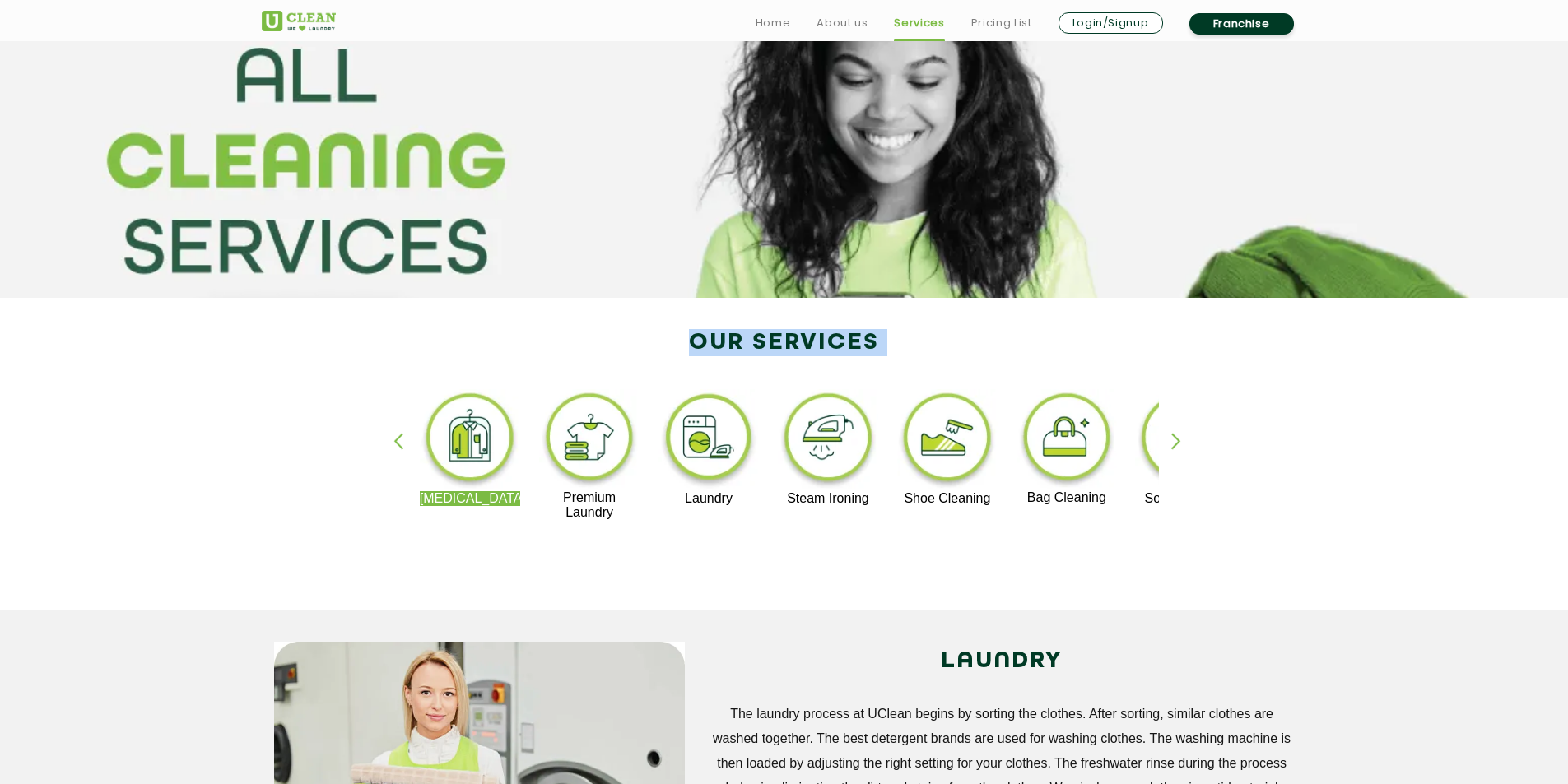
click at [664, 356] on div "Dry Cleaning Premium Laundry Laundry Steam Ironing Shoe Cleaning Bag Cleaning S…" at bounding box center [784, 462] width 1070 height 296
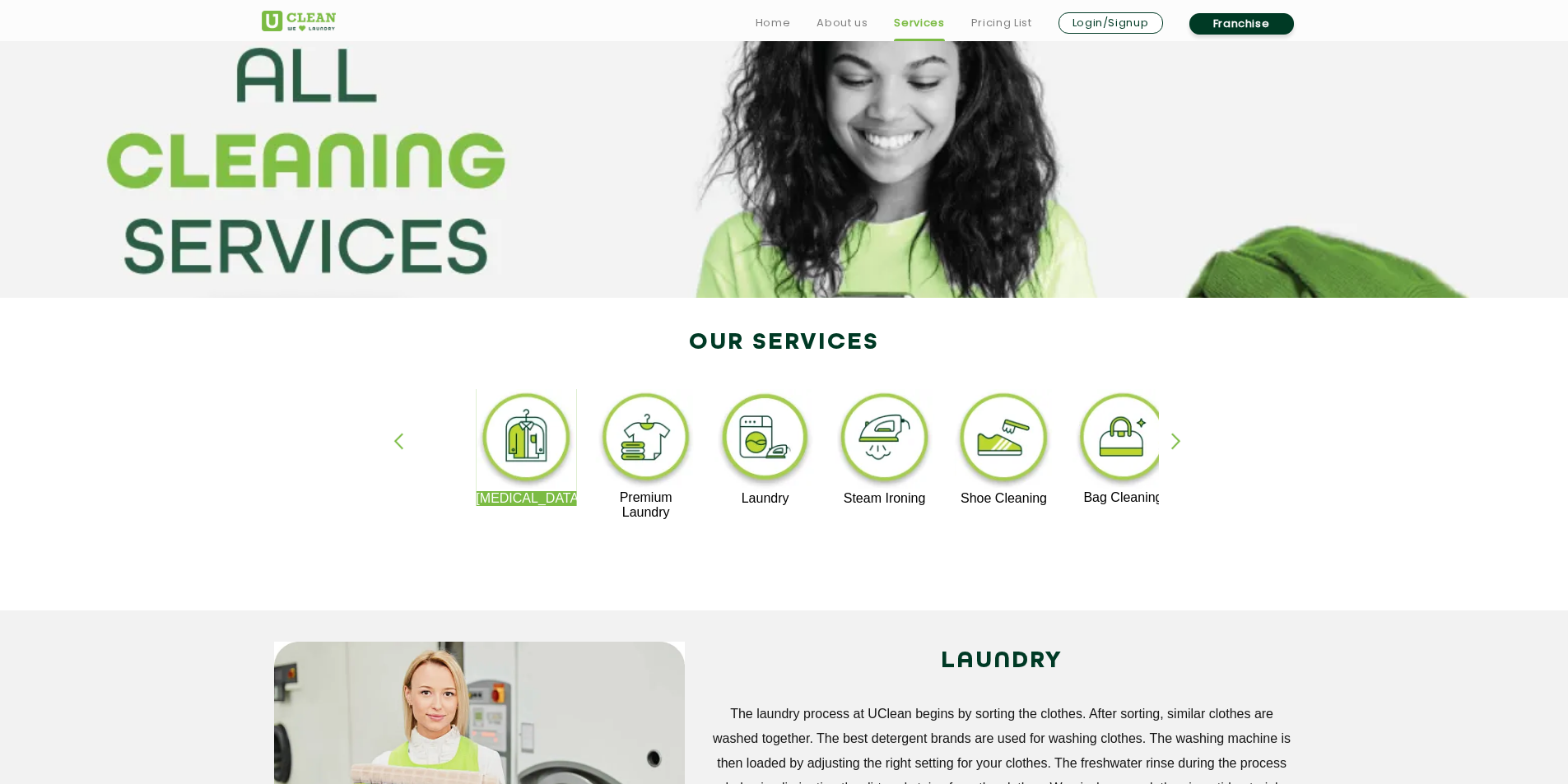
drag, startPoint x: 418, startPoint y: 414, endPoint x: 704, endPoint y: 473, distance: 292.0
click at [702, 472] on div "Dry Cleaning Premium Laundry Laundry Steam Ironing Shoe Cleaning Bag Cleaning S…" at bounding box center [1475, 454] width 2019 height 131
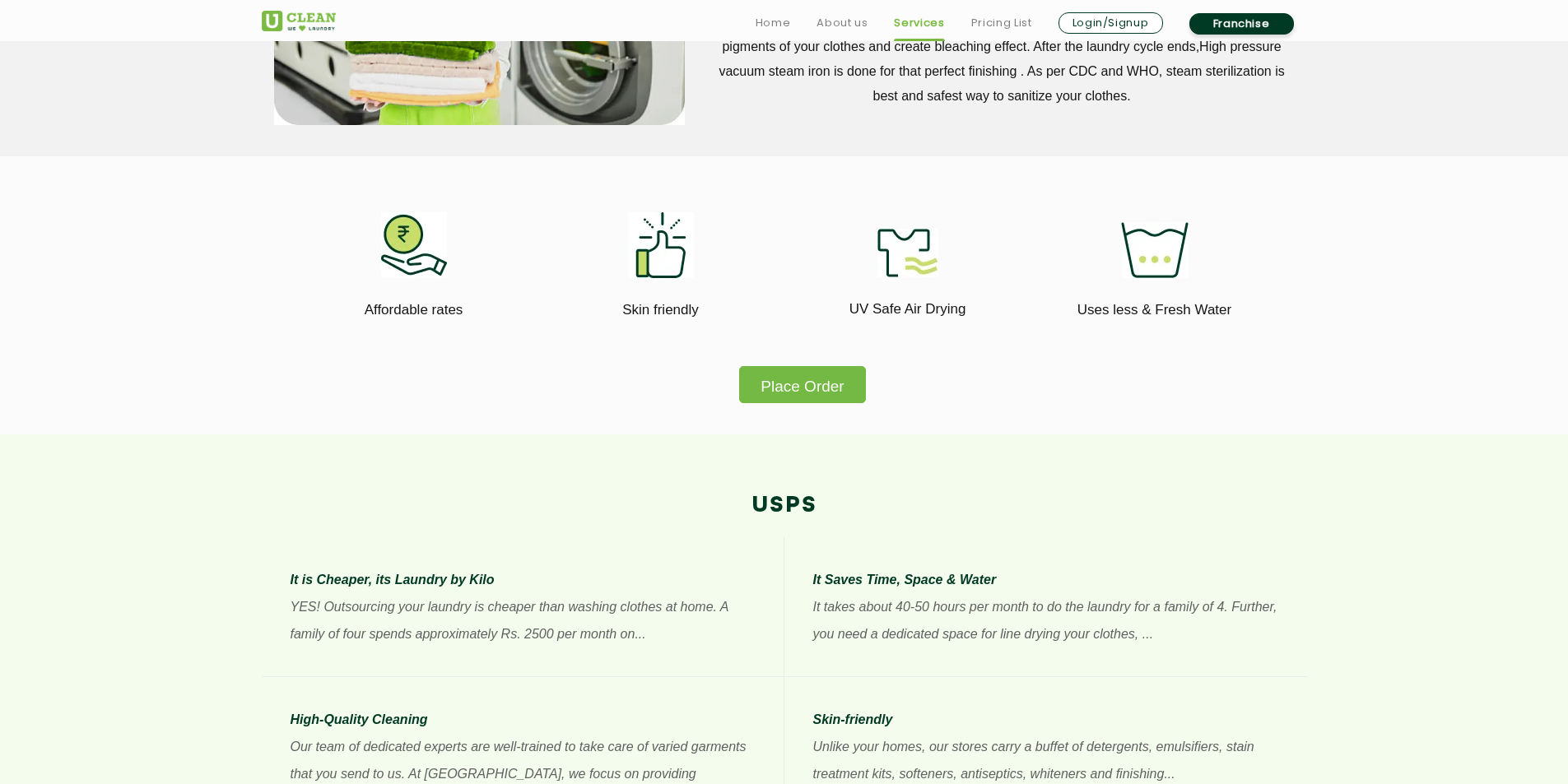
scroll to position [905, 0]
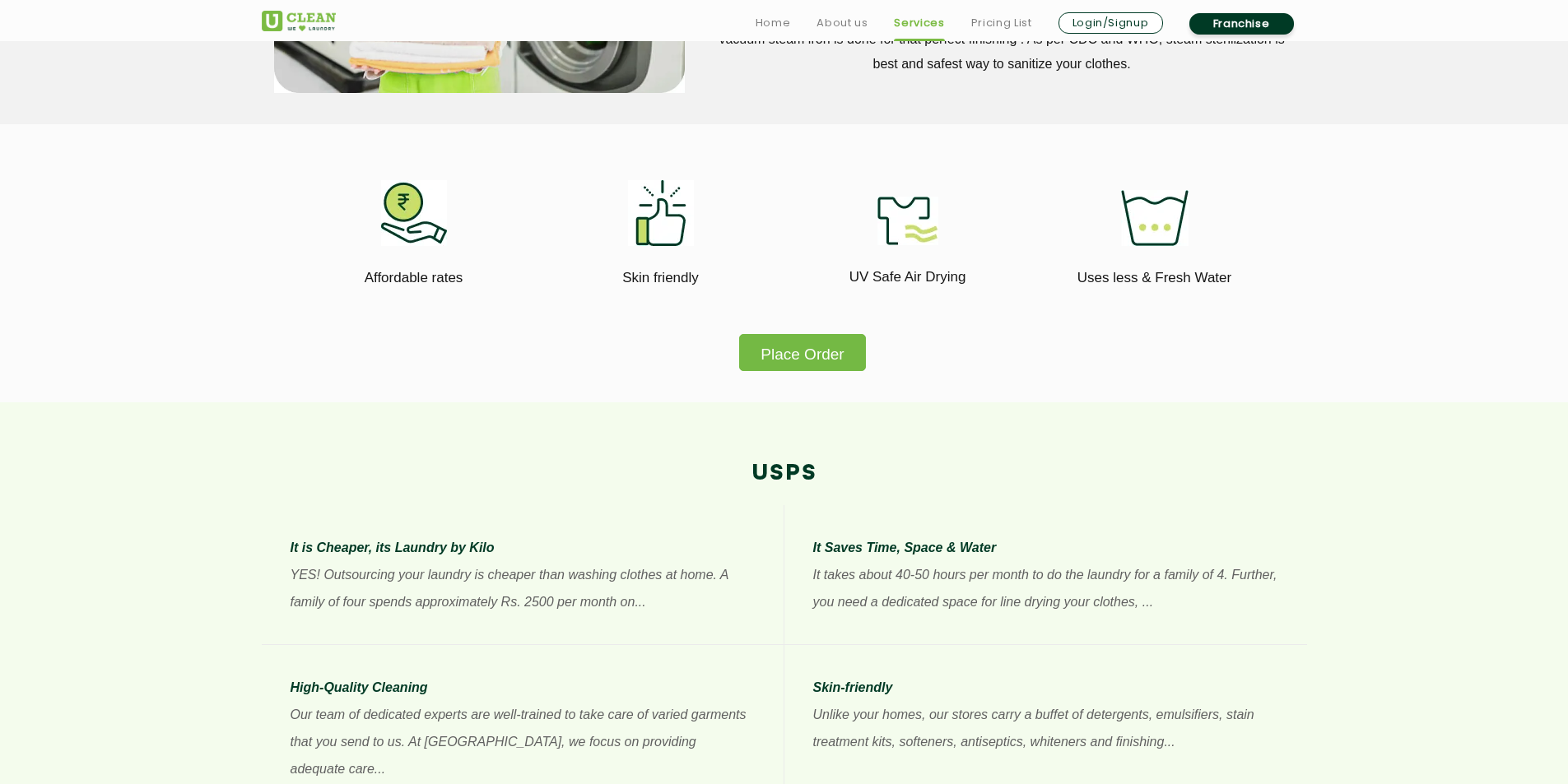
drag, startPoint x: 376, startPoint y: 245, endPoint x: 1178, endPoint y: 323, distance: 805.8
click at [1177, 323] on div "Affordable rates Skin friendly UV Safe Air Drying Uses less & Fresh Water" at bounding box center [784, 245] width 1070 height 179
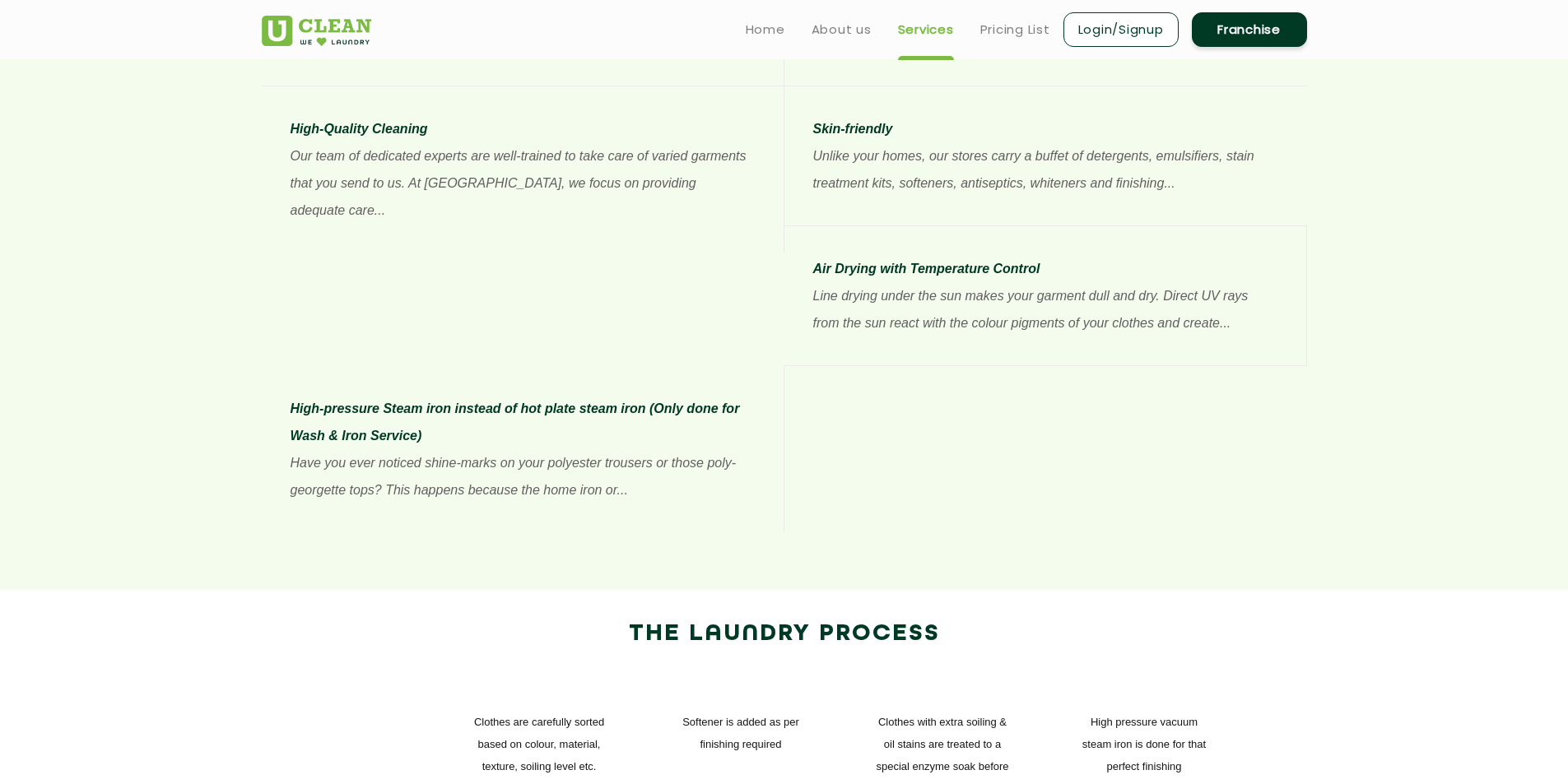
scroll to position [1399, 0]
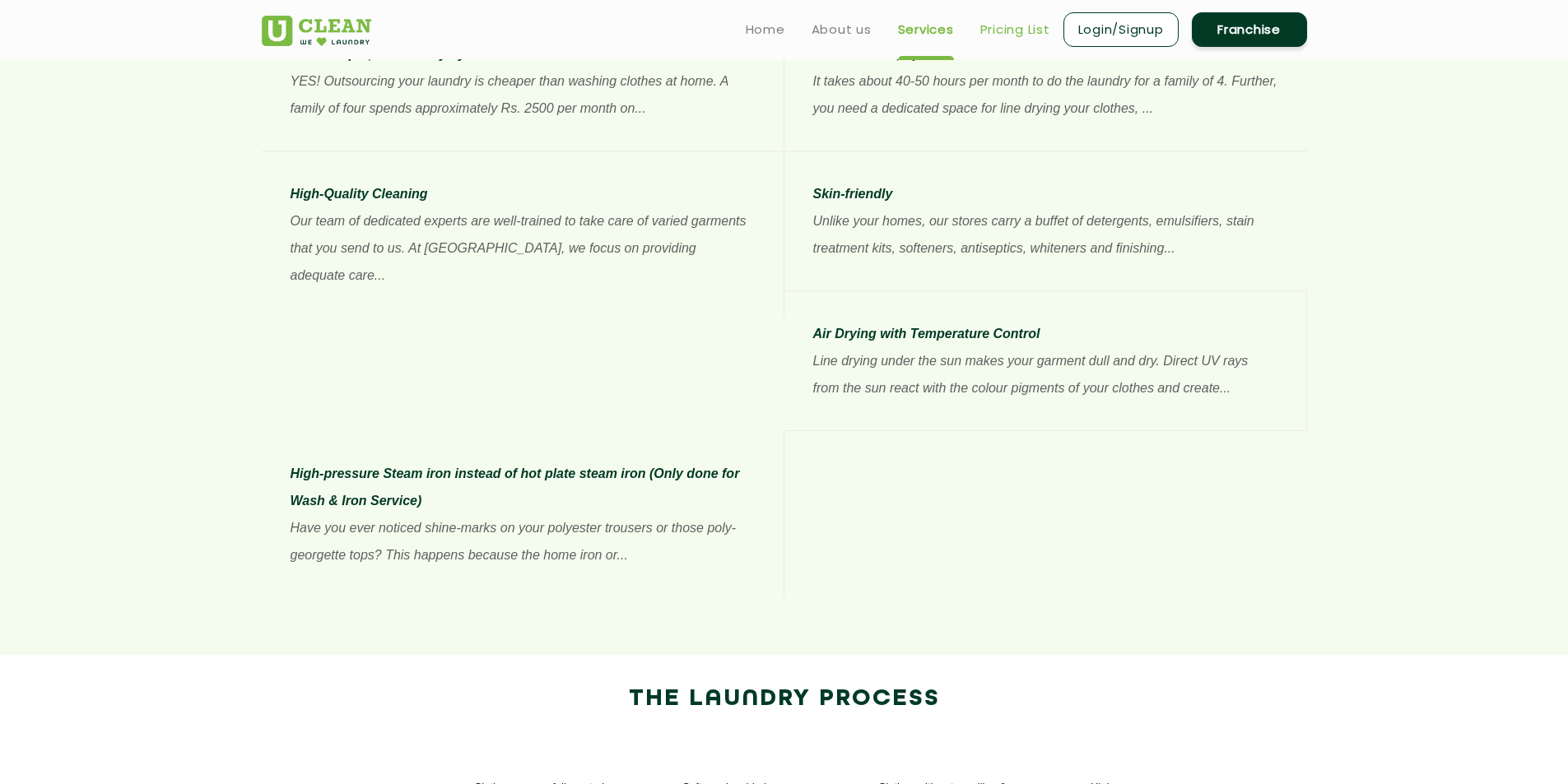
click at [1008, 34] on link "Pricing List" at bounding box center [1015, 29] width 70 height 19
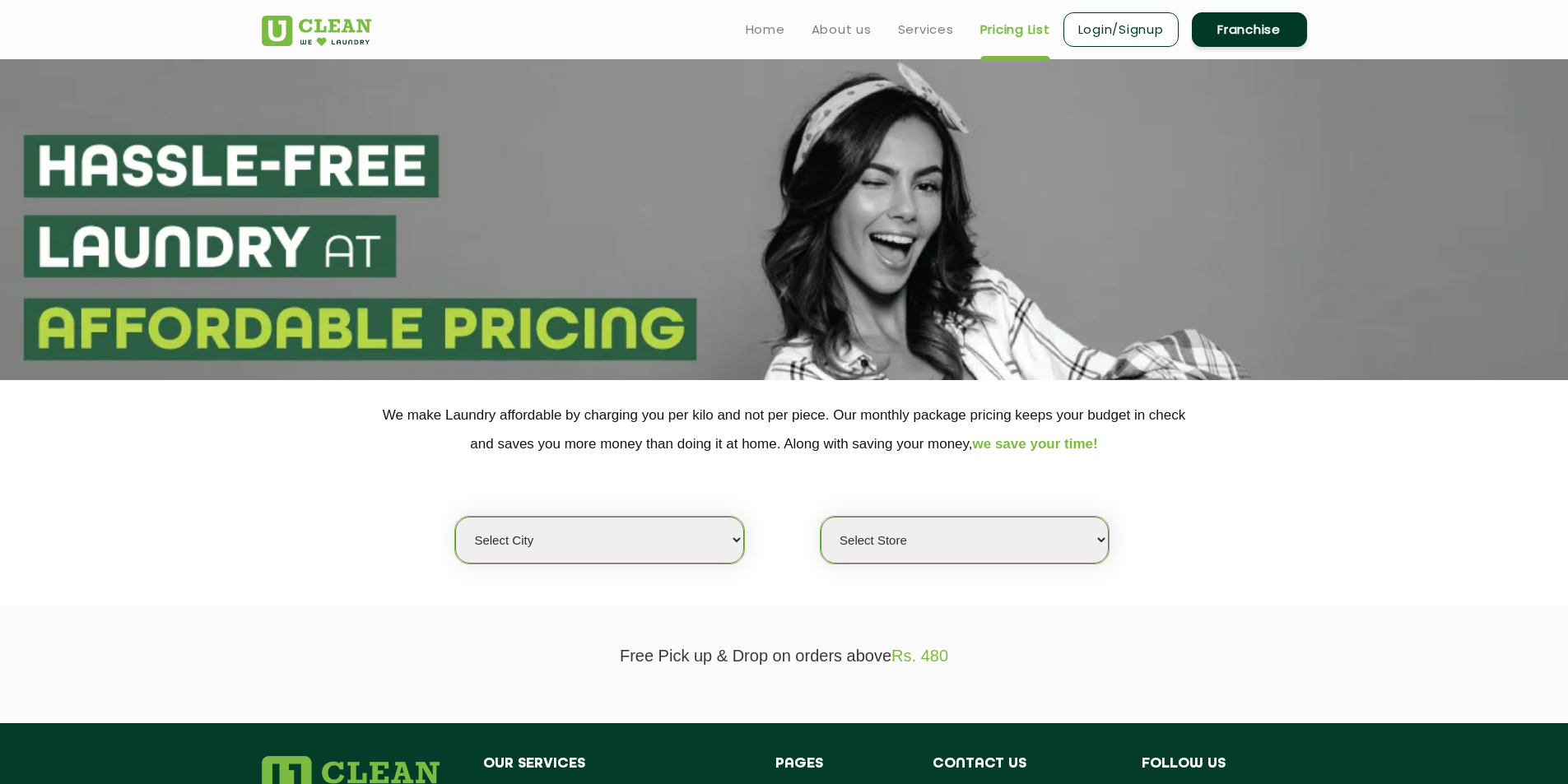
select select "0"
click at [764, 27] on link "Home" at bounding box center [765, 29] width 40 height 19
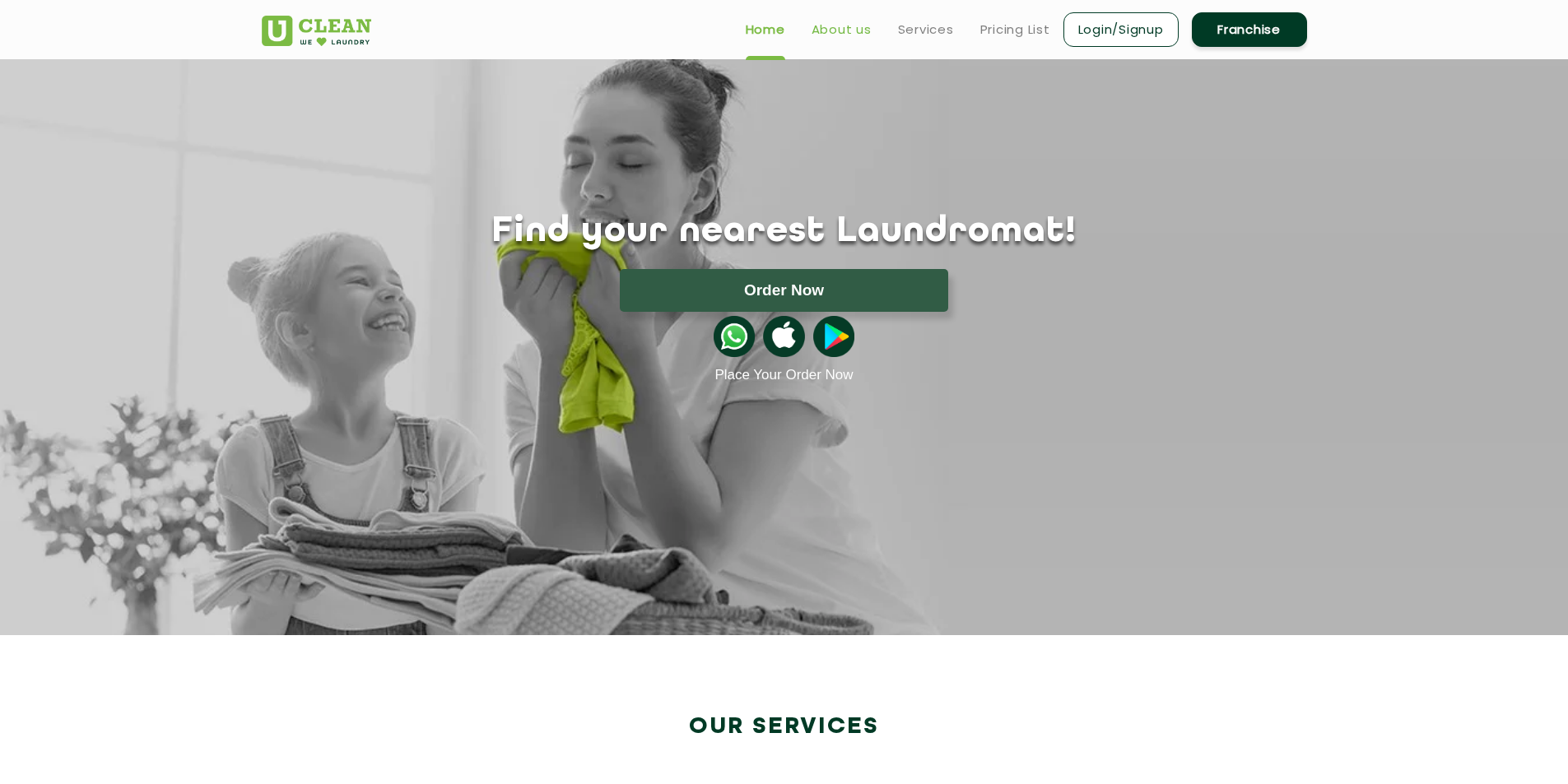
click at [861, 32] on link "About us" at bounding box center [841, 29] width 60 height 19
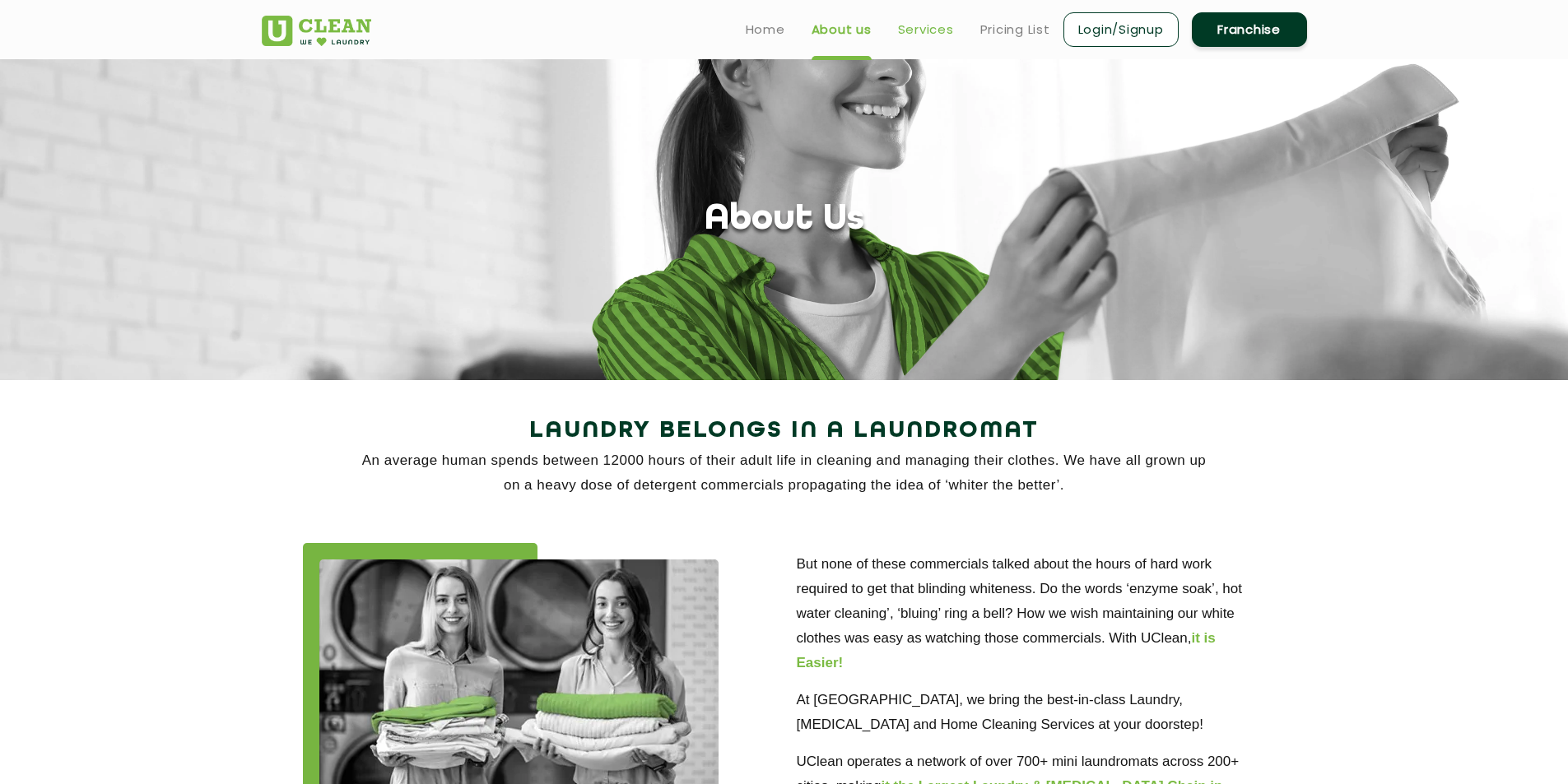
click at [923, 37] on link "Services" at bounding box center [926, 29] width 56 height 19
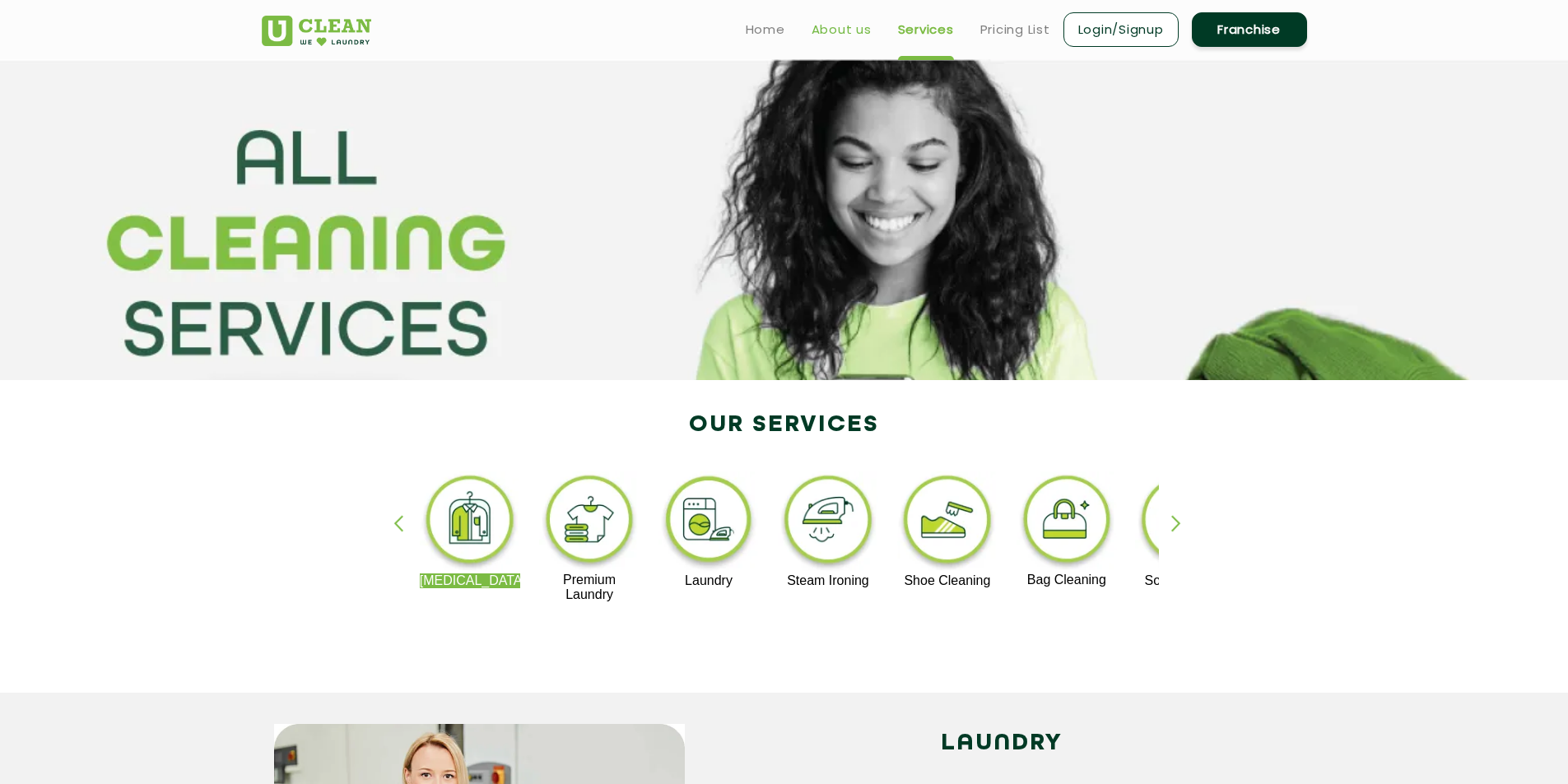
click at [841, 37] on link "About us" at bounding box center [841, 29] width 60 height 19
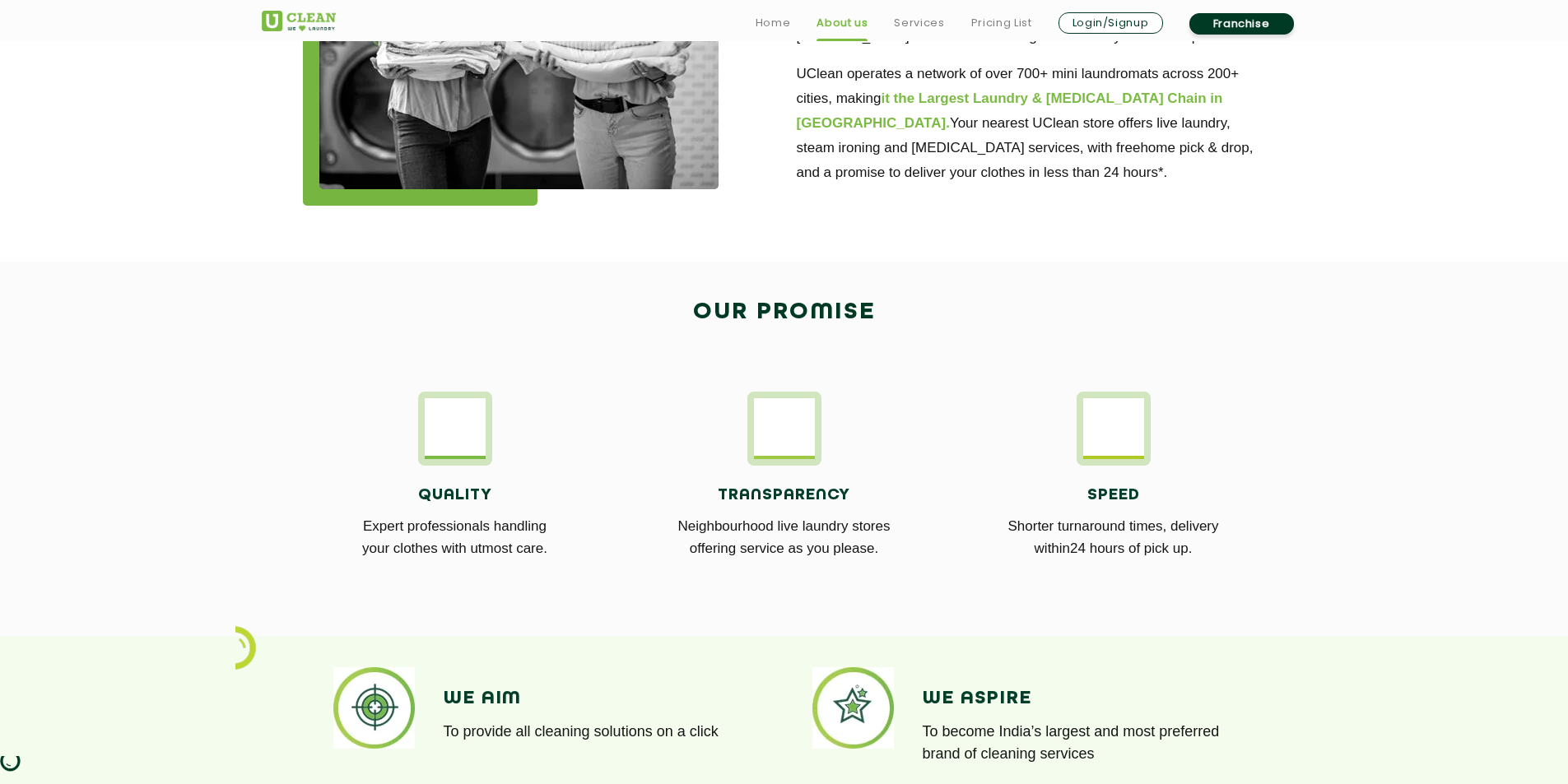
scroll to position [740, 0]
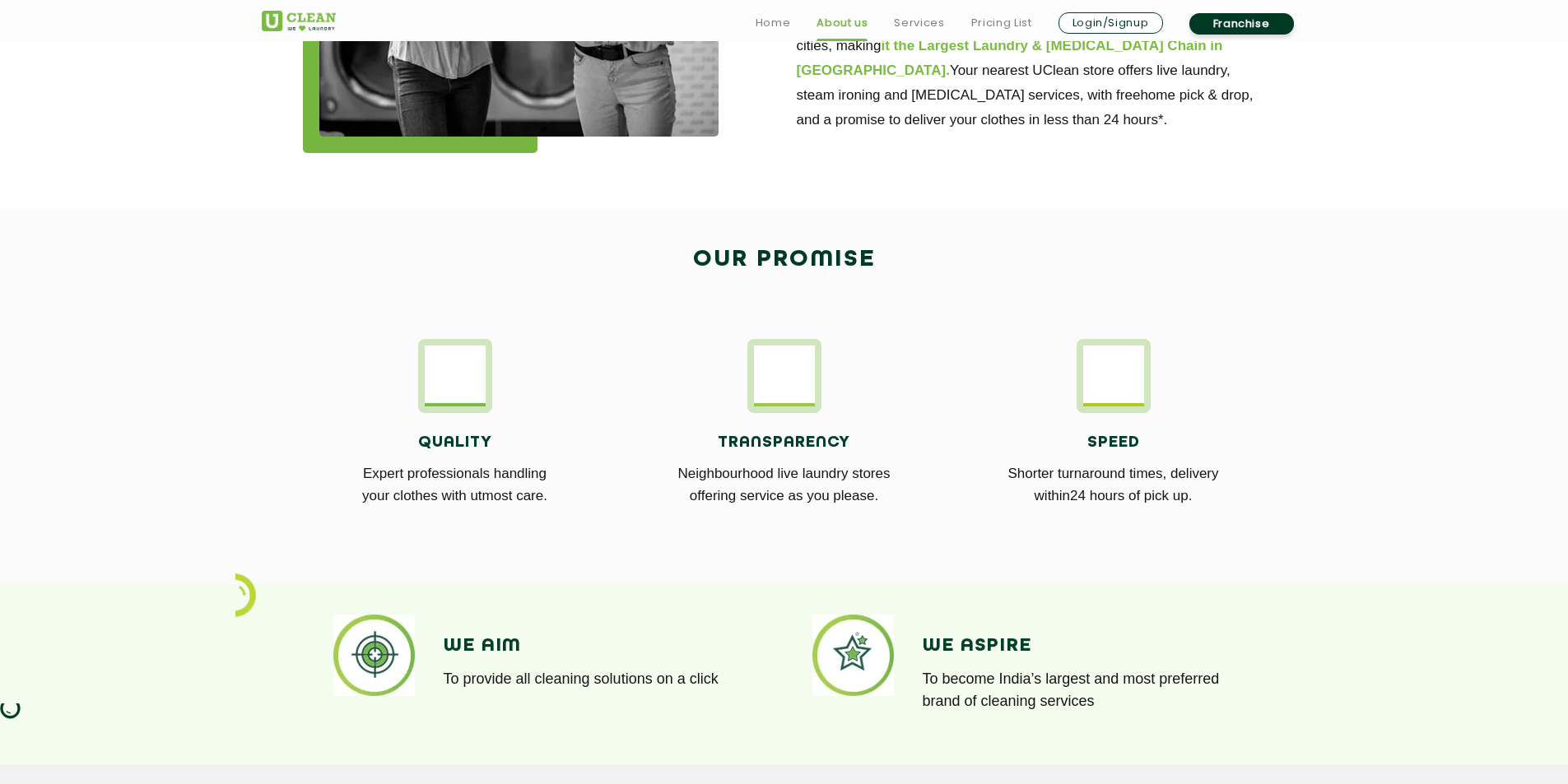
drag, startPoint x: 406, startPoint y: 450, endPoint x: 1206, endPoint y: 507, distance: 802.0
click at [1206, 507] on div "Quality Expert professionals handling your clothes with utmost care. Transparen…" at bounding box center [784, 433] width 1070 height 238
copy div "Quality Expert professionals handling your clothes with utmost care. Transparen…"
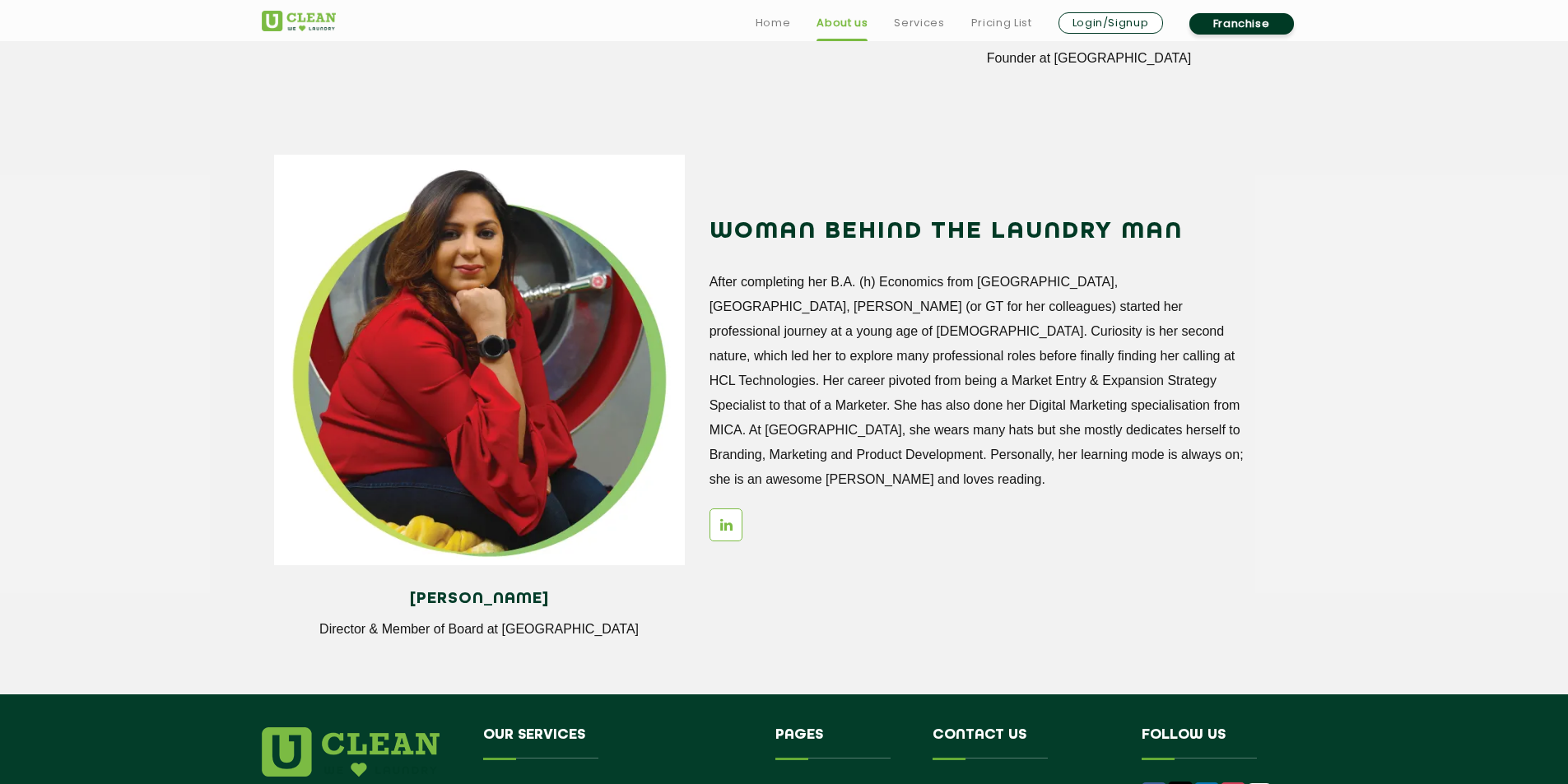
scroll to position [2133, 0]
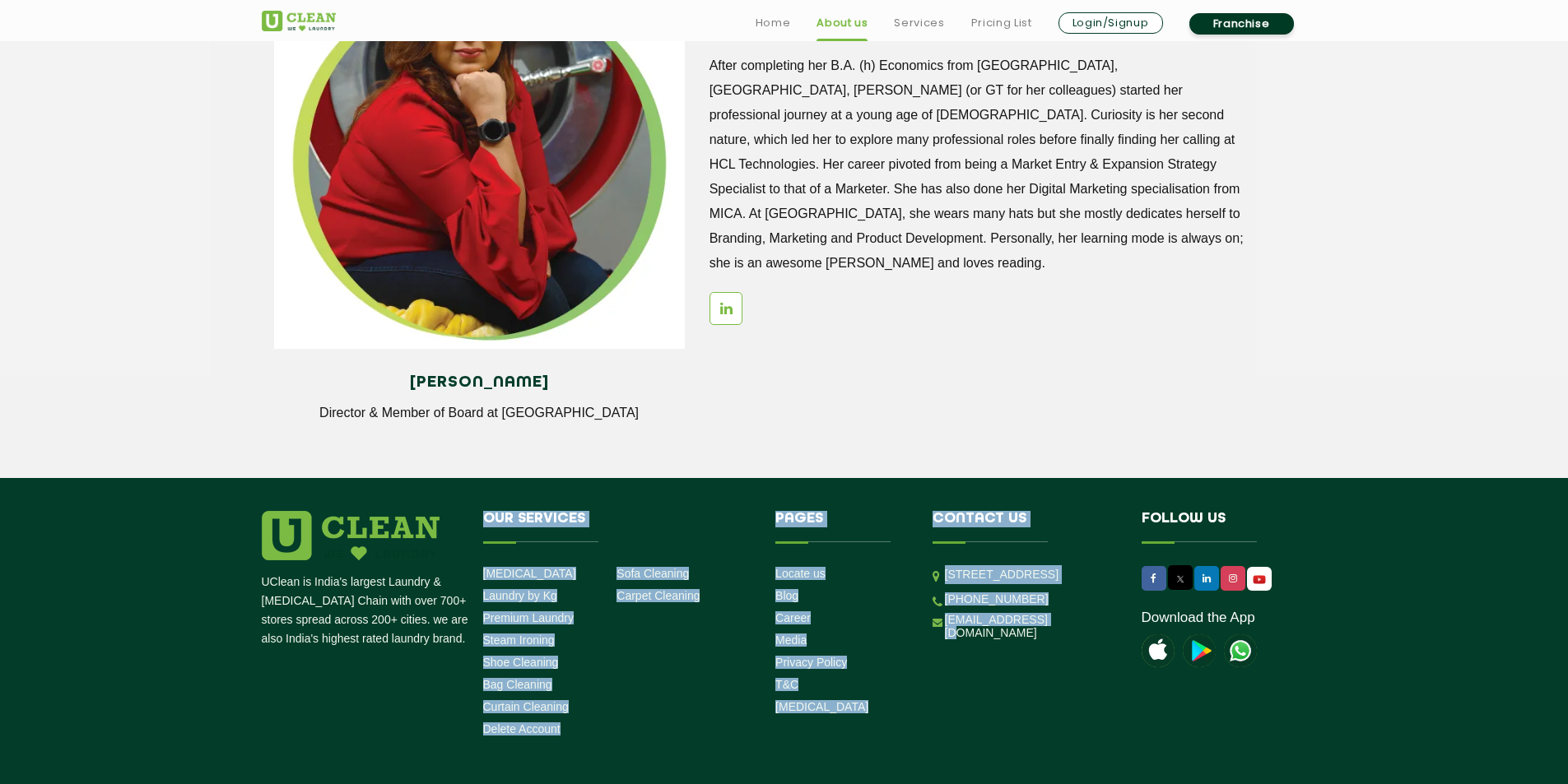
drag, startPoint x: 470, startPoint y: 523, endPoint x: 1075, endPoint y: 684, distance: 626.1
click at [1075, 684] on div "UClean is India's largest Laundry & [MEDICAL_DATA] Chain with over 700+ stores …" at bounding box center [784, 627] width 1070 height 232
copy div "Our Services [MEDICAL_DATA] Laundry by Kg Premium Laundry Steam Ironing Shoe Cl…"
click at [708, 717] on li "Our Services [MEDICAL_DATA] Laundry by Kg Premium Laundry Steam Ironing Shoe Cl…" at bounding box center [617, 627] width 293 height 232
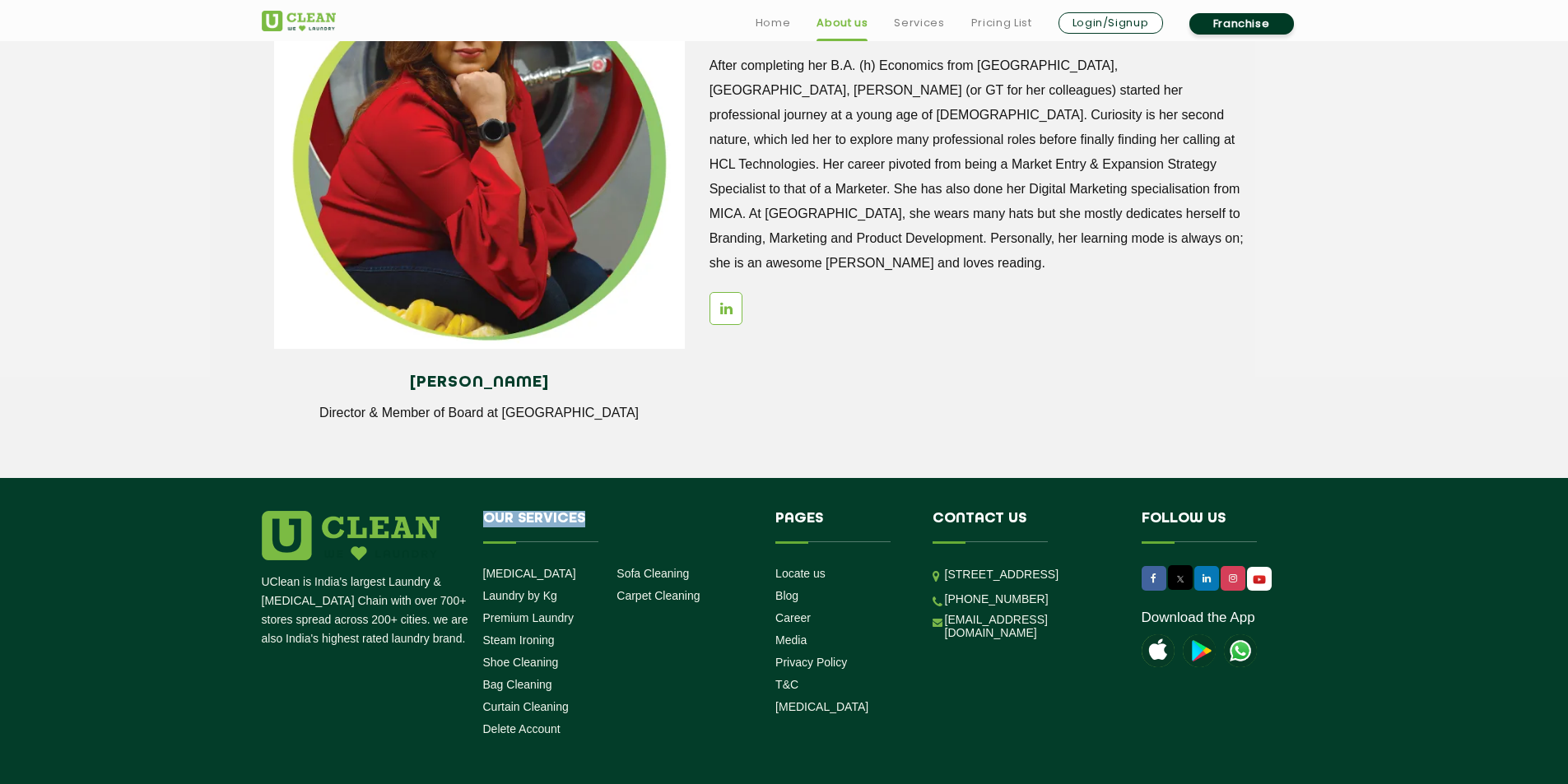
drag, startPoint x: 476, startPoint y: 516, endPoint x: 608, endPoint y: 597, distance: 154.9
click at [707, 722] on li "Our Services [MEDICAL_DATA] Laundry by Kg Premium Laundry Steam Ironing Shoe Cl…" at bounding box center [617, 627] width 293 height 232
click at [642, 677] on li "Our Services [MEDICAL_DATA] Laundry by Kg Premium Laundry Steam Ironing Shoe Cl…" at bounding box center [617, 627] width 293 height 232
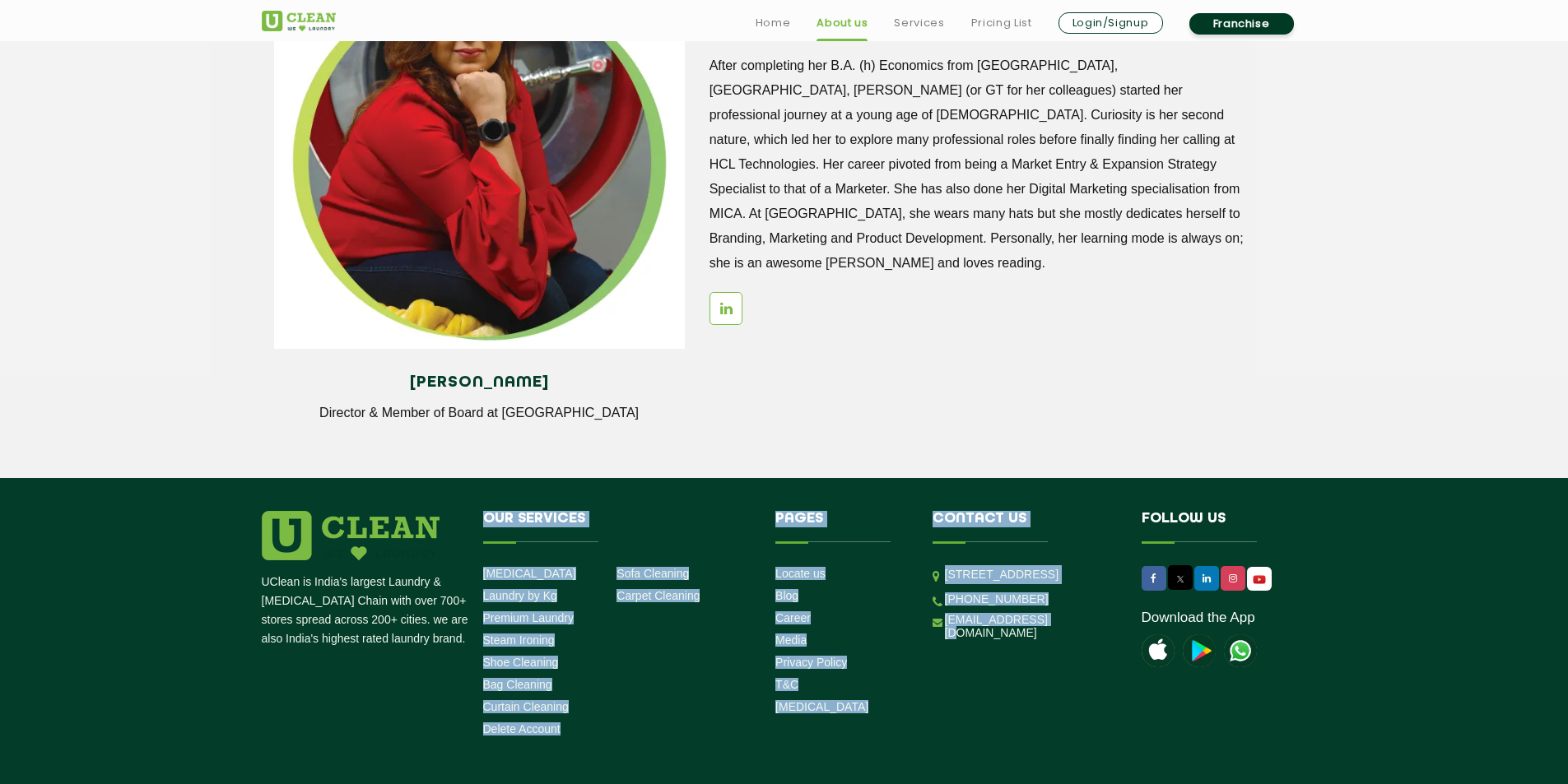
drag, startPoint x: 479, startPoint y: 512, endPoint x: 1047, endPoint y: 682, distance: 592.9
click at [1047, 682] on div "UClean is India's largest Laundry & [MEDICAL_DATA] Chain with over 700+ stores …" at bounding box center [784, 627] width 1070 height 232
copy div "Our Services [MEDICAL_DATA] Laundry by Kg Premium Laundry Steam Ironing Shoe Cl…"
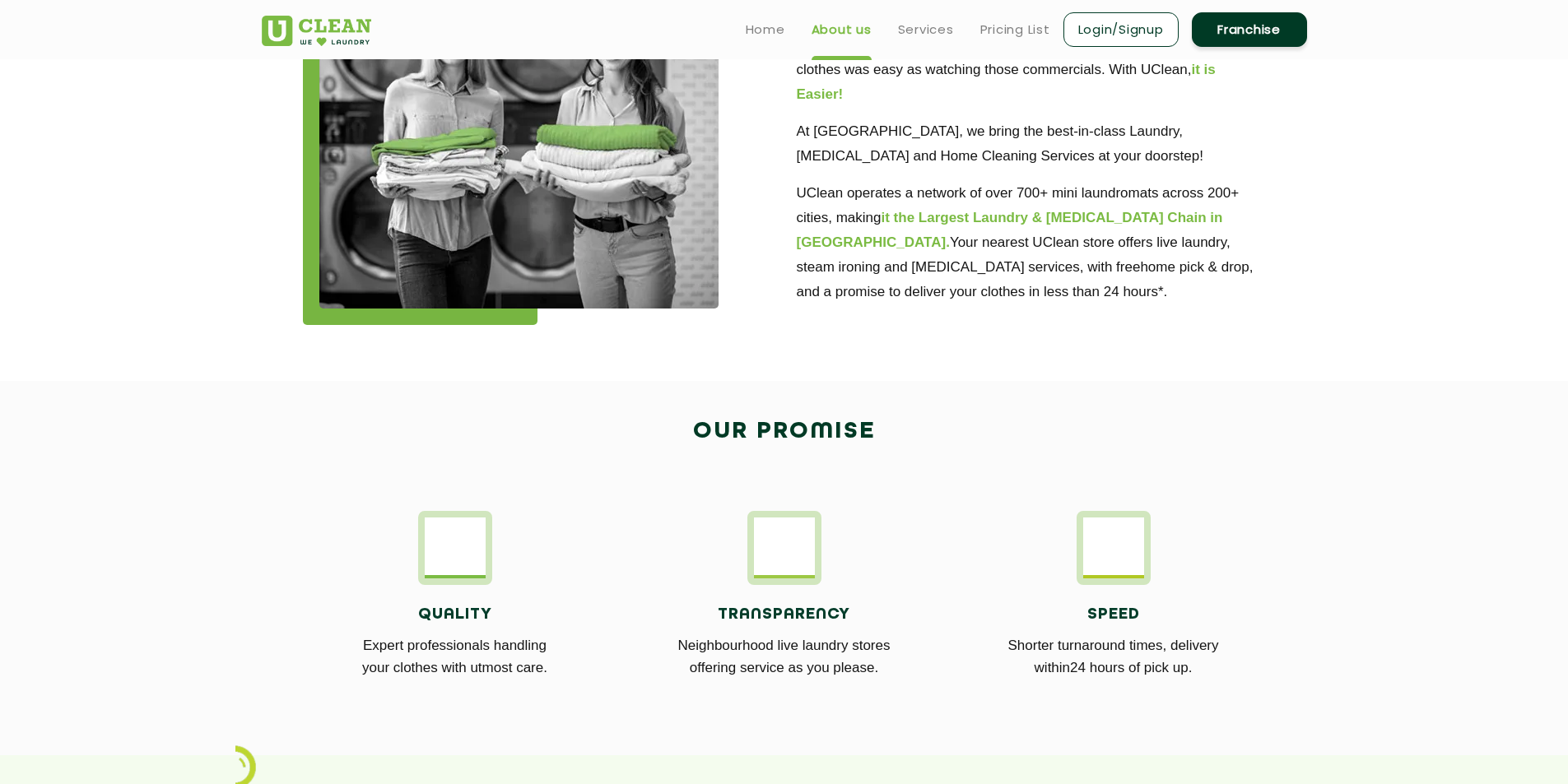
scroll to position [74, 0]
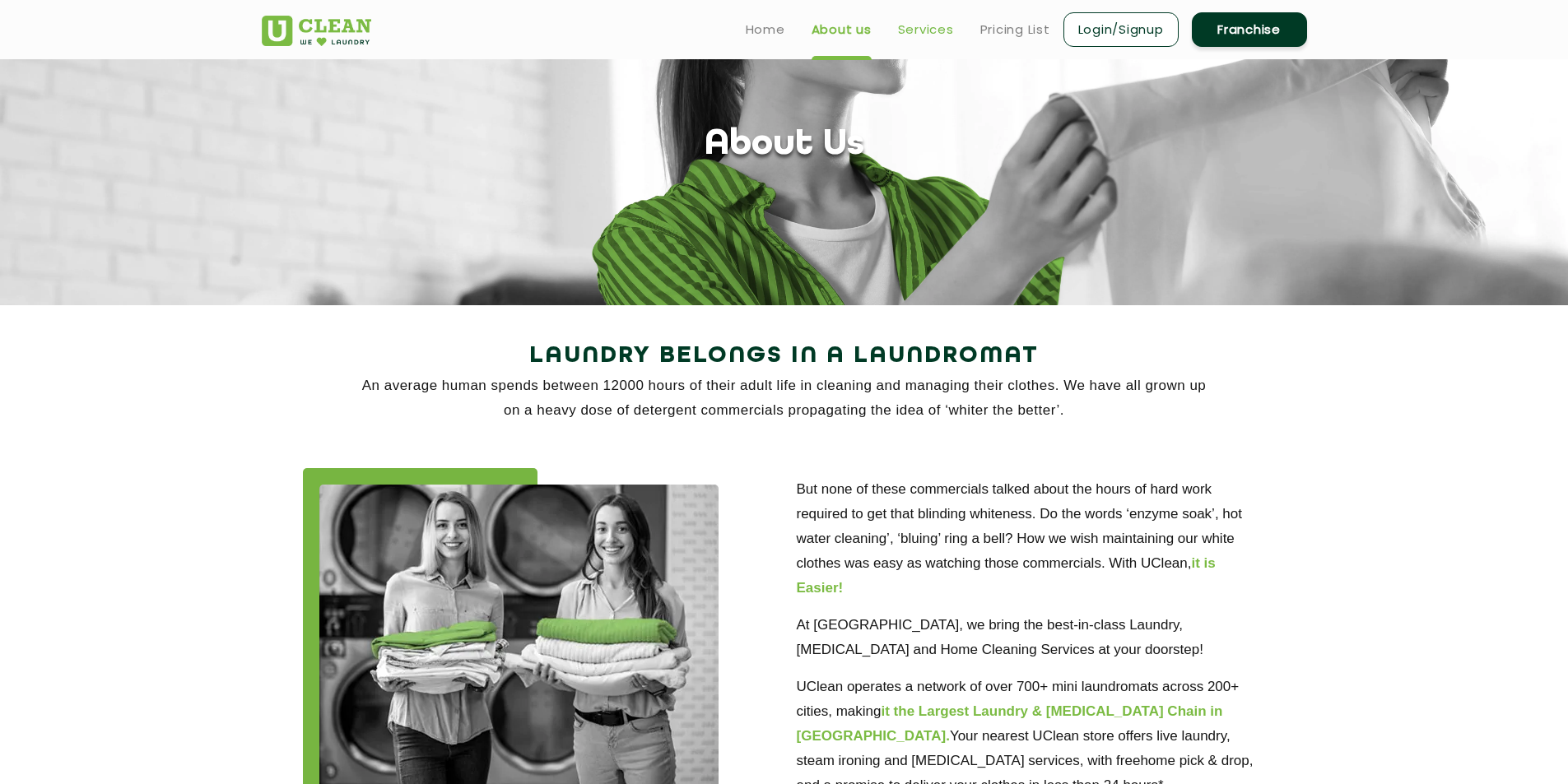
click at [944, 27] on link "Services" at bounding box center [926, 29] width 56 height 19
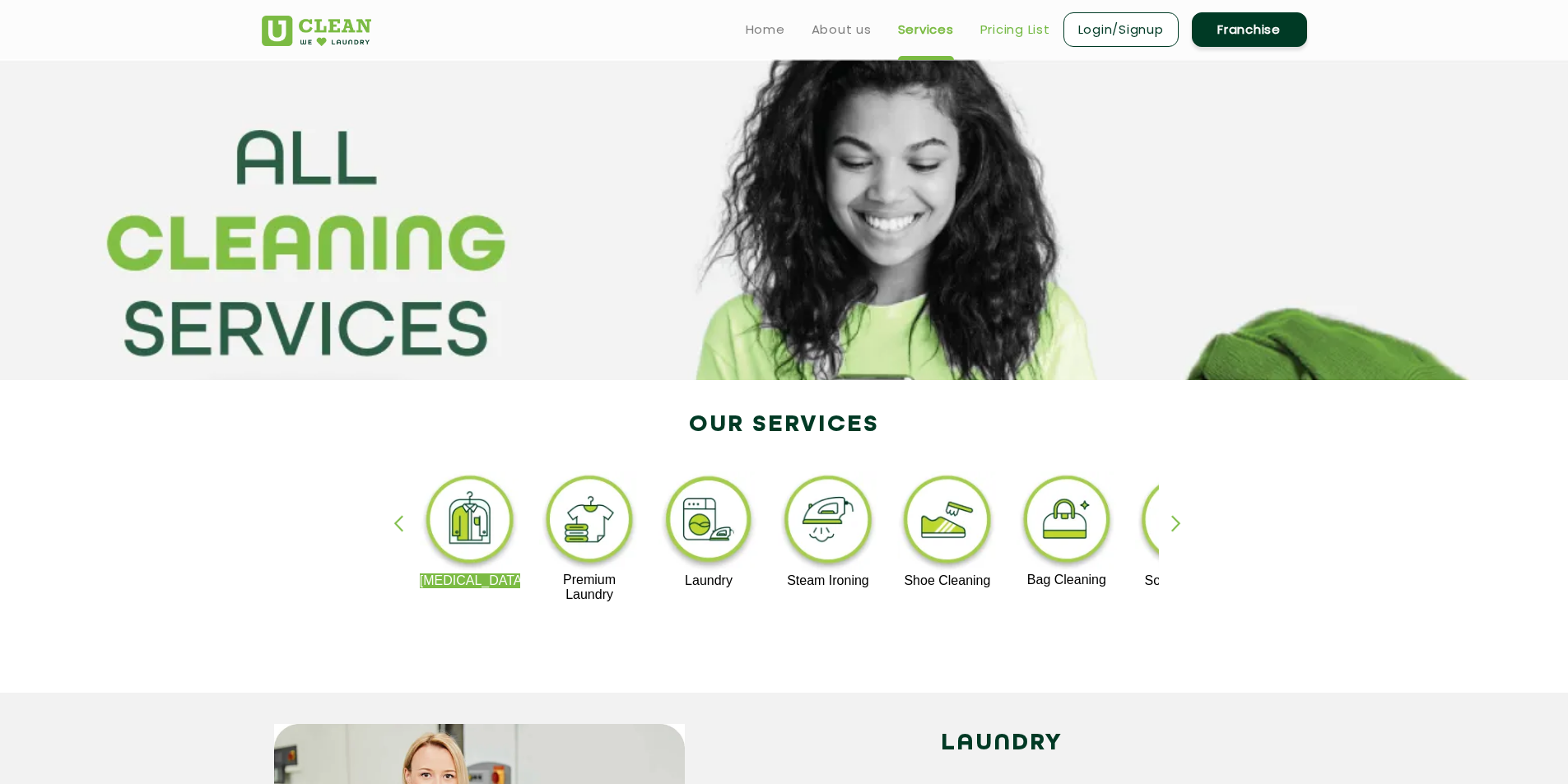
click at [1031, 32] on link "Pricing List" at bounding box center [1015, 29] width 70 height 19
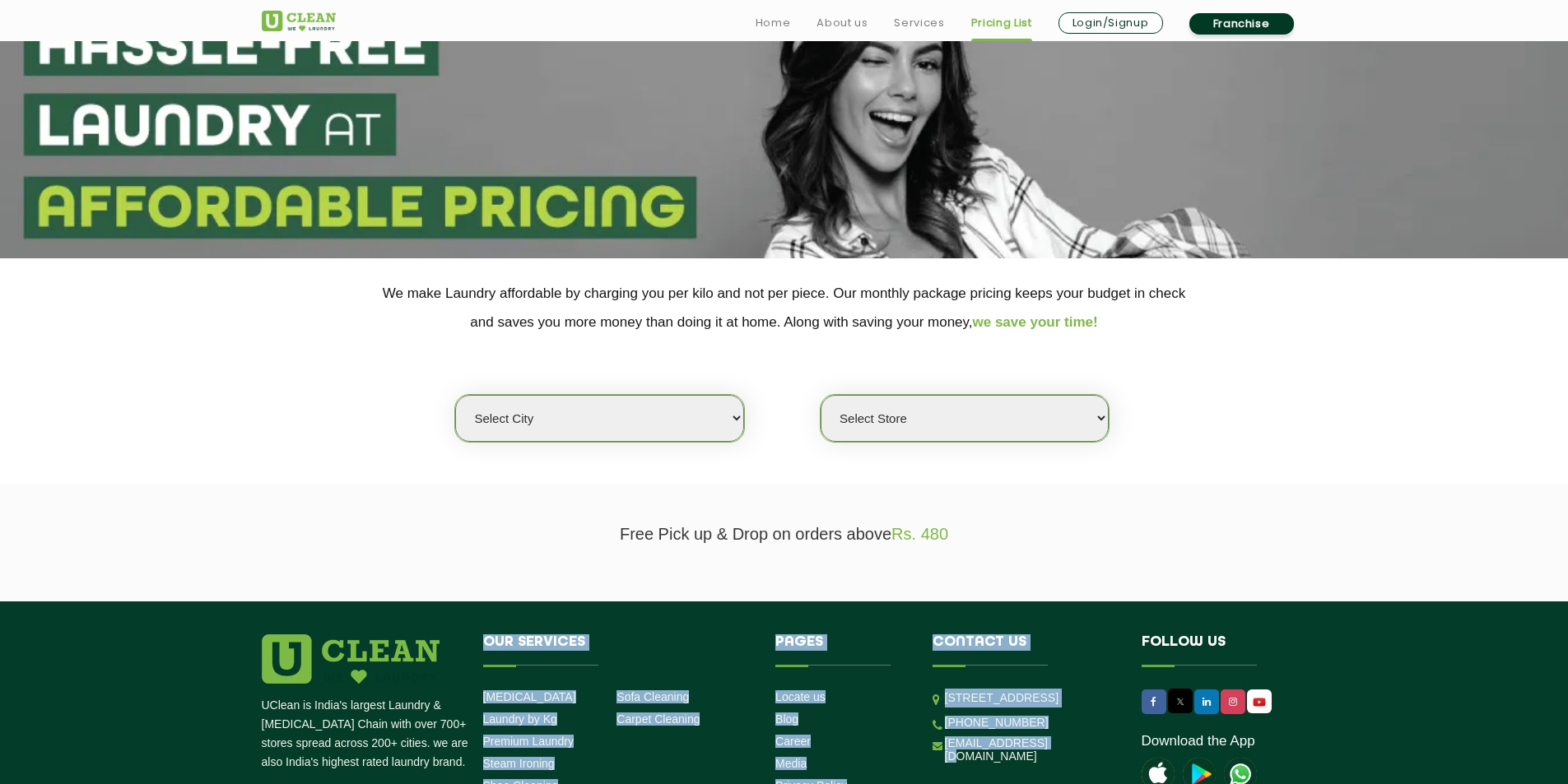
scroll to position [329, 0]
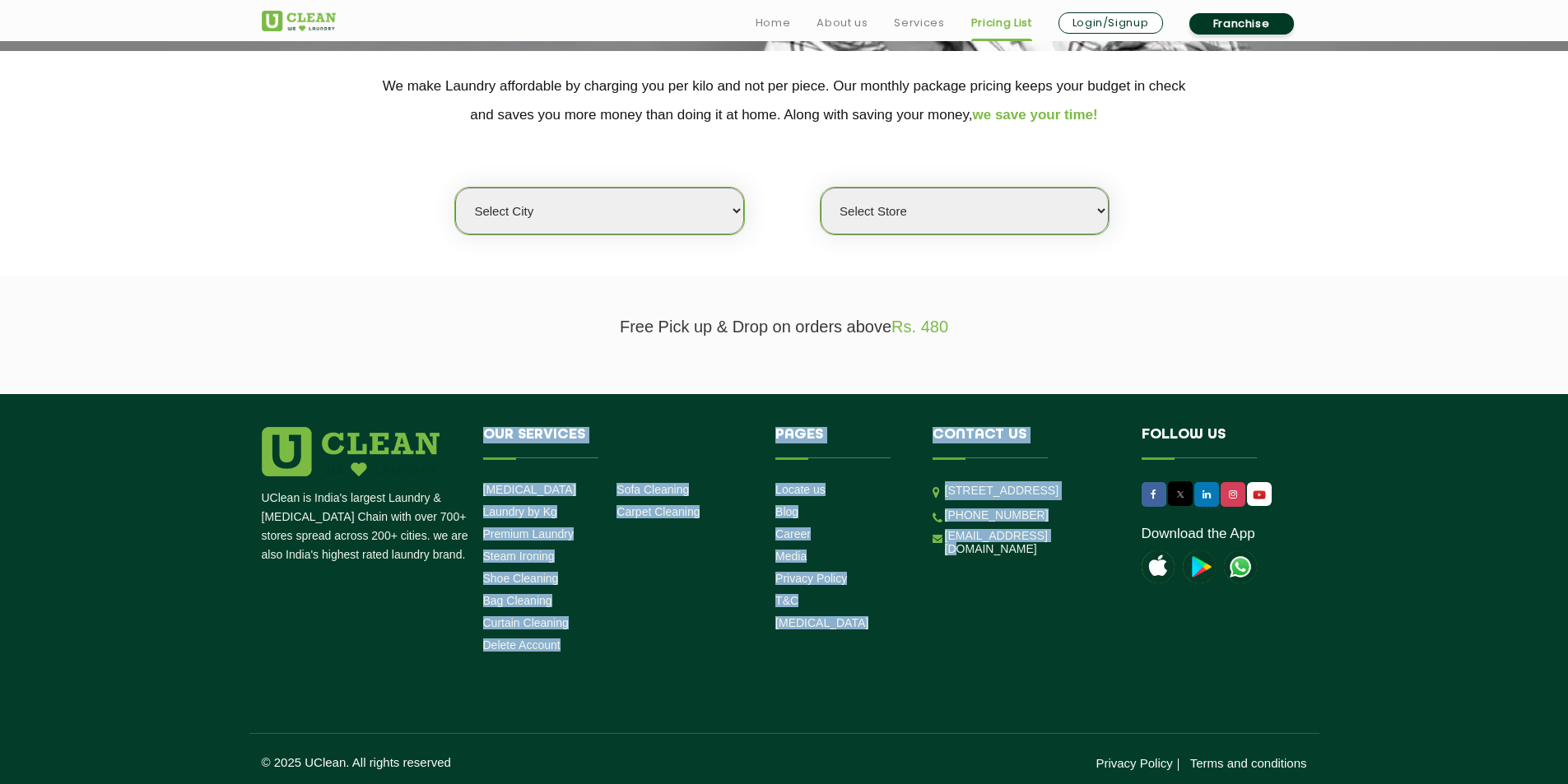
click at [737, 213] on select "Select city [GEOGRAPHIC_DATA] [GEOGRAPHIC_DATA] [GEOGRAPHIC_DATA] [GEOGRAPHIC_D…" at bounding box center [599, 211] width 288 height 47
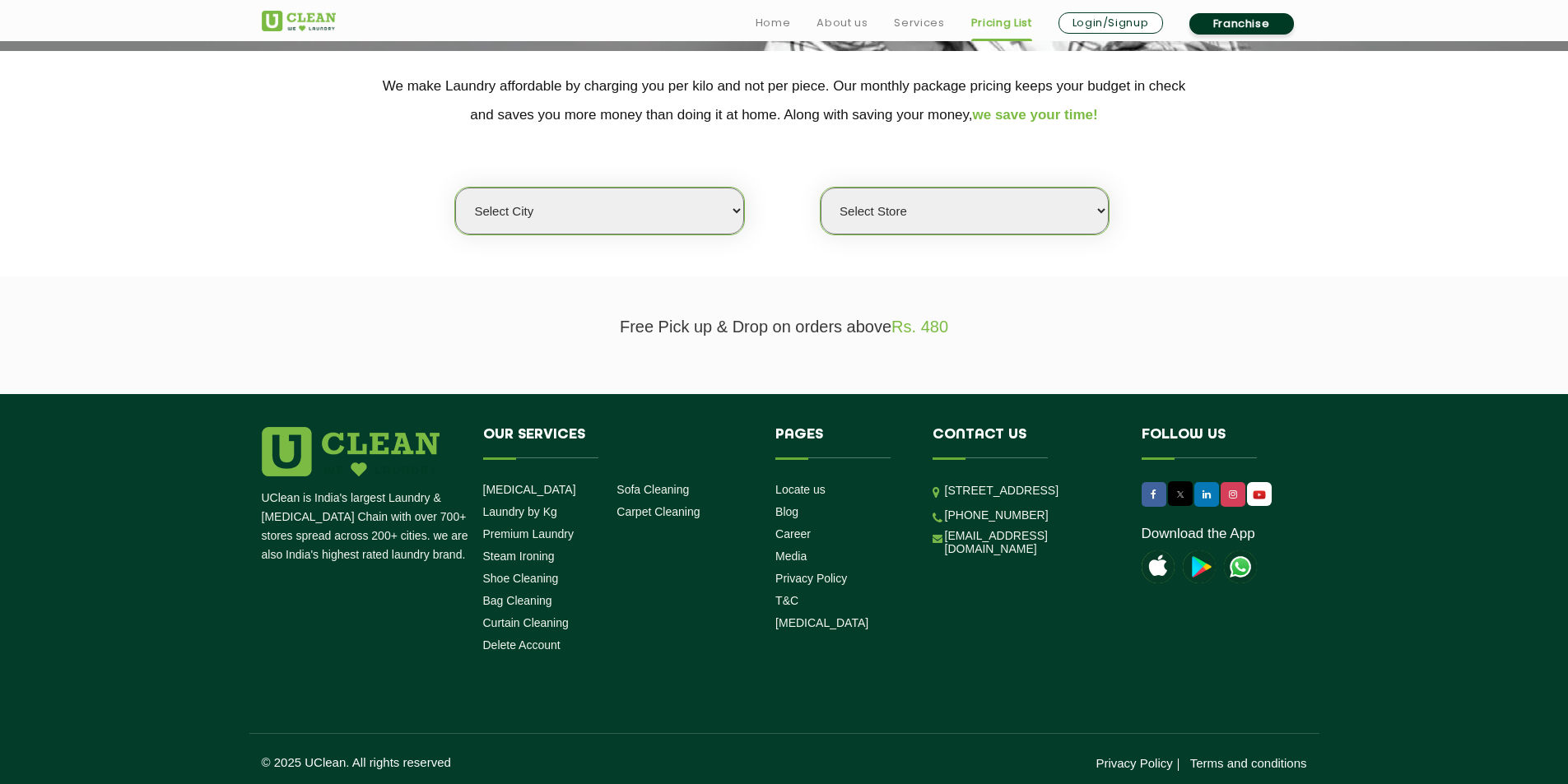
click at [1325, 355] on section "Free Pick up & Drop on orders above Rs. 480" at bounding box center [784, 335] width 1568 height 118
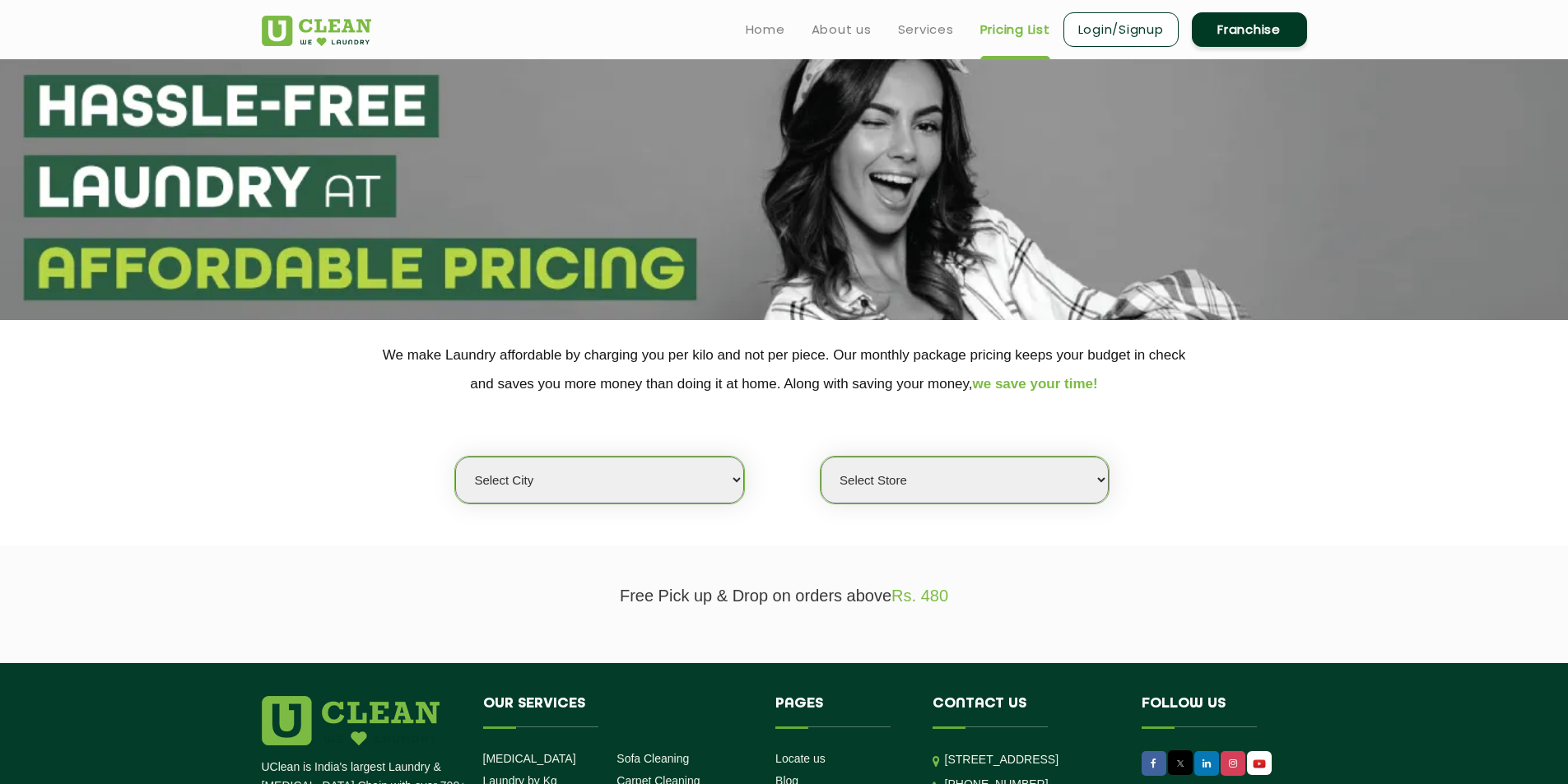
scroll to position [0, 0]
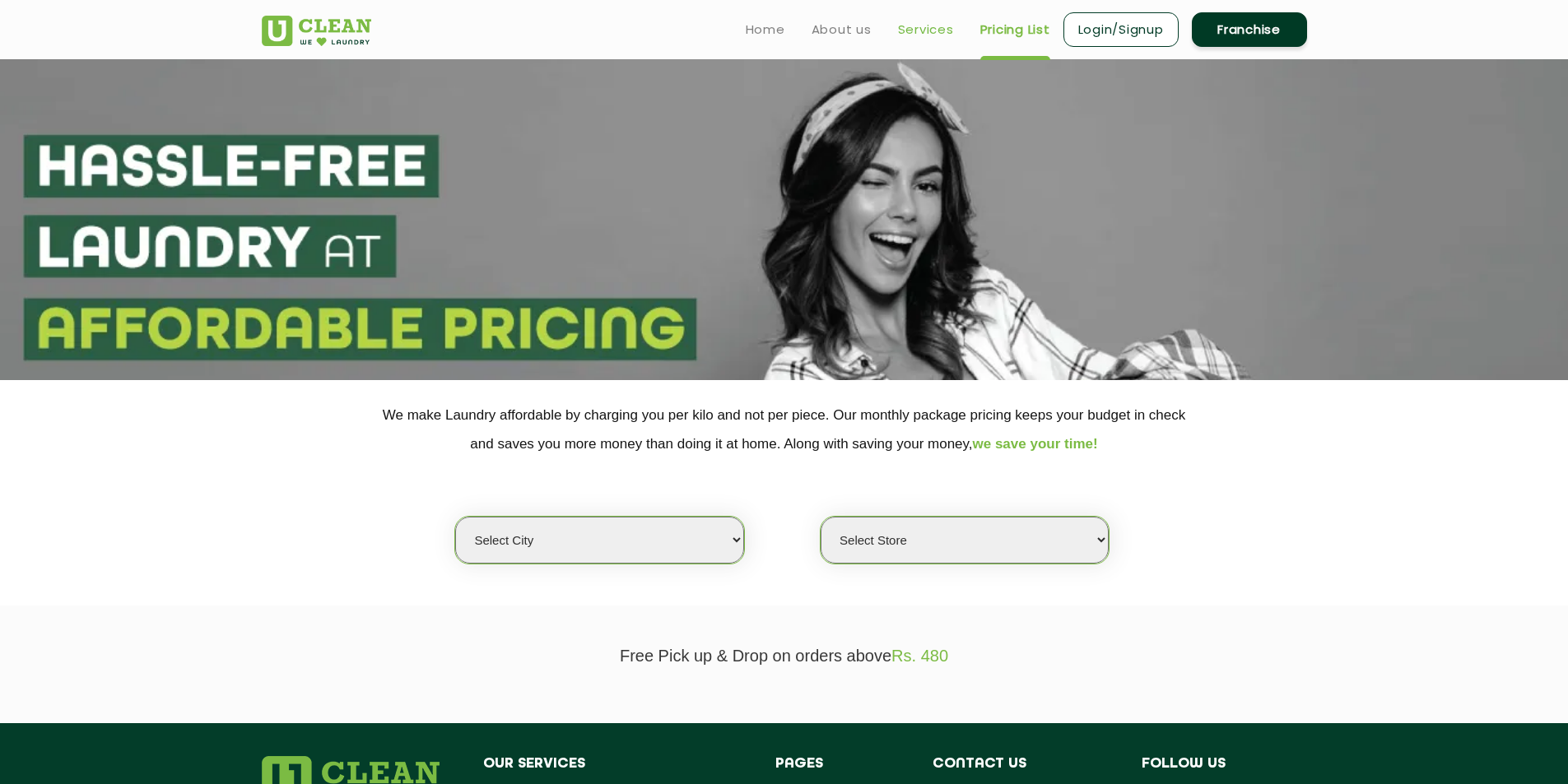
click at [920, 29] on link "Services" at bounding box center [926, 29] width 56 height 19
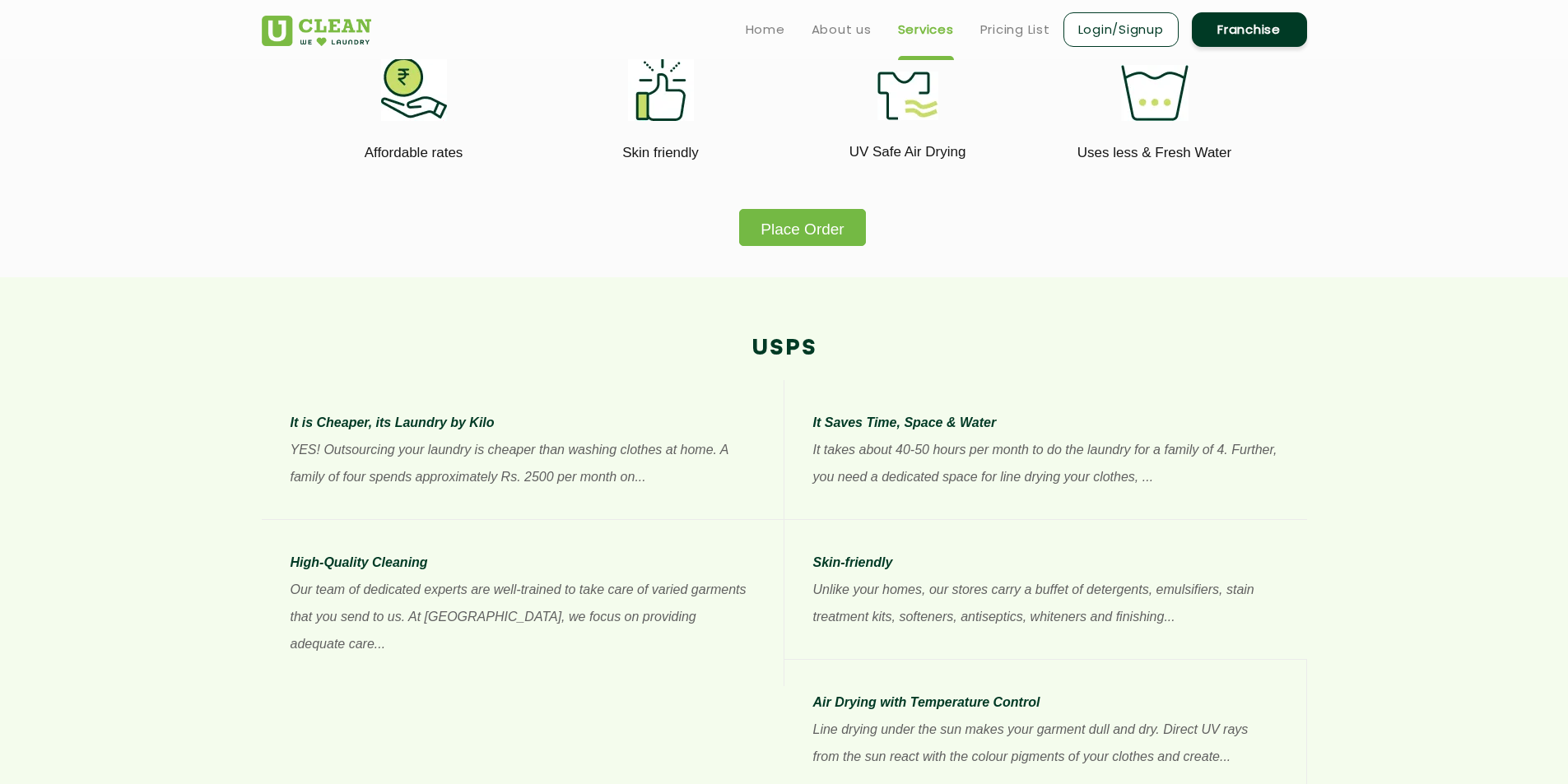
scroll to position [905, 0]
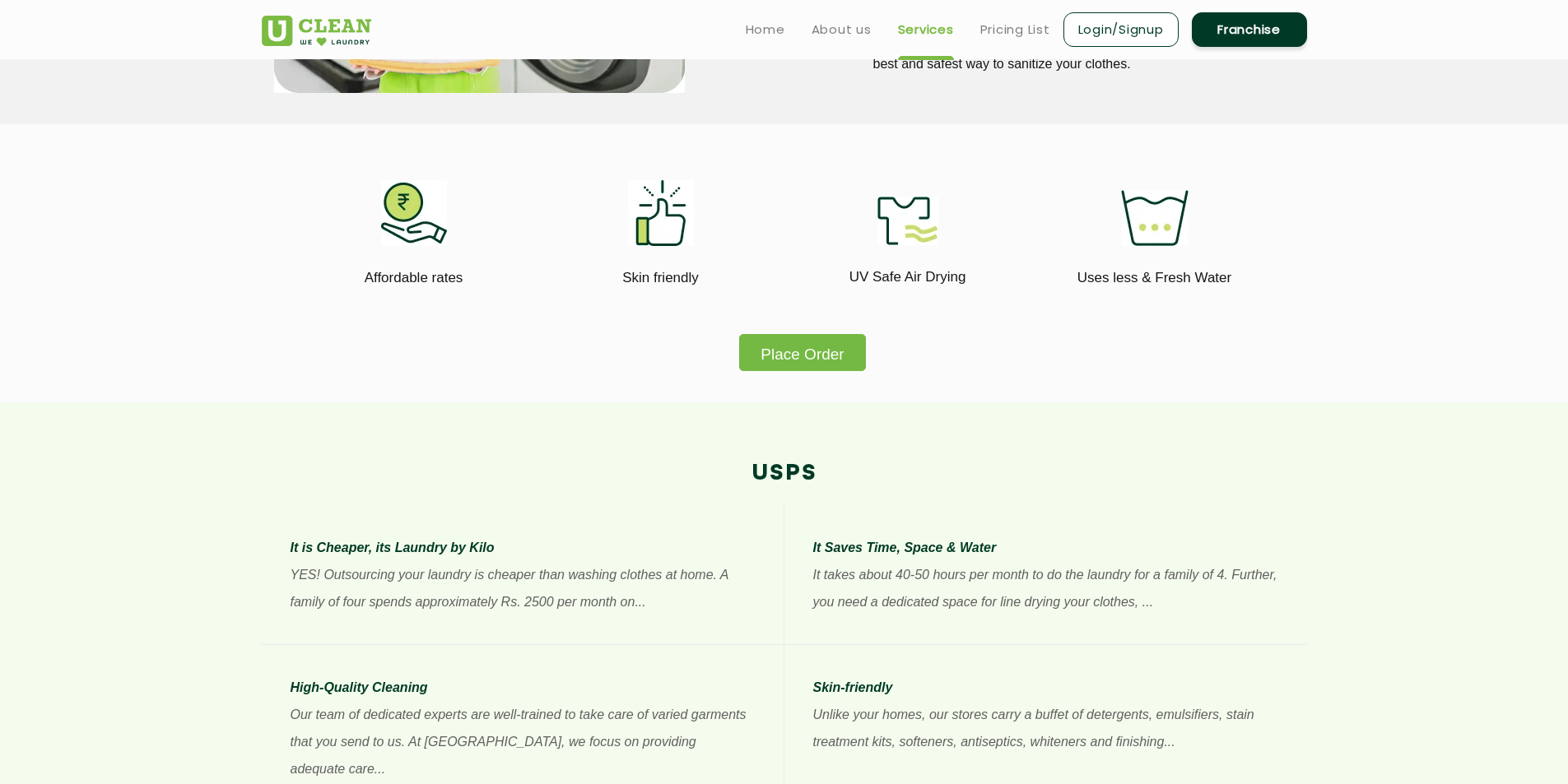
click at [1256, 33] on link "Franchise" at bounding box center [1249, 30] width 115 height 35
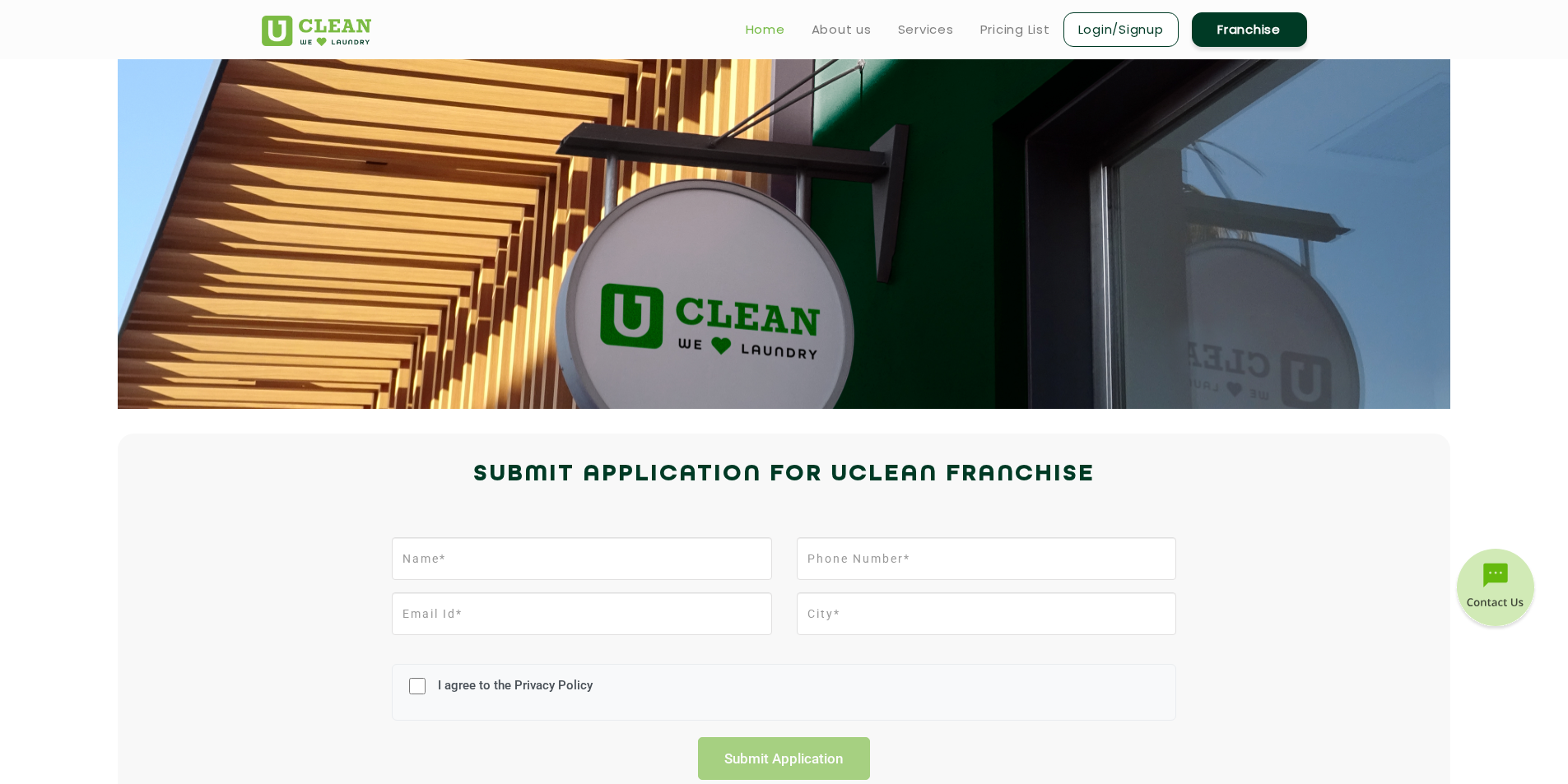
click at [781, 30] on link "Home" at bounding box center [765, 29] width 40 height 19
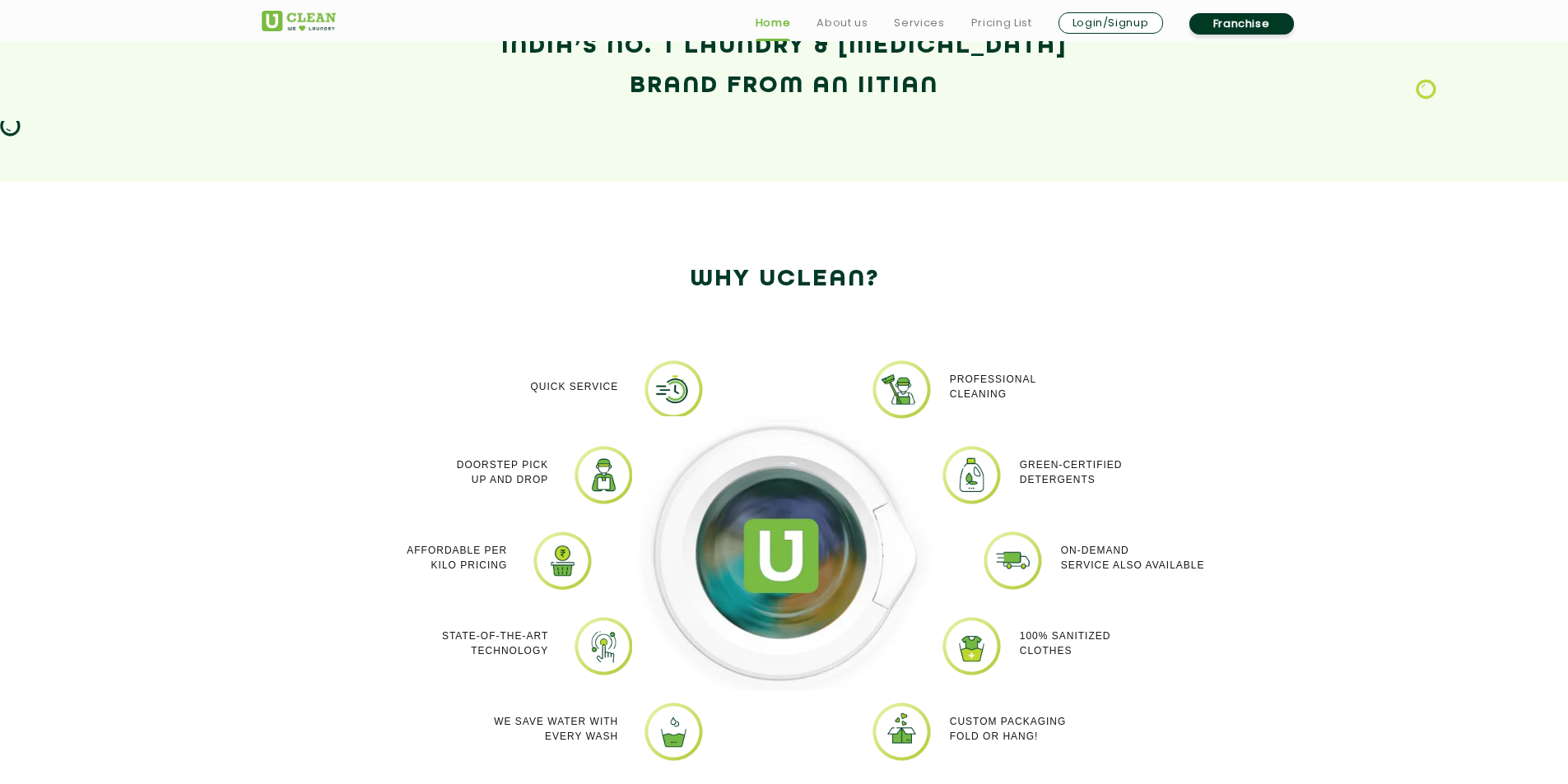
scroll to position [1399, 0]
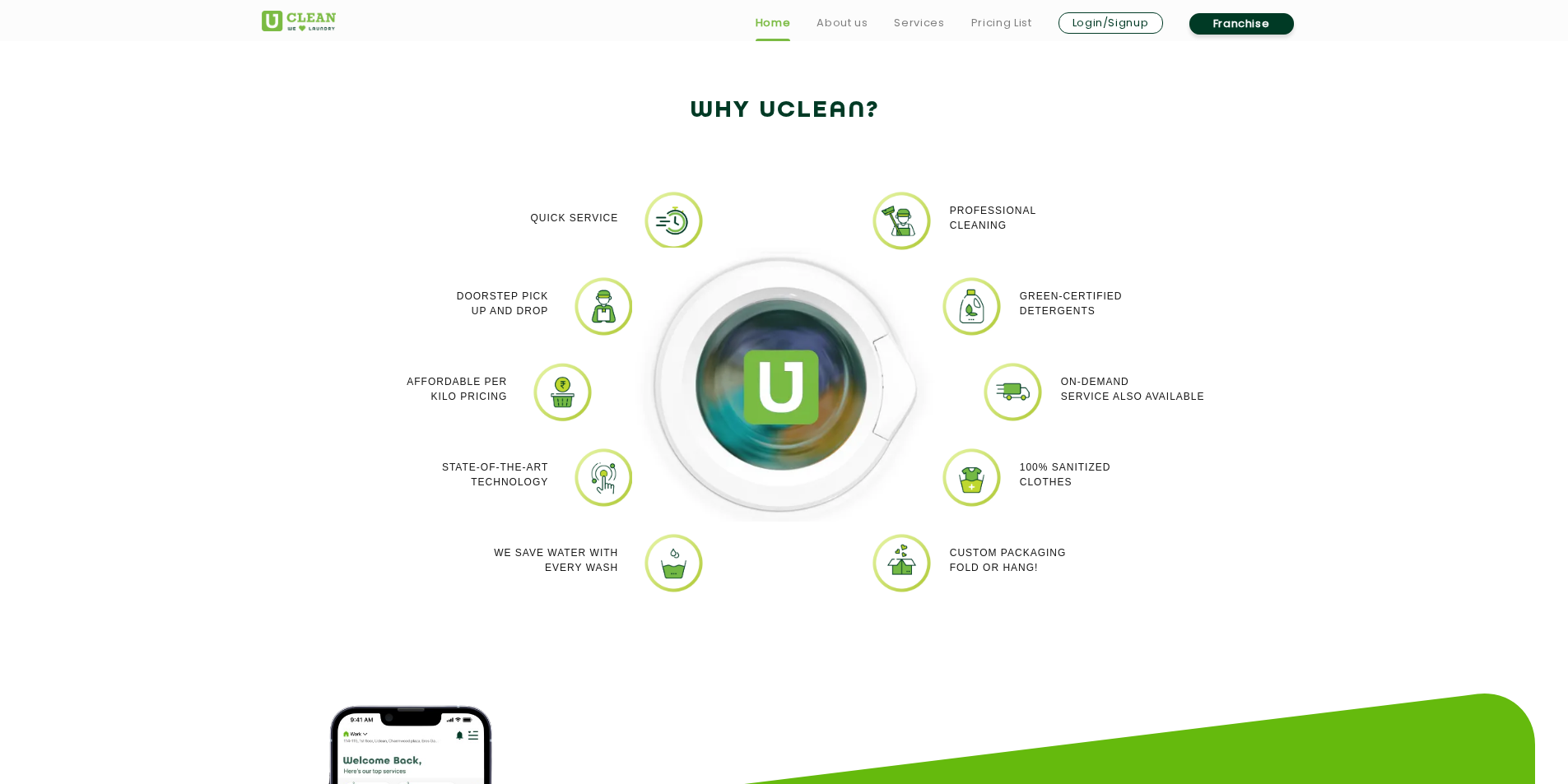
drag, startPoint x: 528, startPoint y: 217, endPoint x: 1050, endPoint y: 595, distance: 644.5
click at [1081, 596] on div "Quick Service Doorstep Pick up and Drop Affordable per kilo pricing State-of-th…" at bounding box center [784, 404] width 1070 height 478
drag, startPoint x: 595, startPoint y: 58, endPoint x: 586, endPoint y: 92, distance: 35.2
click at [591, 64] on section "Why Uclean? Quick Service Doorstep Pick up and Drop Affordable per kilo pricing…" at bounding box center [784, 367] width 1568 height 709
drag, startPoint x: 661, startPoint y: 93, endPoint x: 1087, endPoint y: 568, distance: 638.0
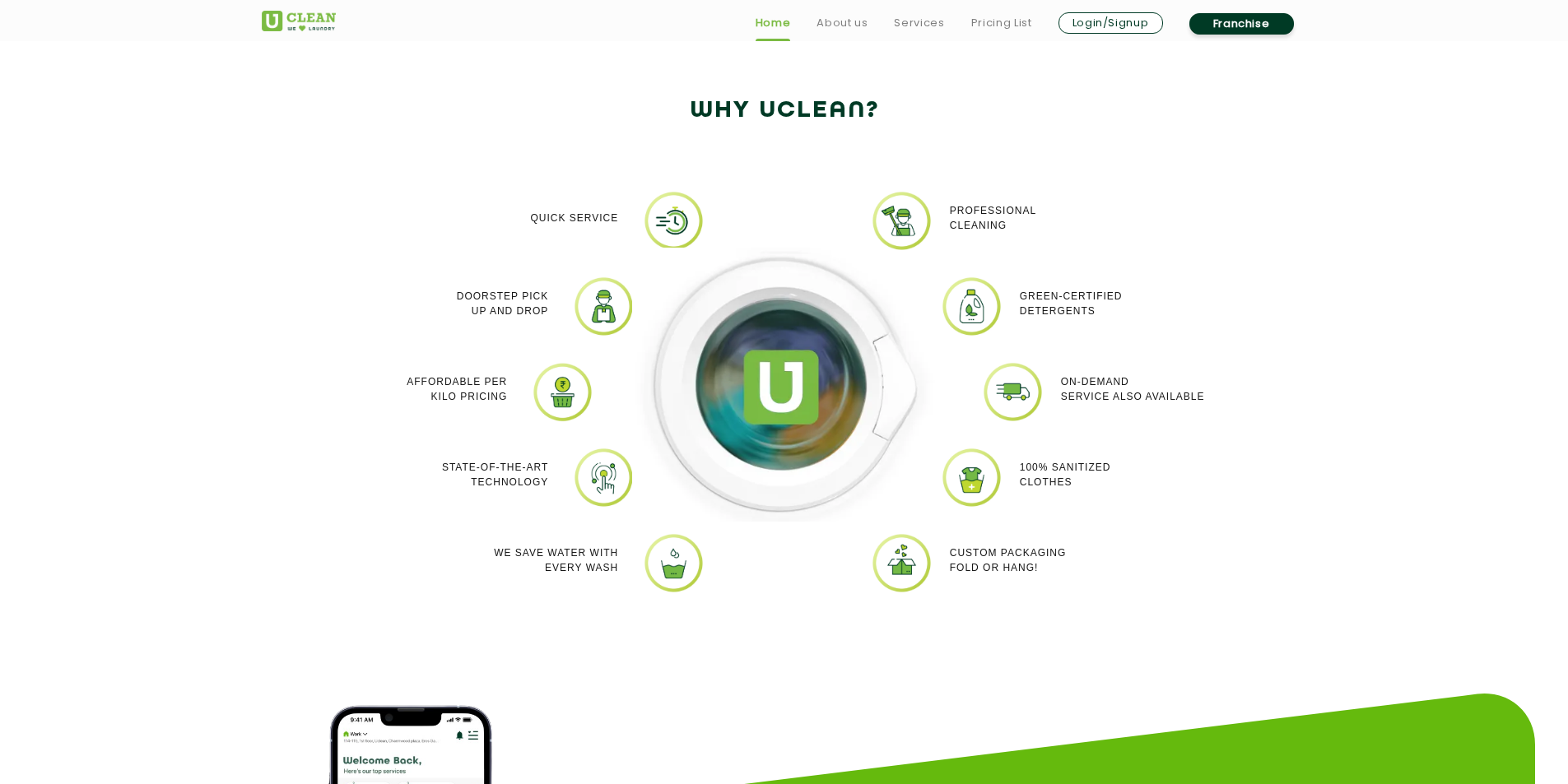
click at [1078, 567] on div "Why Uclean? Quick Service Doorstep Pick up and Drop Affordable per kilo pricing…" at bounding box center [784, 366] width 1070 height 551
copy div "Why Uclean? Quick Service Doorstep Pick up and Drop Affordable per kilo pricing…"
click at [327, 682] on section "Why Uclean? Quick Service Doorstep Pick up and Drop Affordable per kilo pricing…" at bounding box center [784, 367] width 1568 height 709
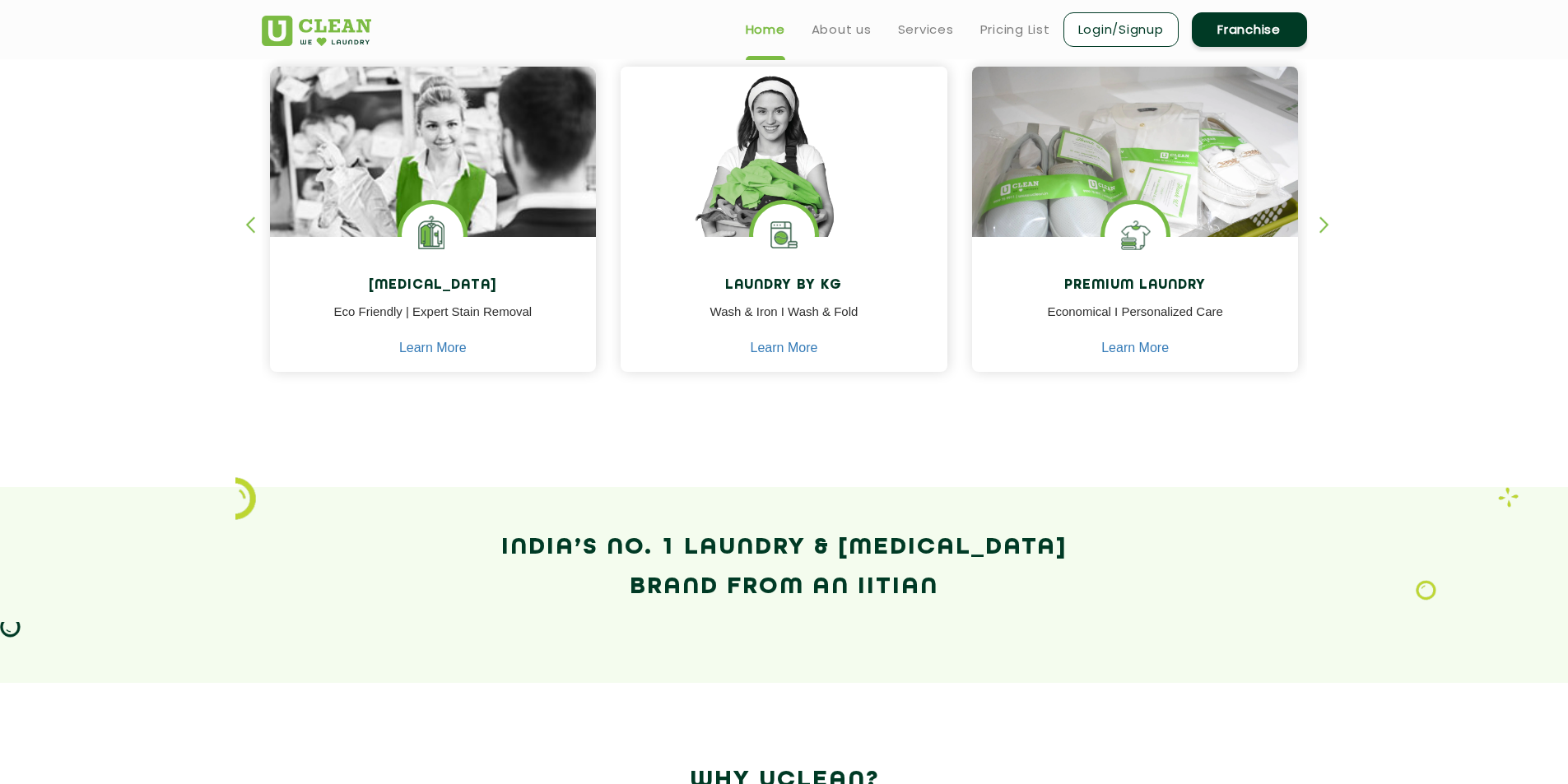
scroll to position [576, 0]
